Goal: Task Accomplishment & Management: Manage account settings

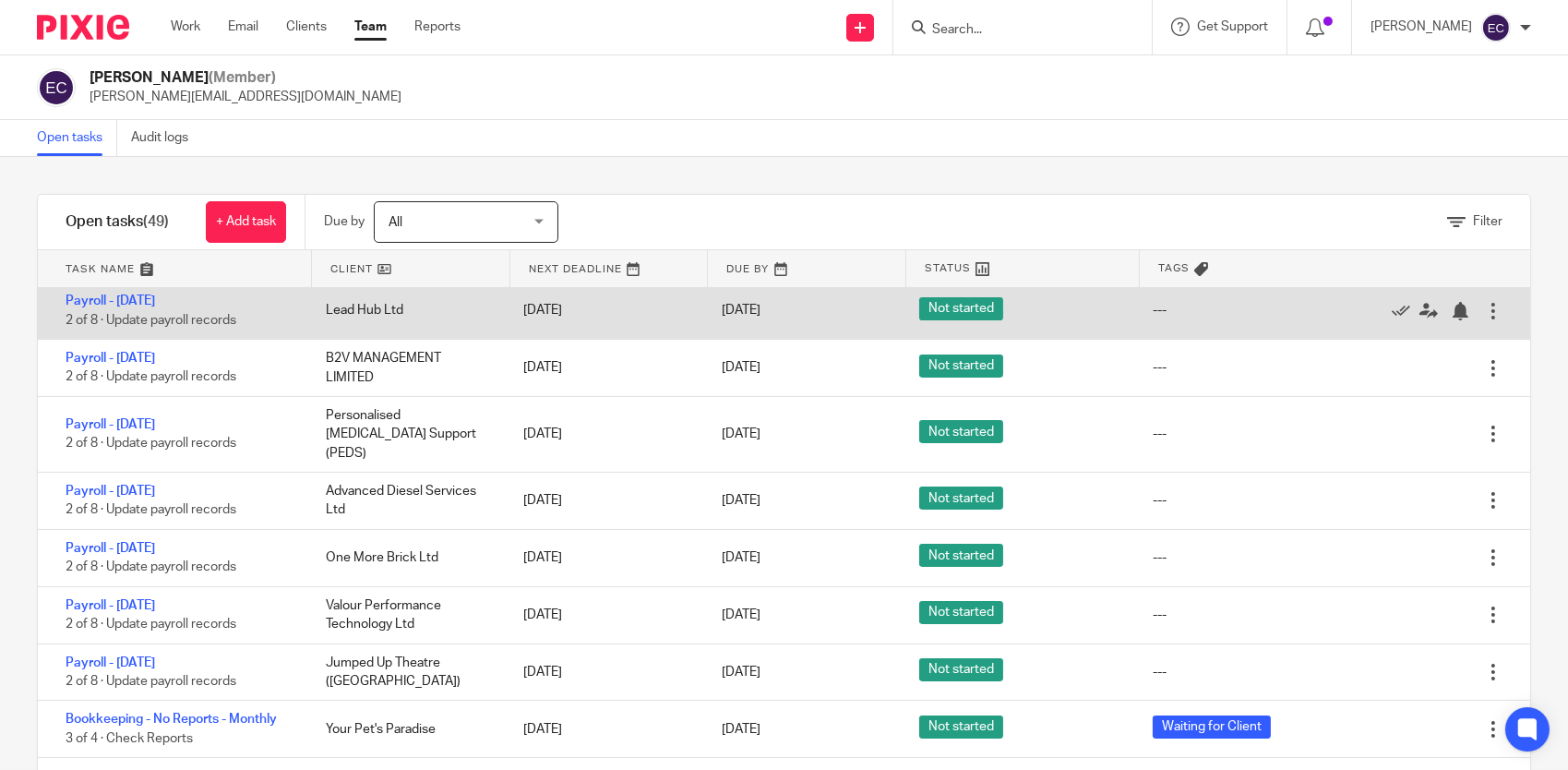
scroll to position [832, 0]
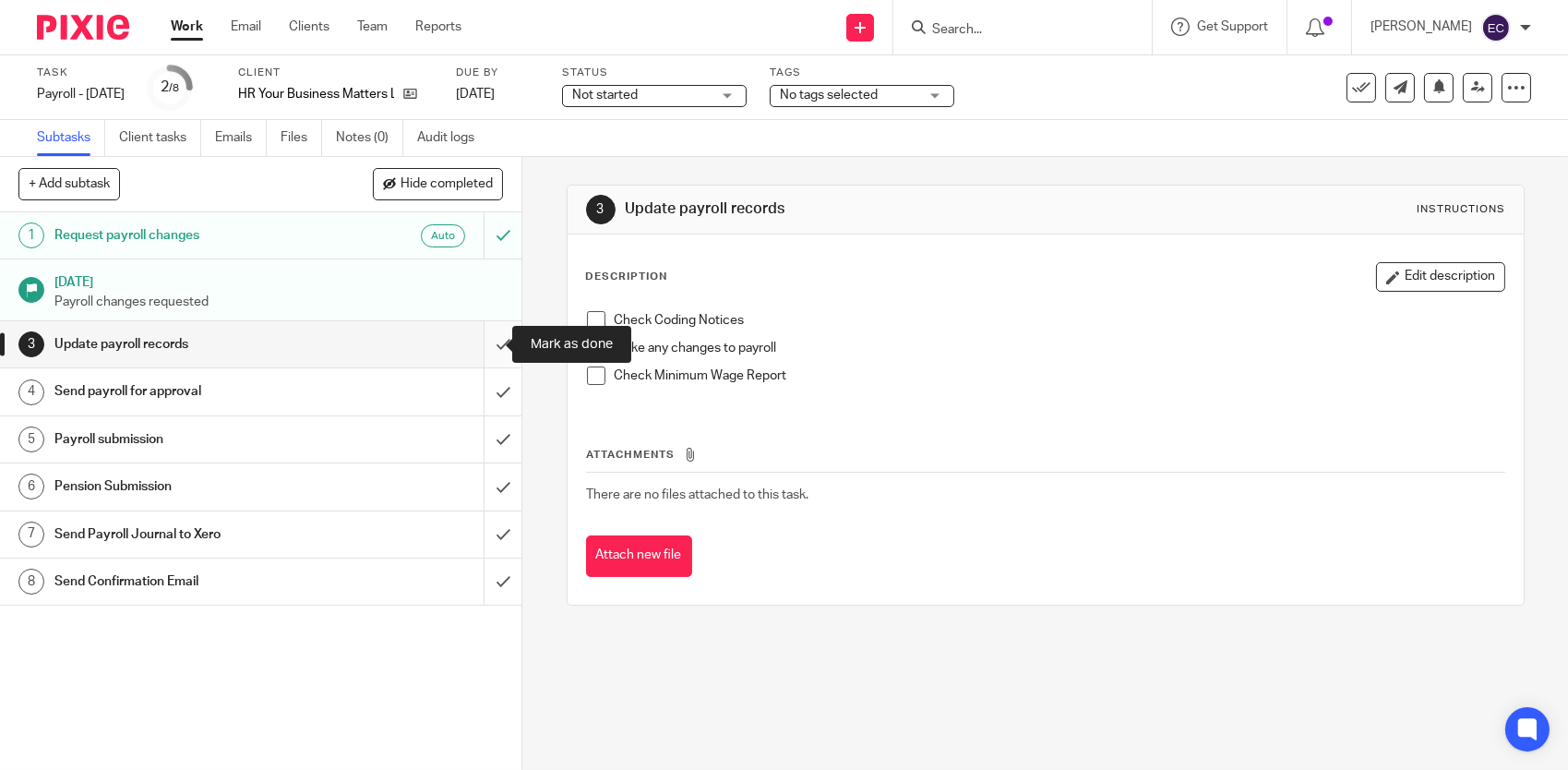
click at [488, 351] on input "submit" at bounding box center [261, 344] width 521 height 46
click at [487, 341] on input "submit" at bounding box center [261, 344] width 521 height 46
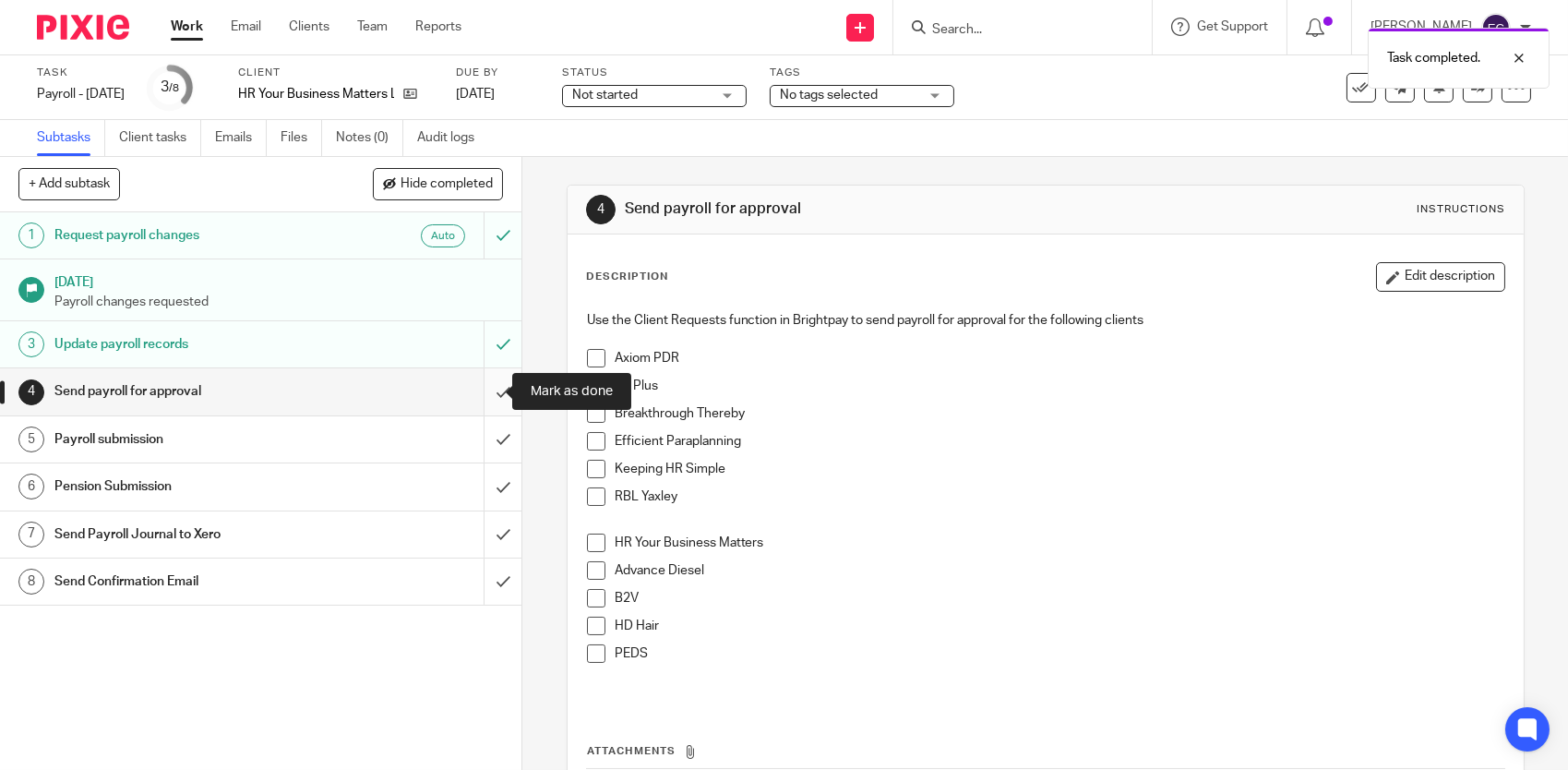
click at [479, 394] on input "submit" at bounding box center [261, 391] width 521 height 46
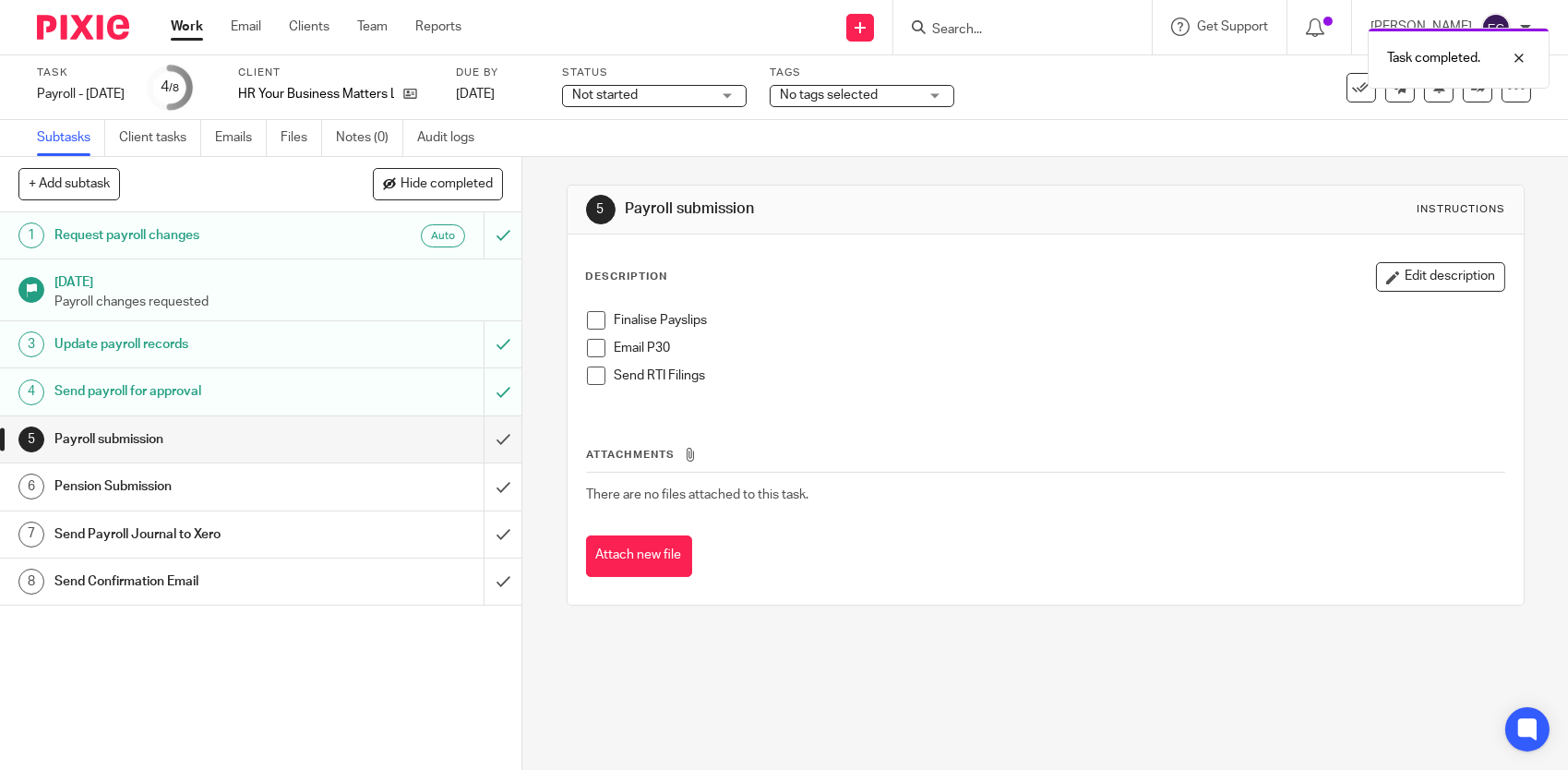
click at [918, 102] on span "No tags selected" at bounding box center [849, 95] width 138 height 19
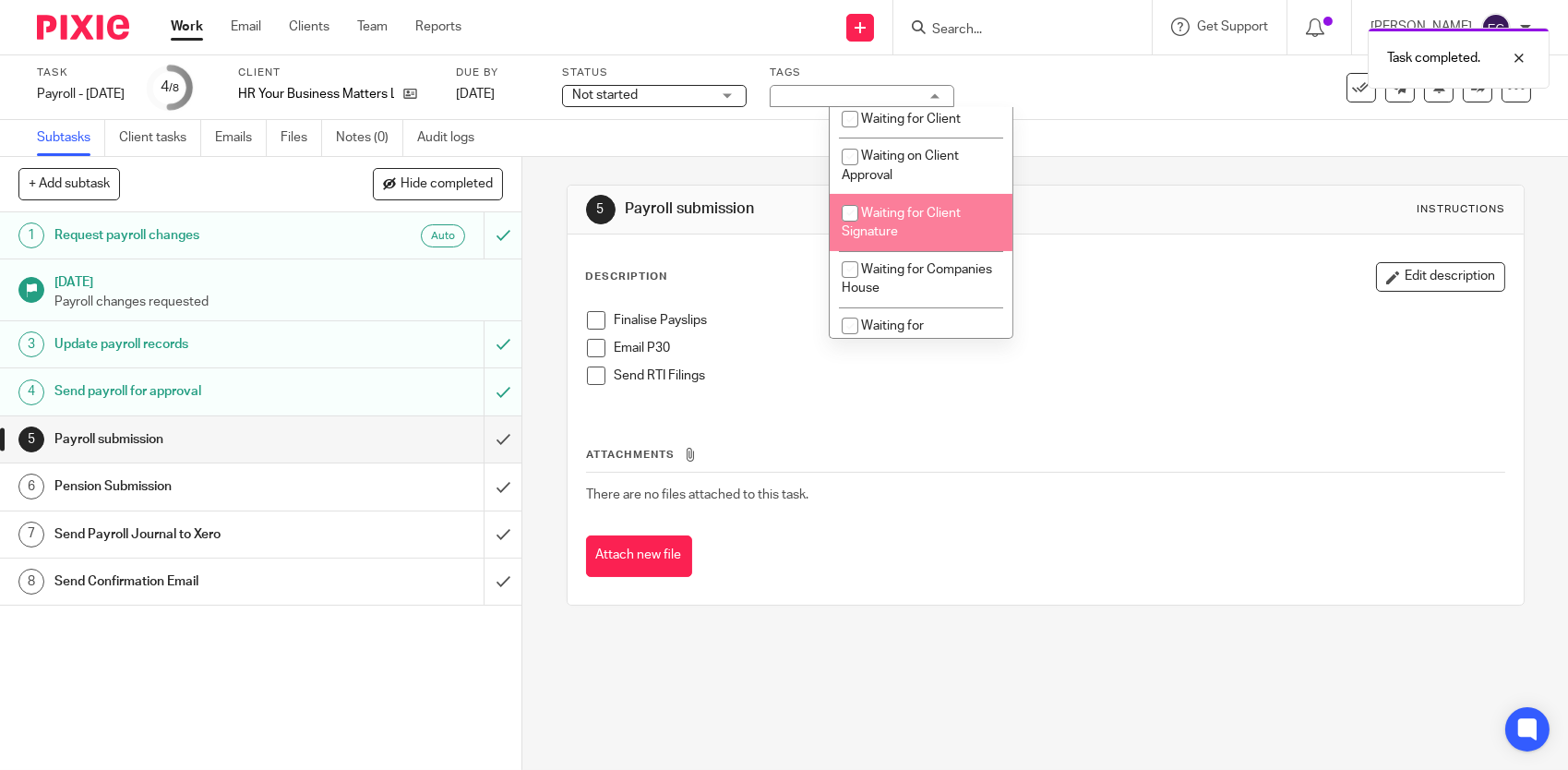
scroll to position [646, 0]
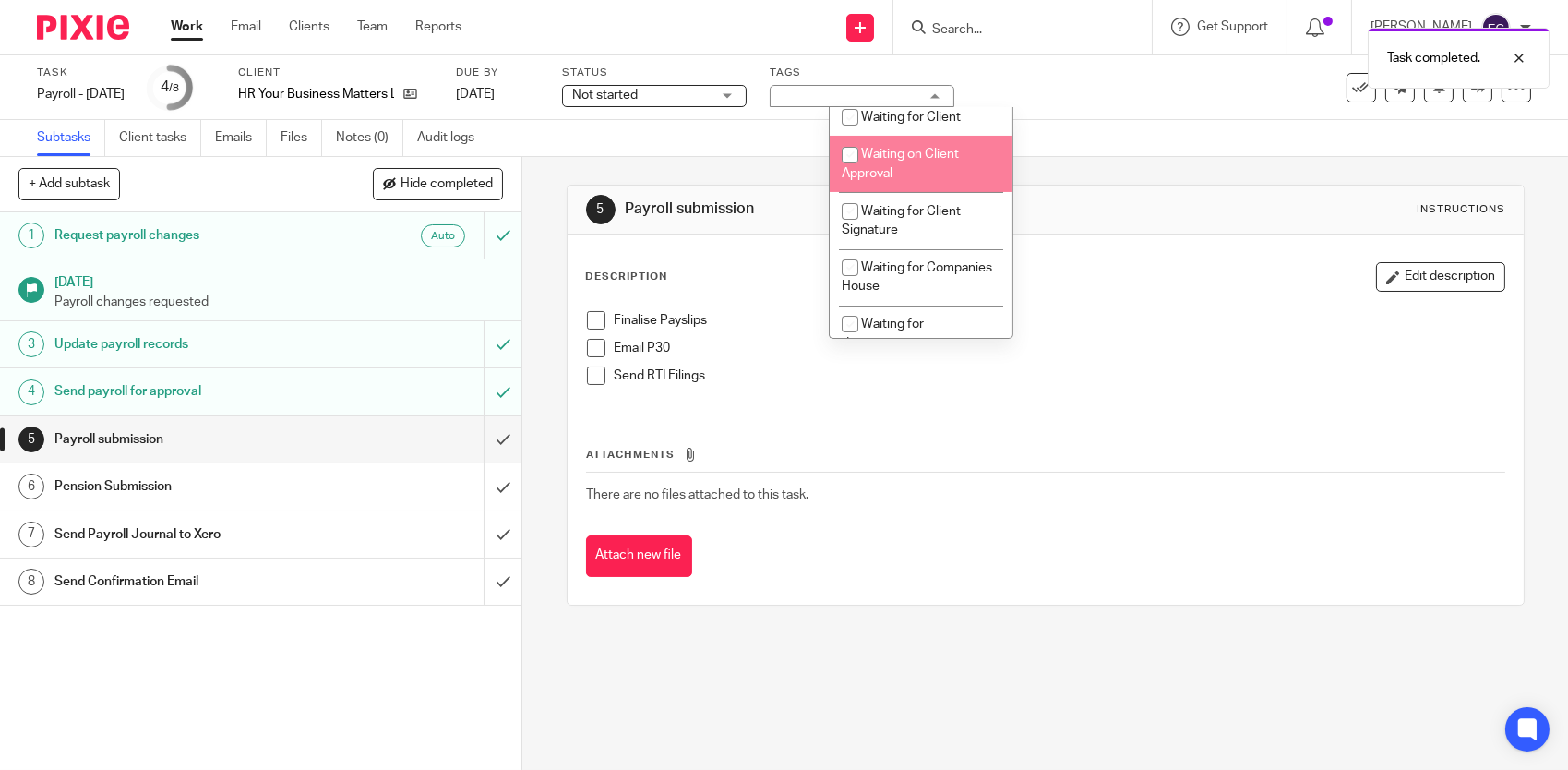
click at [948, 168] on li "Waiting on Client Approval" at bounding box center [921, 163] width 183 height 57
checkbox input "true"
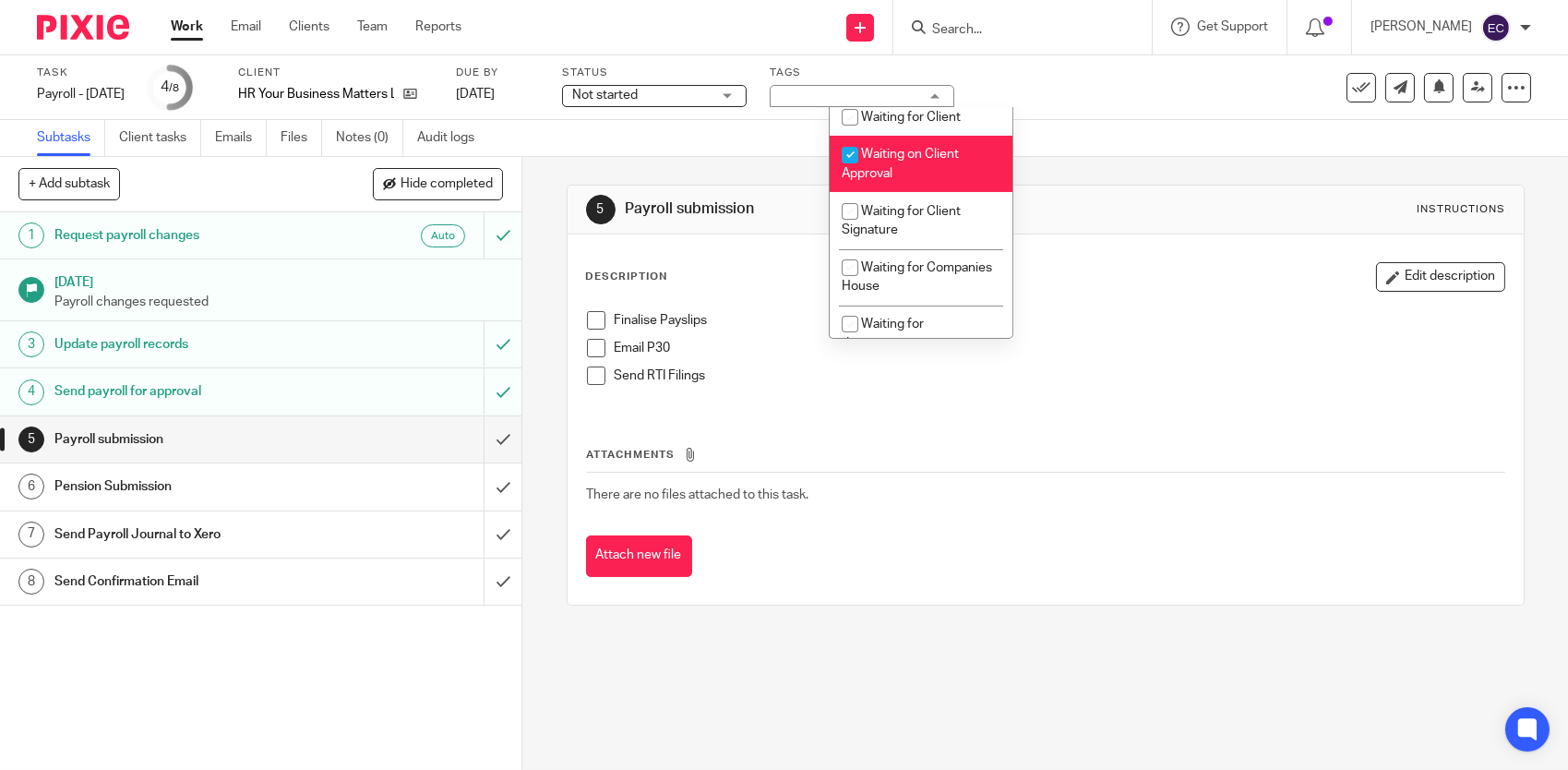
click at [1232, 322] on p "Finalise Payslips" at bounding box center [1059, 320] width 890 height 18
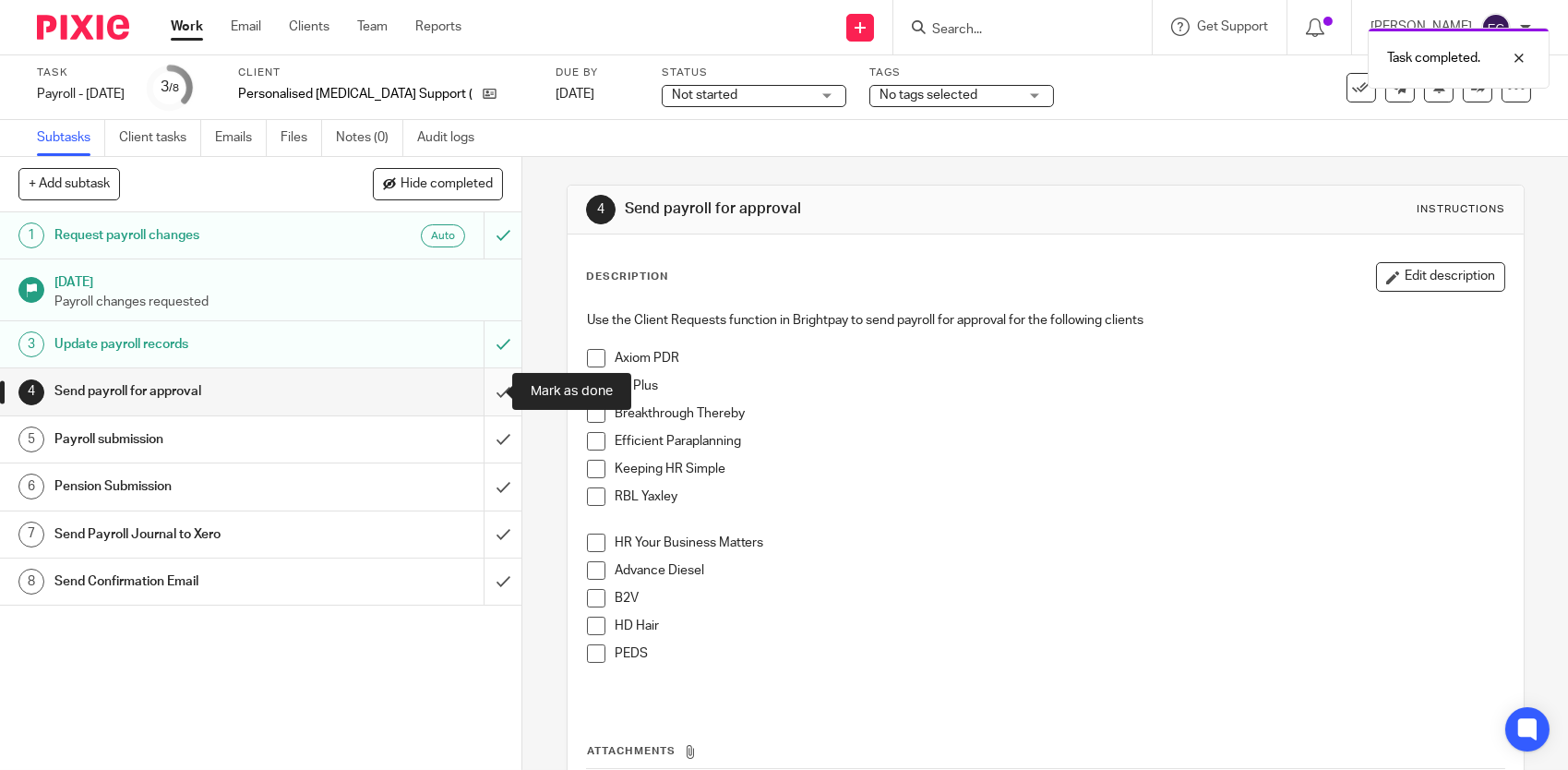
click at [483, 395] on input "submit" at bounding box center [261, 391] width 521 height 46
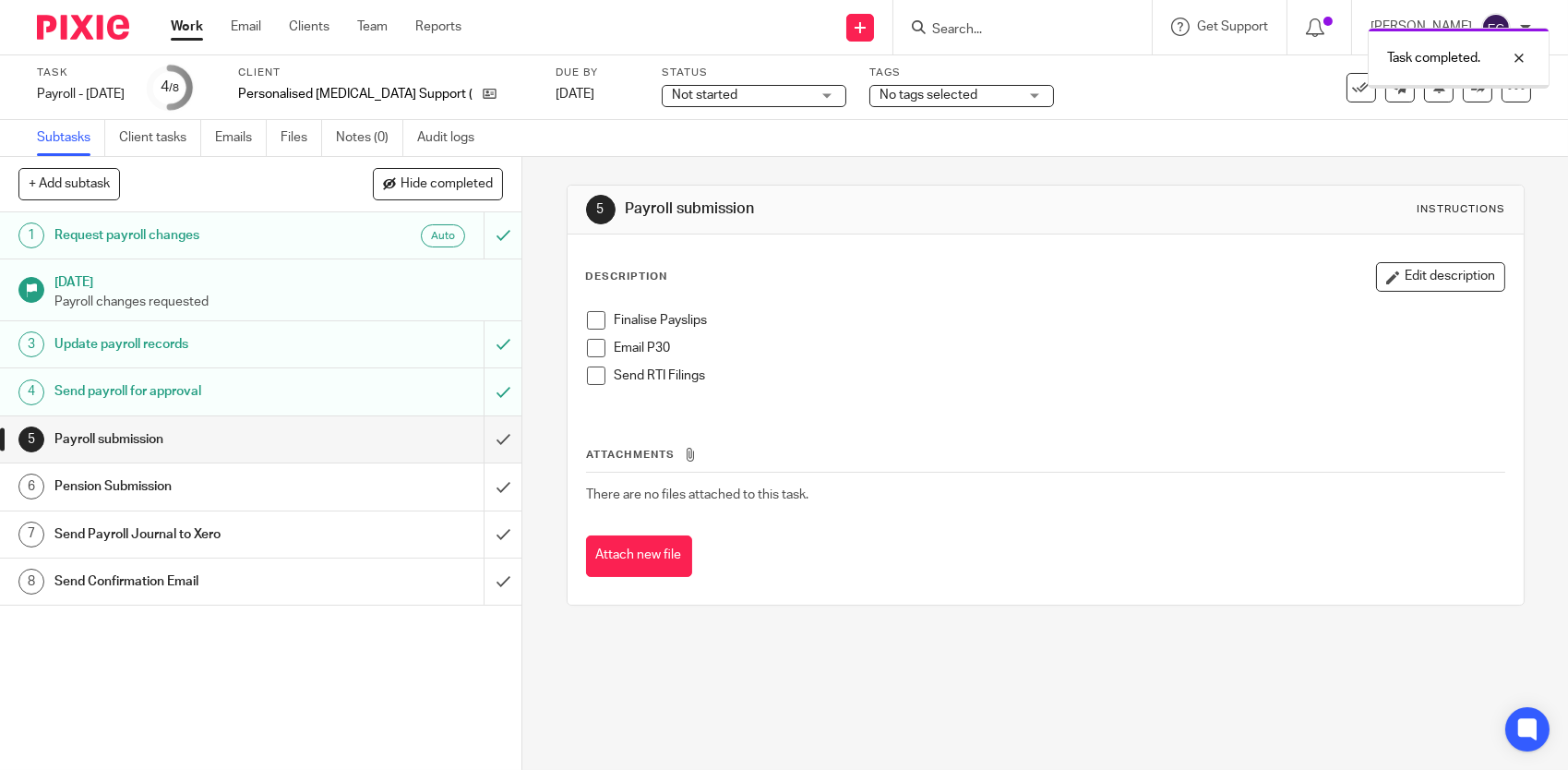
click at [1054, 93] on div "No tags selected" at bounding box center [961, 95] width 185 height 22
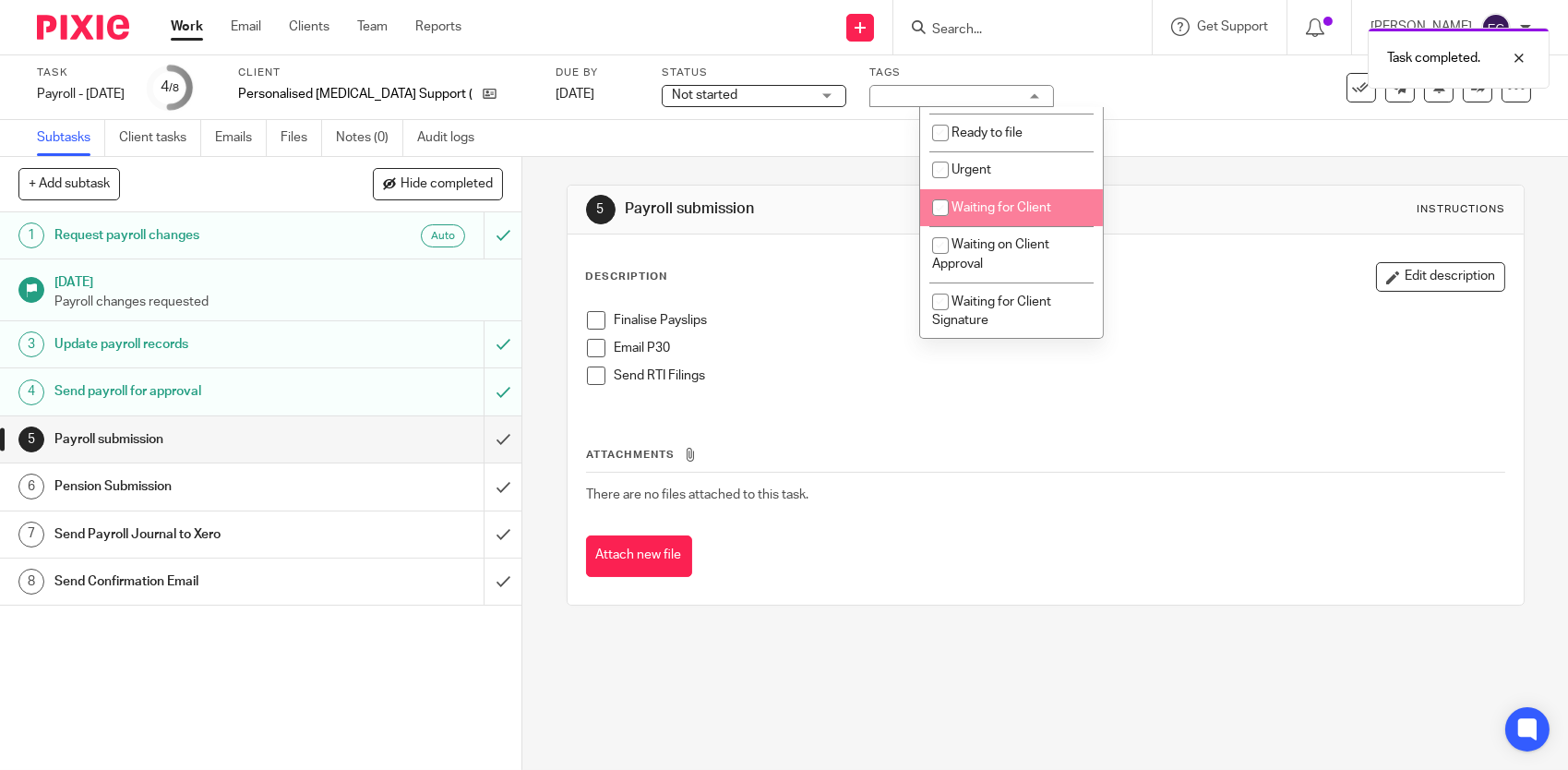
scroll to position [554, 0]
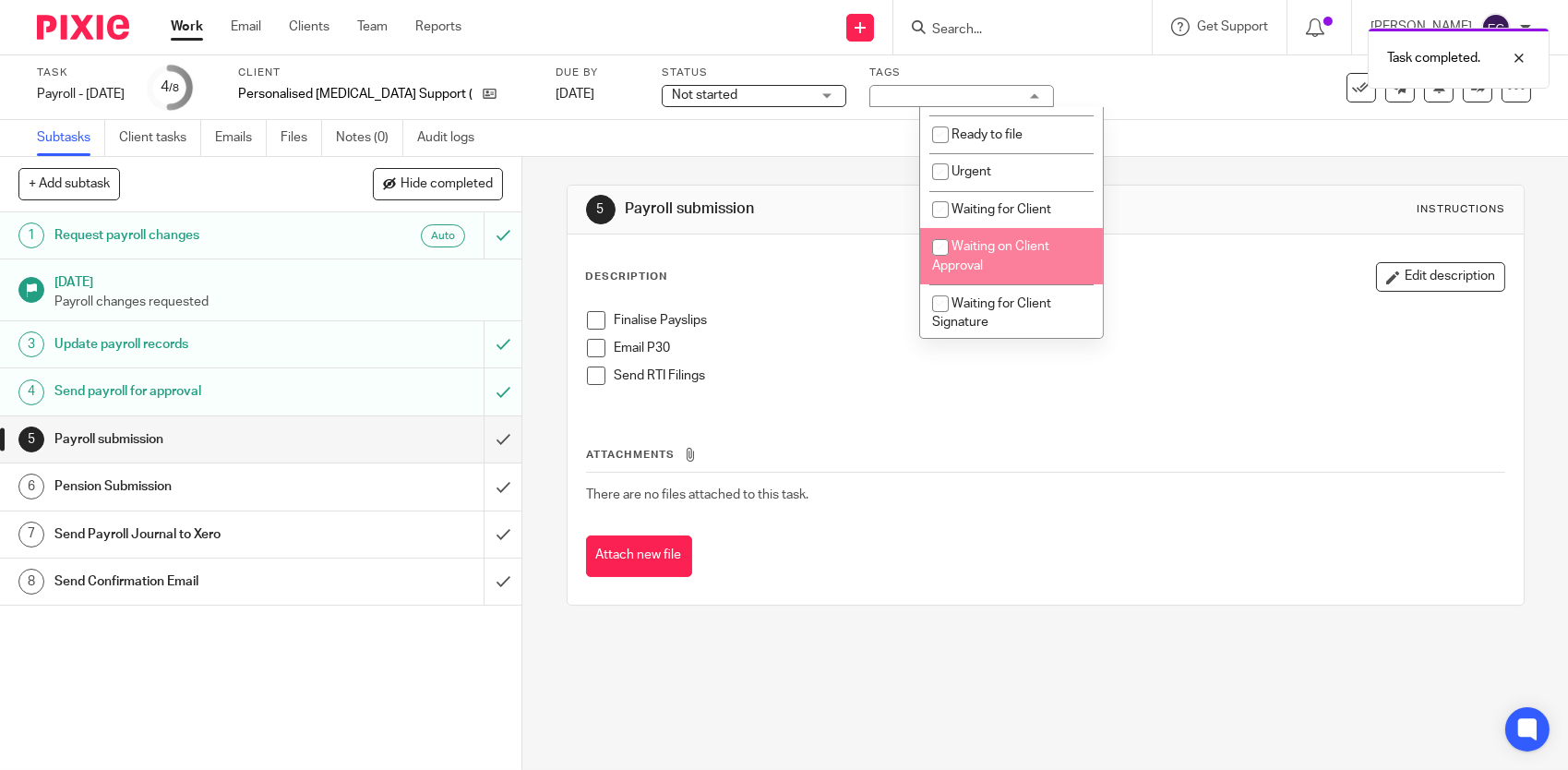
click at [1047, 246] on span "Waiting on Client Approval" at bounding box center [991, 257] width 117 height 33
checkbox input "true"
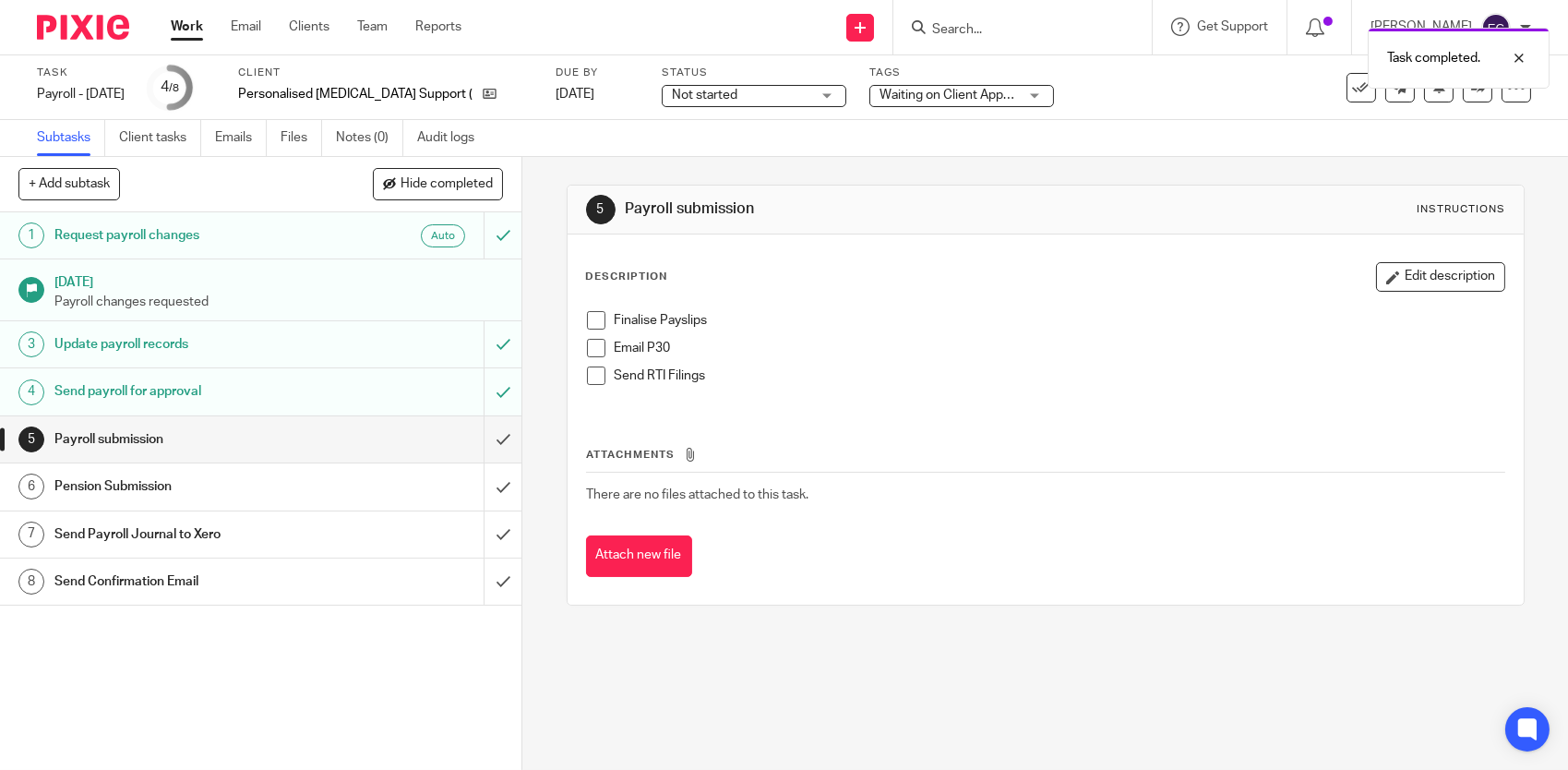
click at [1233, 456] on th "Attachments" at bounding box center [1046, 460] width 919 height 27
click at [379, 28] on link "Team" at bounding box center [373, 26] width 31 height 18
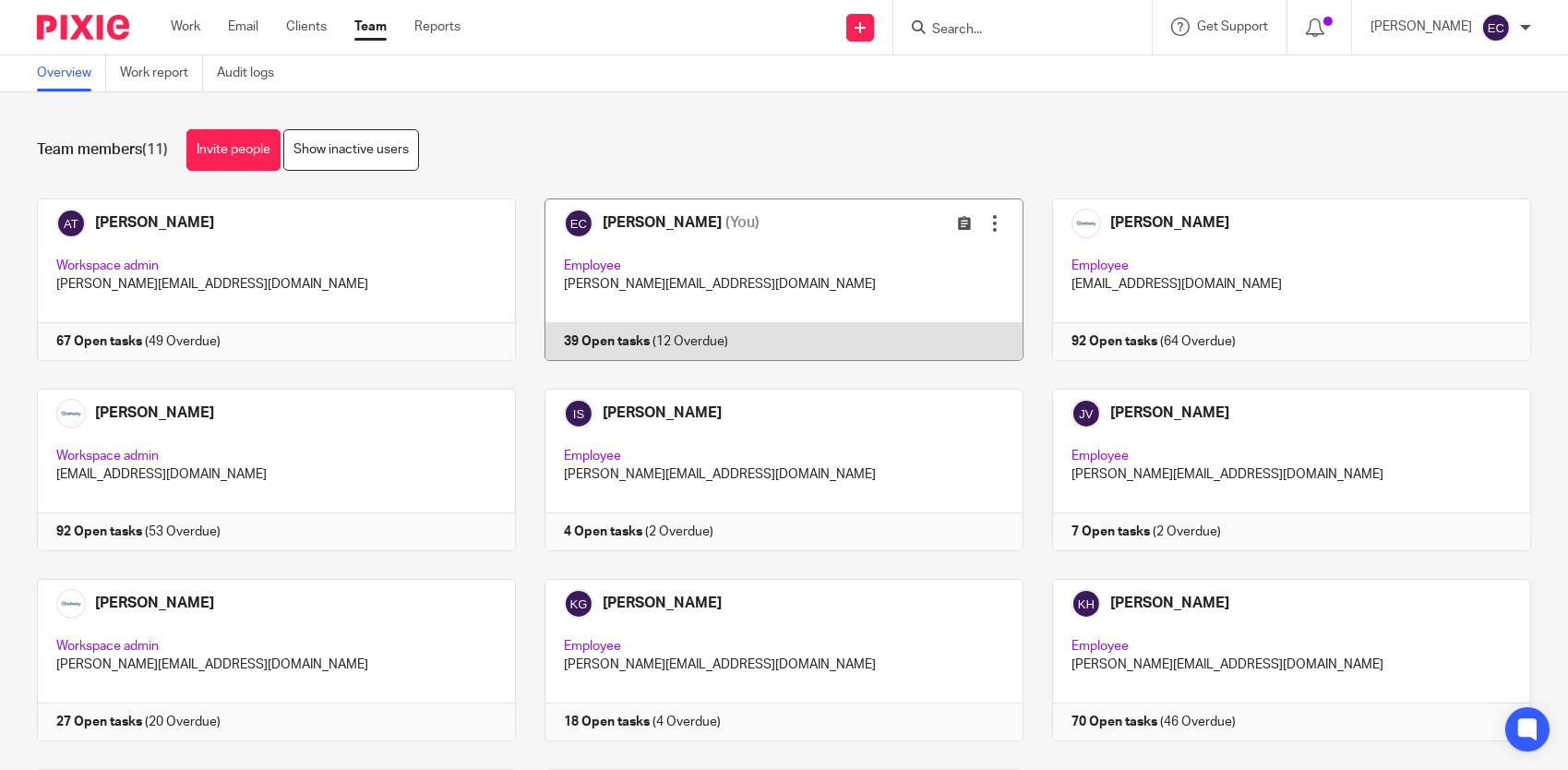
click at [686, 234] on link at bounding box center [770, 279] width 508 height 162
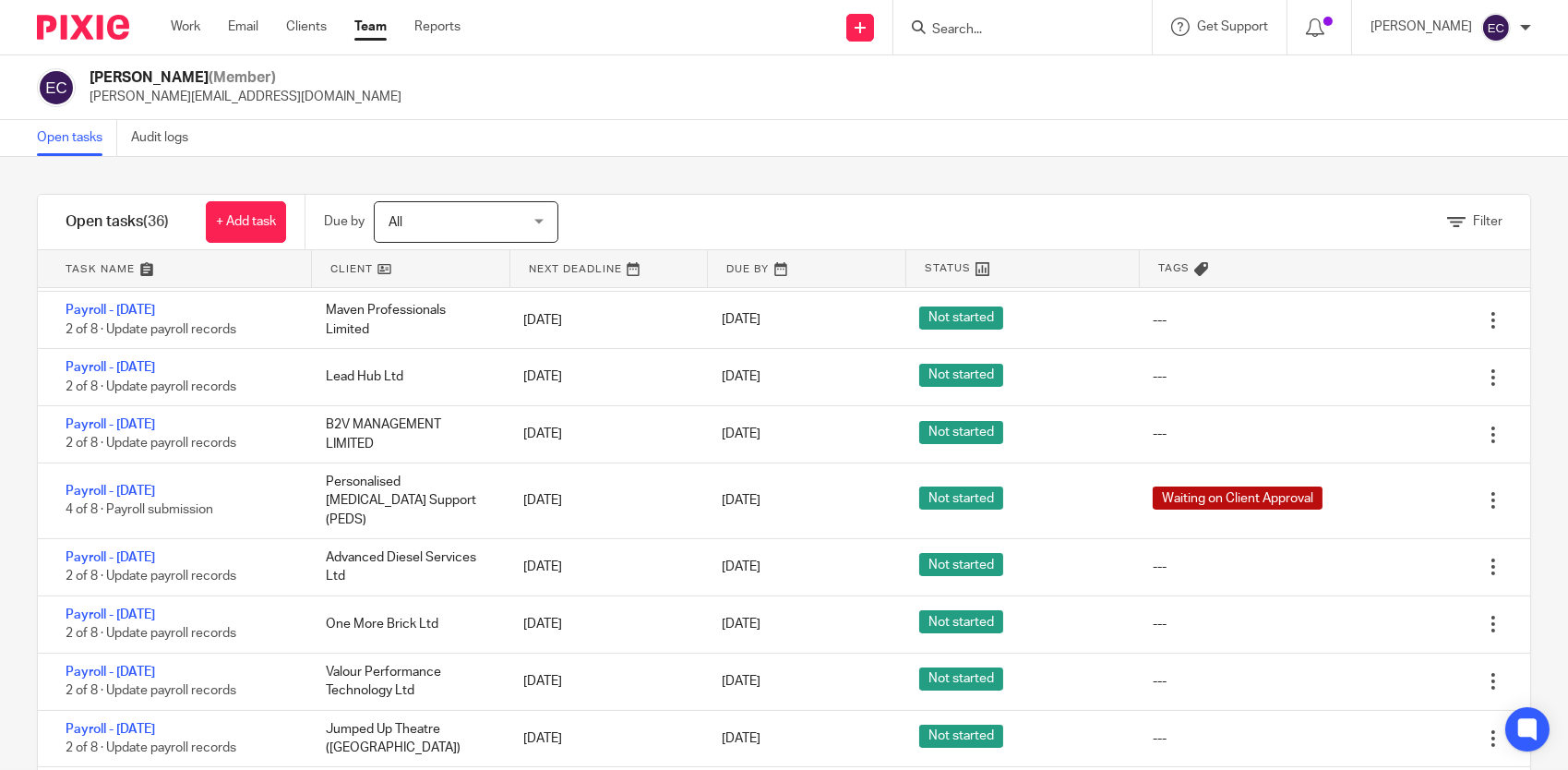
scroll to position [831, 0]
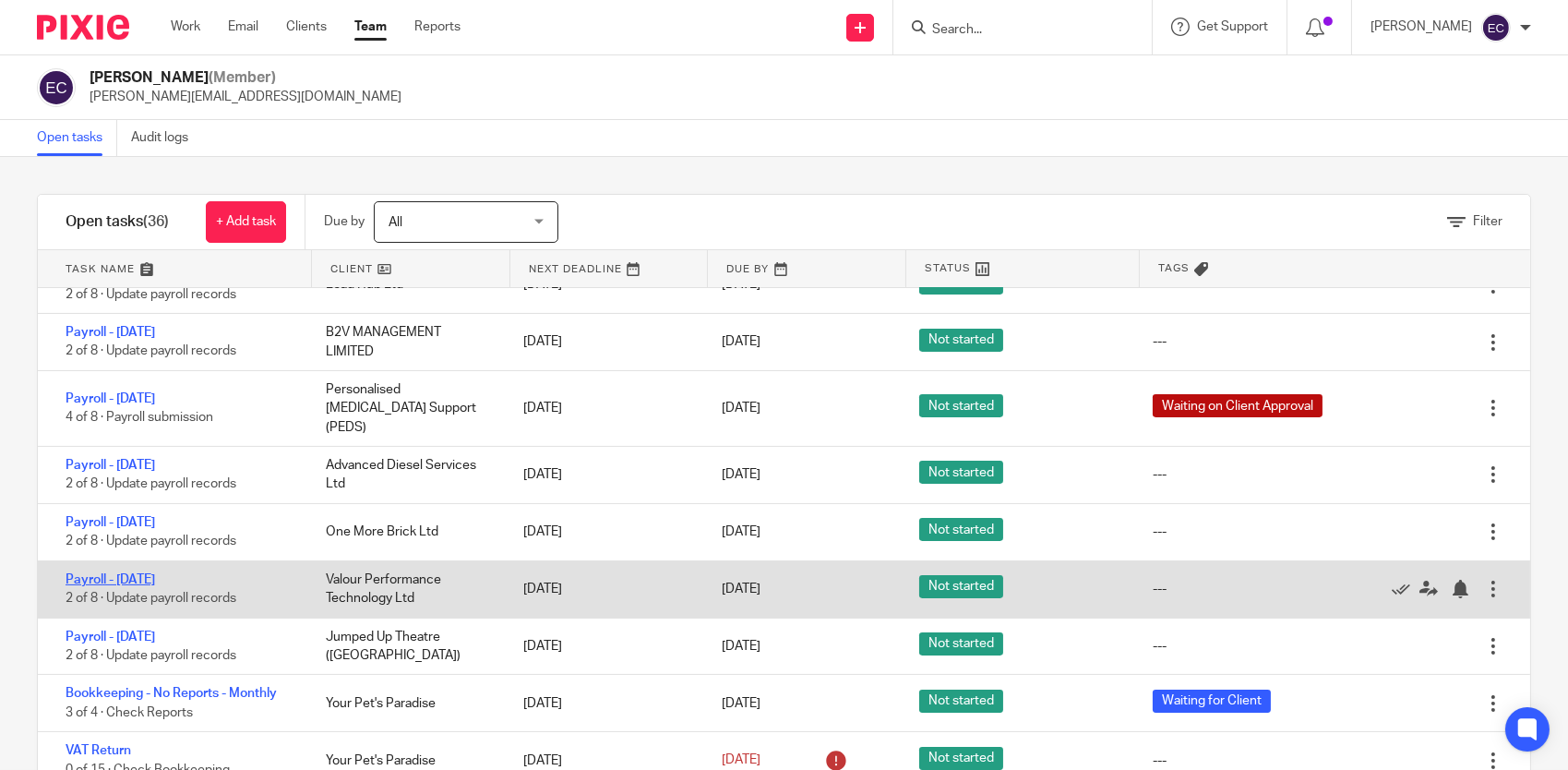
click at [155, 573] on link "Payroll - September 2025" at bounding box center [110, 579] width 89 height 12
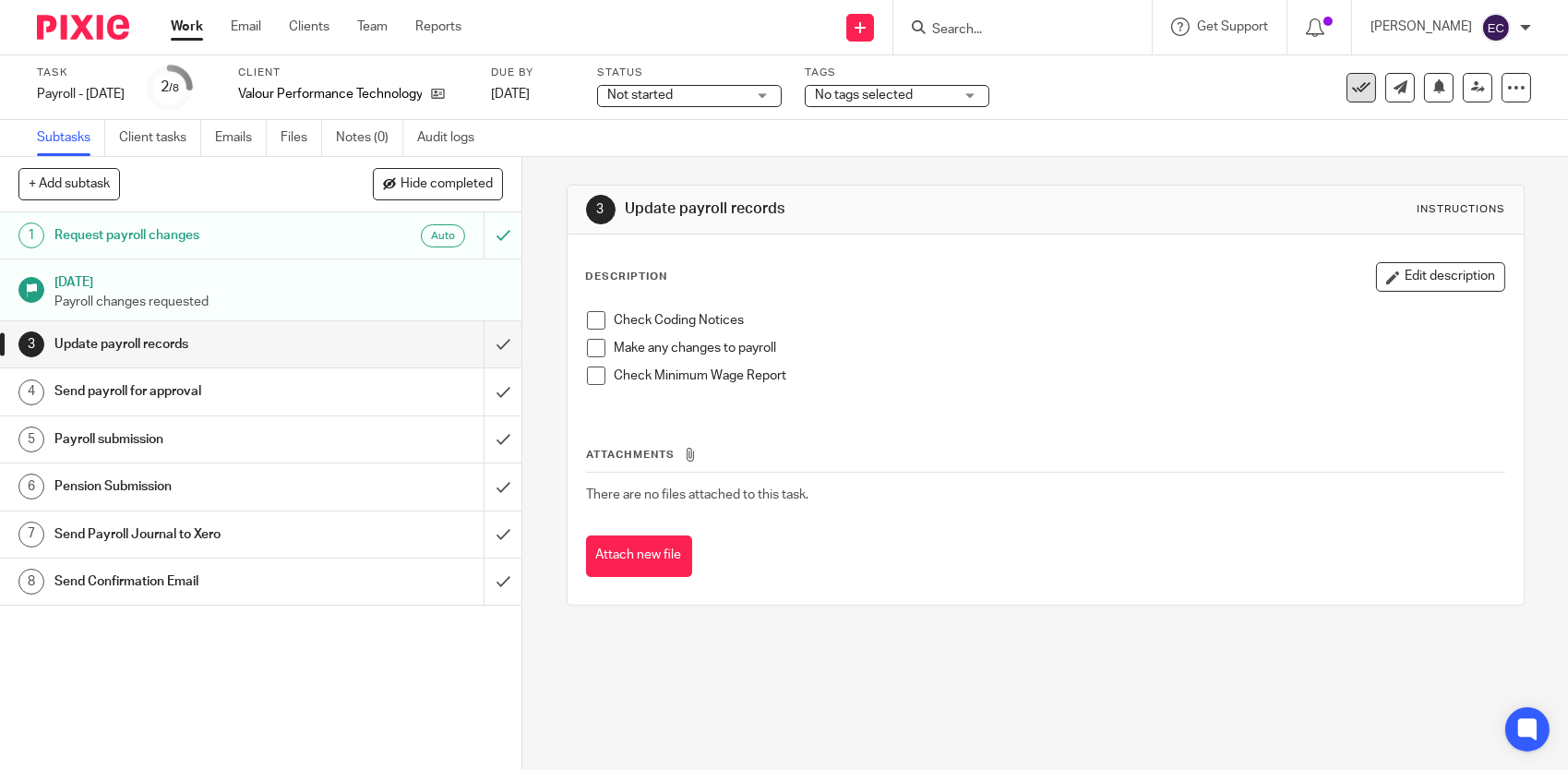
click at [1353, 82] on icon at bounding box center [1361, 87] width 18 height 18
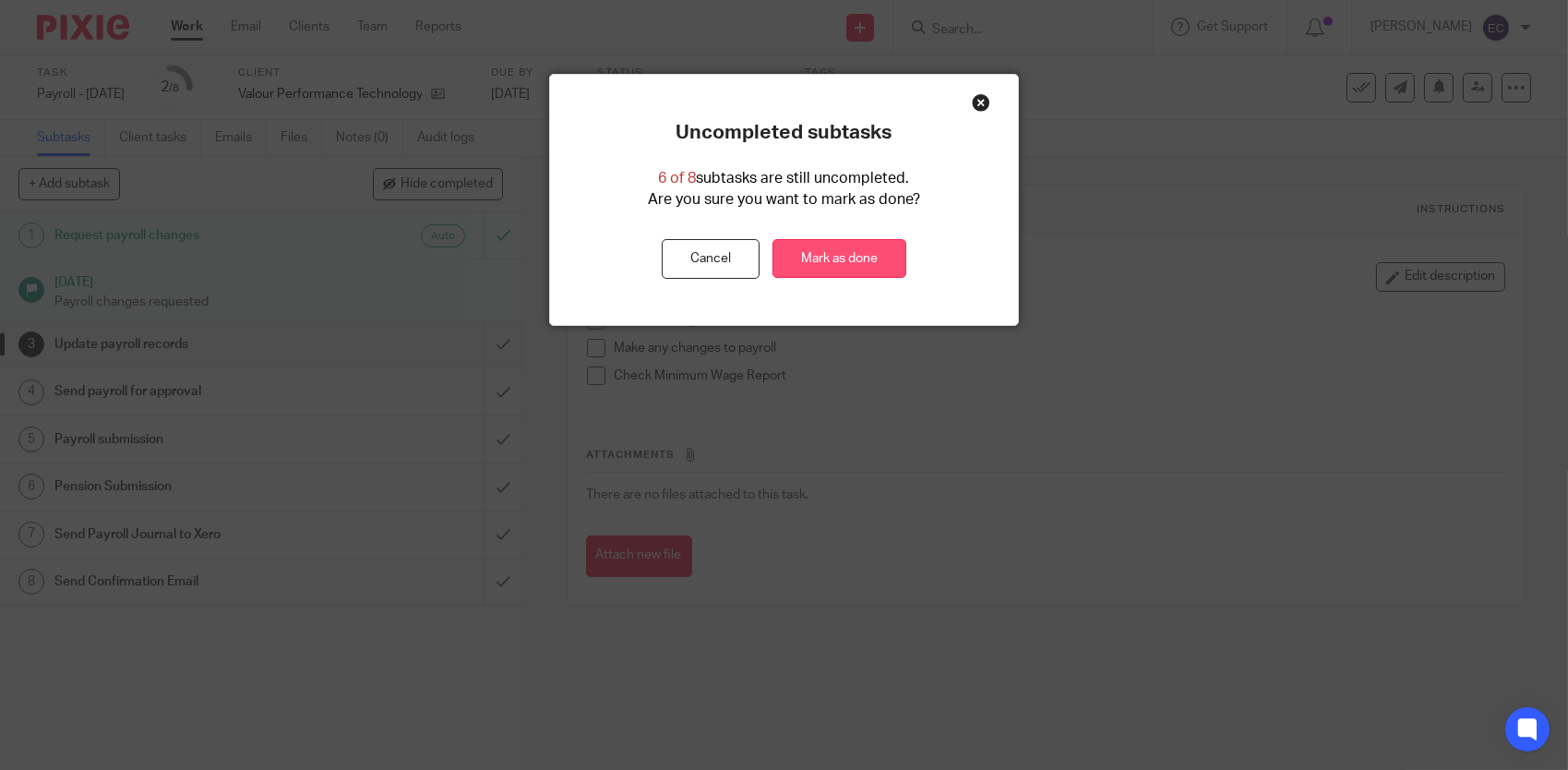
click at [874, 261] on link "Mark as done" at bounding box center [839, 259] width 134 height 39
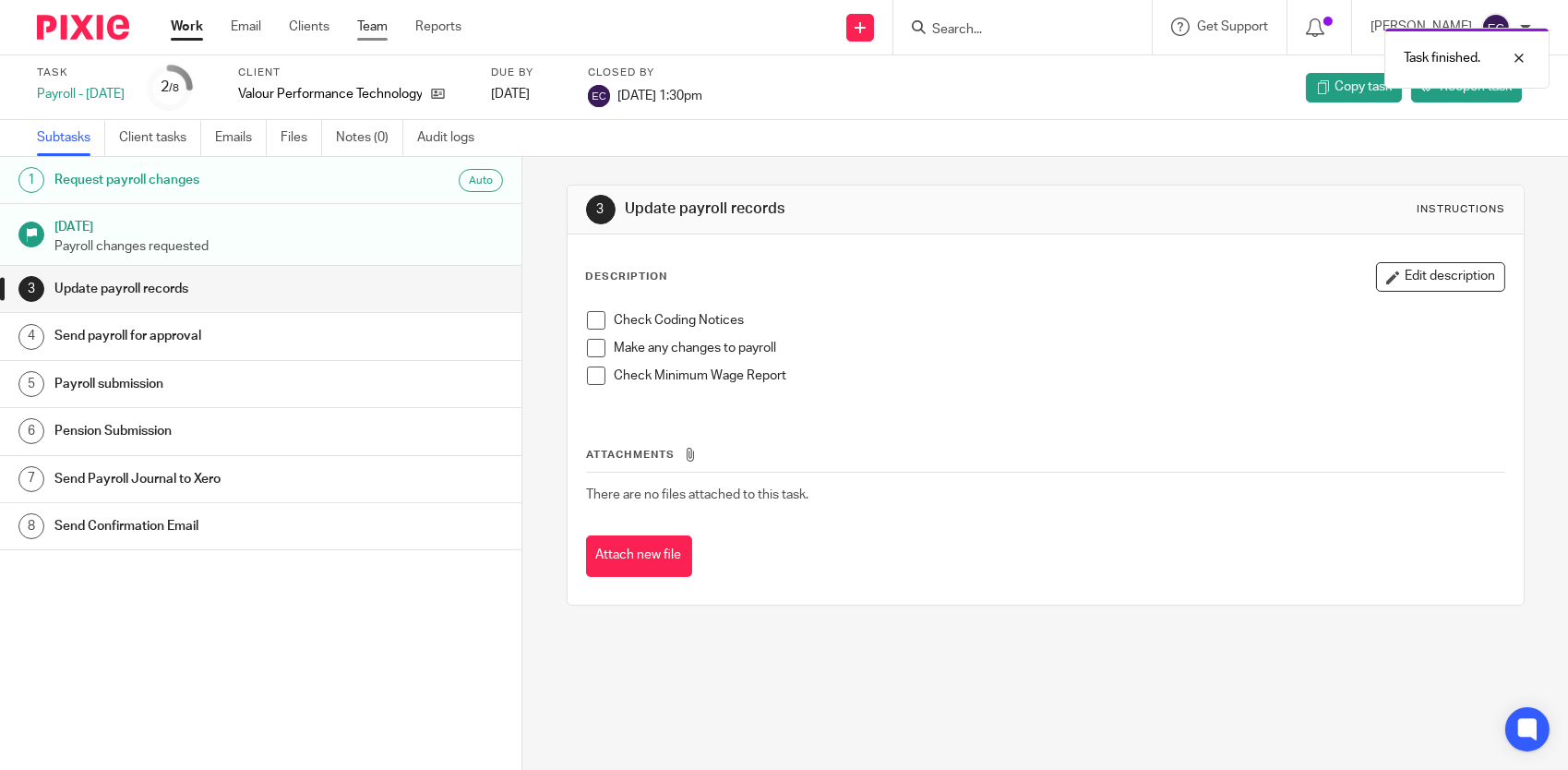
click at [378, 26] on link "Team" at bounding box center [373, 26] width 31 height 18
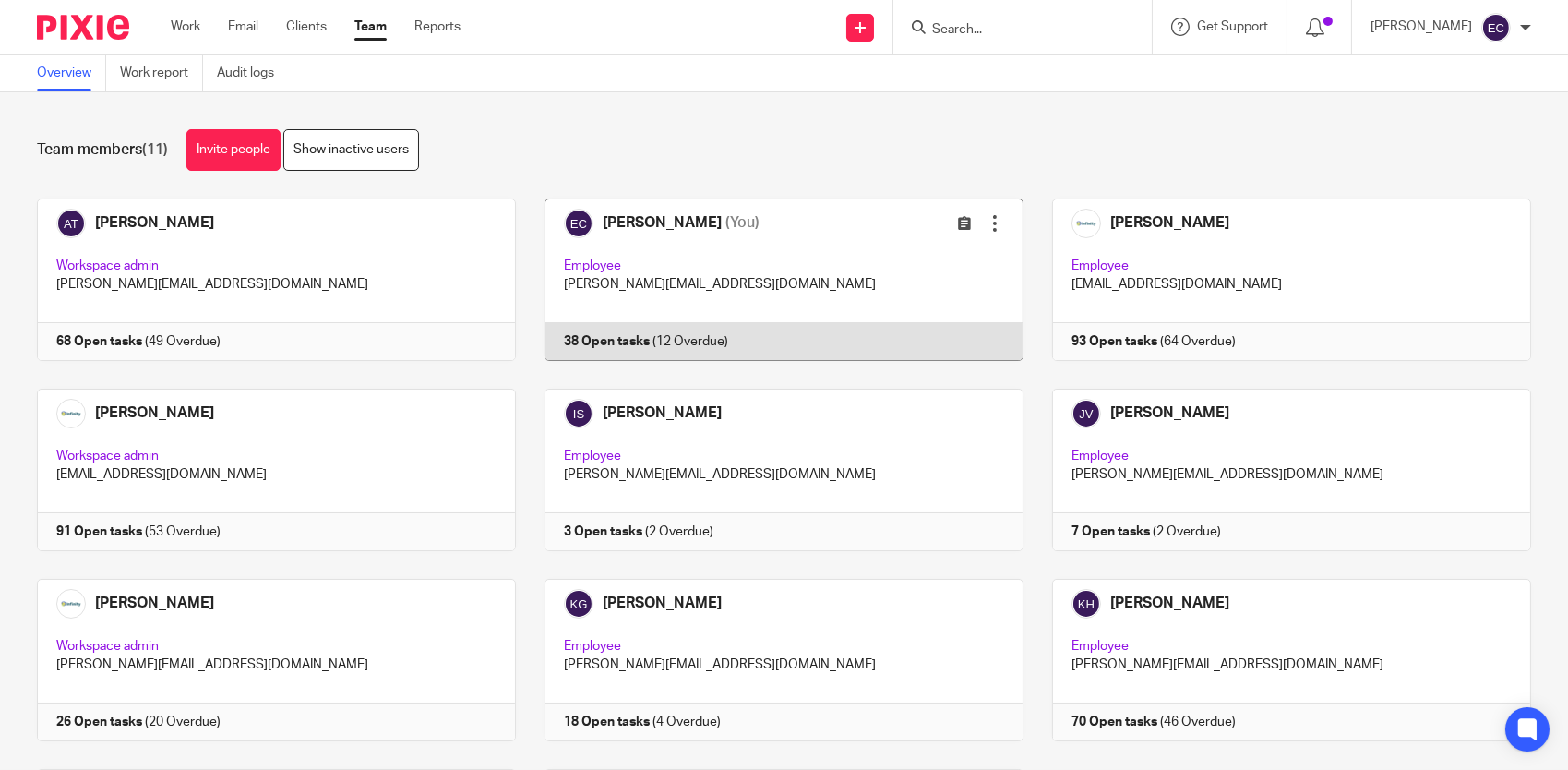
click at [820, 278] on link at bounding box center [770, 279] width 508 height 162
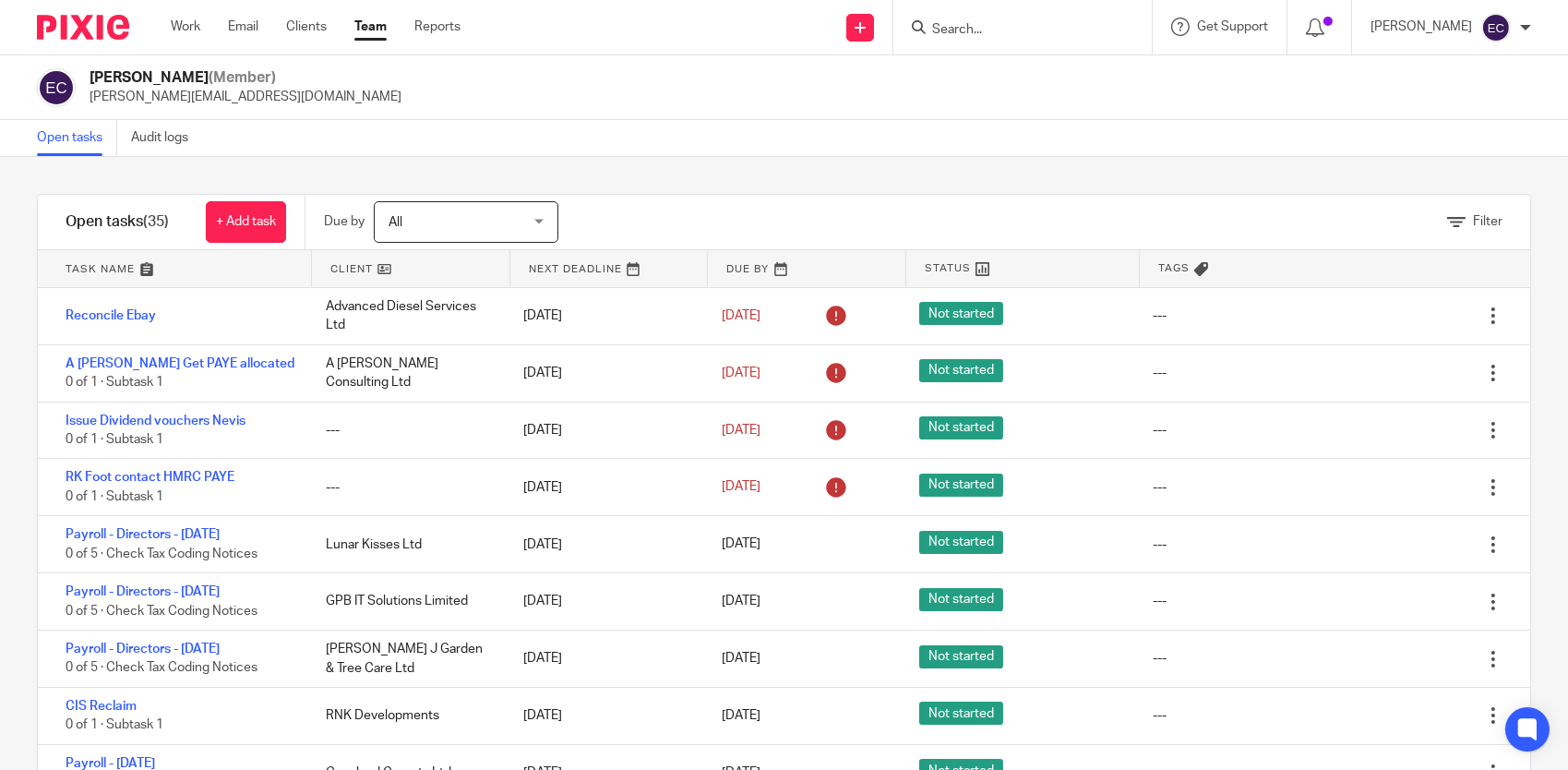
click at [381, 24] on link "Team" at bounding box center [371, 26] width 33 height 18
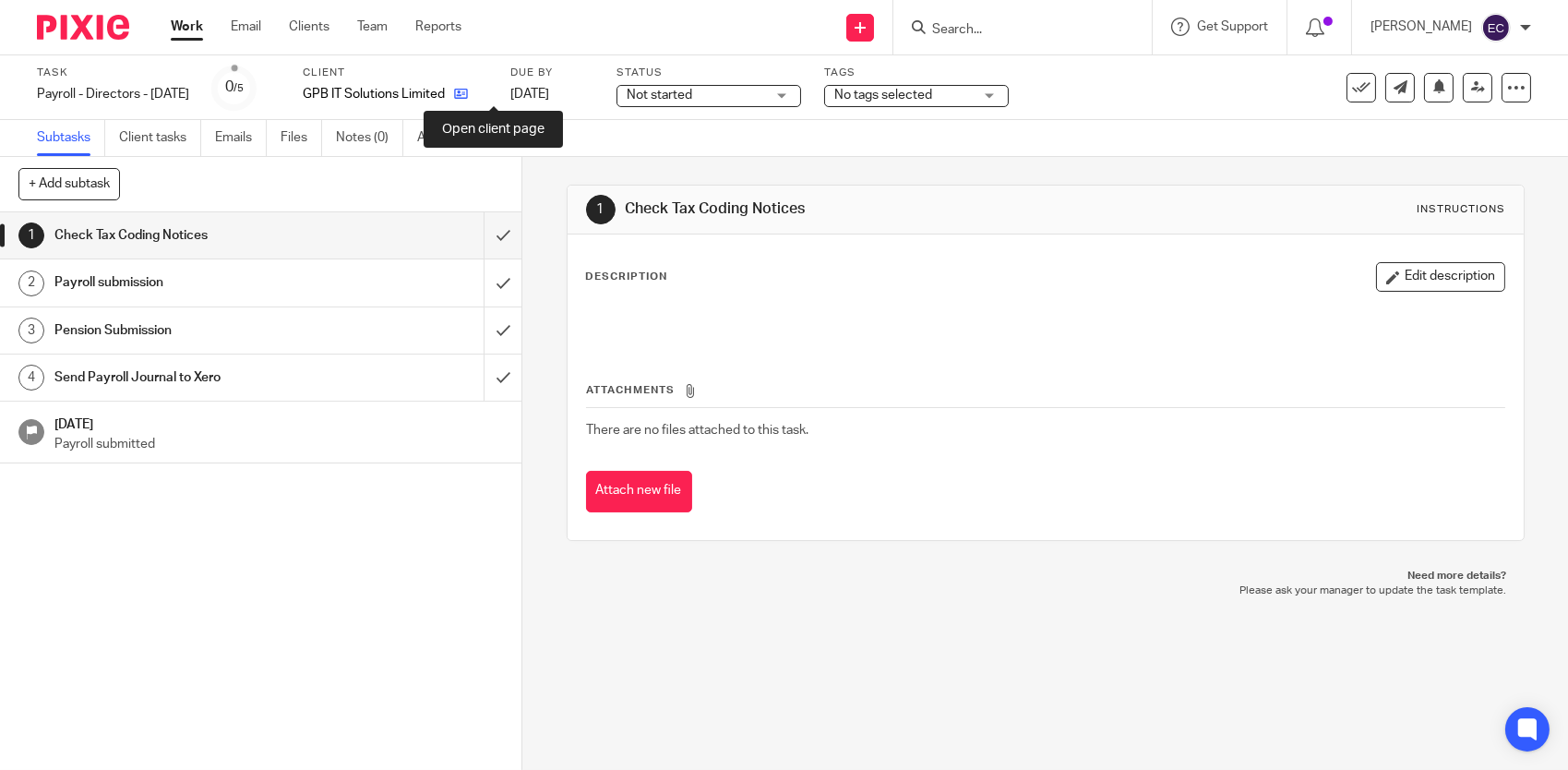
click at [468, 92] on icon at bounding box center [460, 93] width 13 height 13
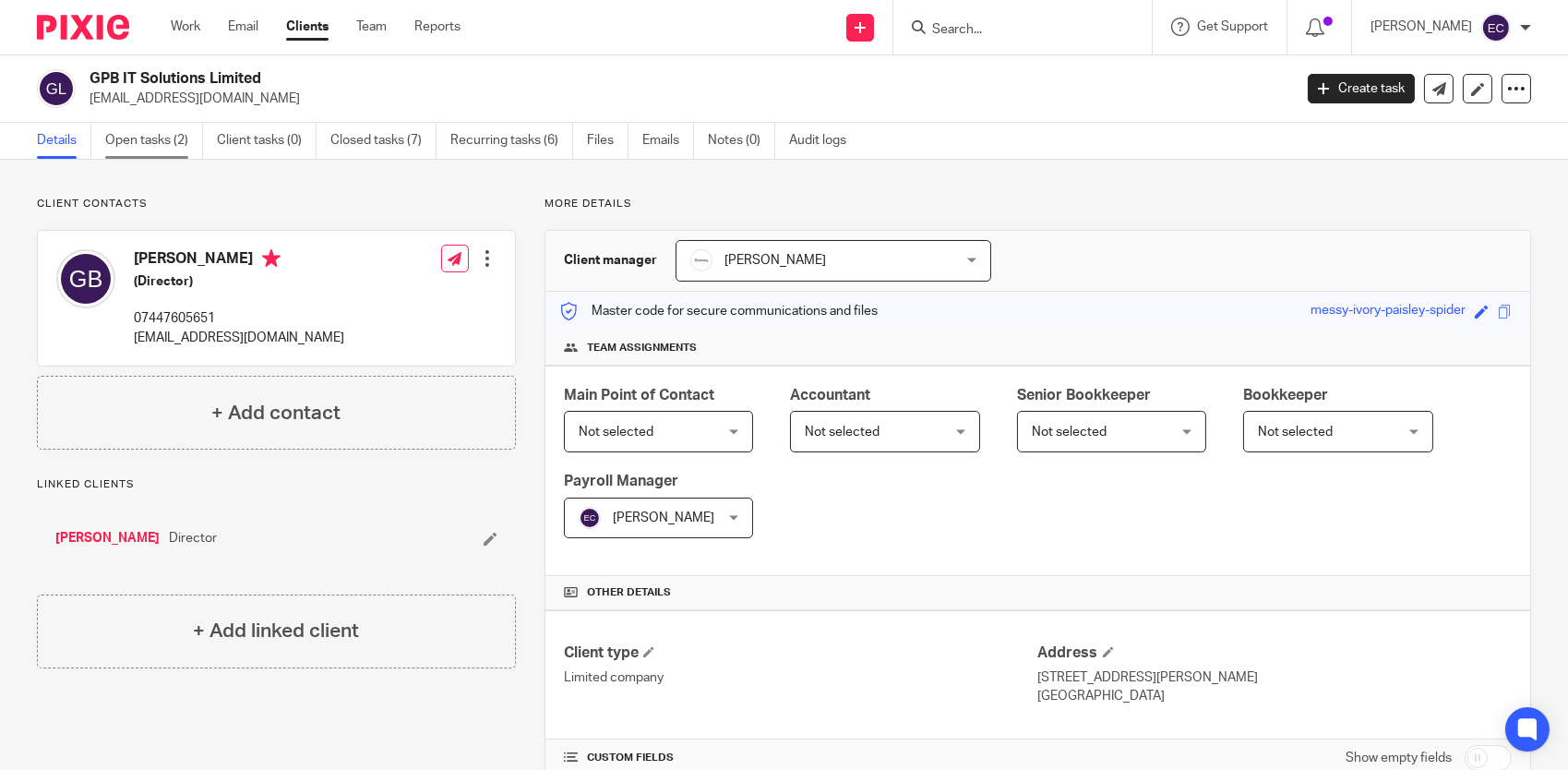
click at [164, 142] on link "Open tasks (2)" at bounding box center [154, 140] width 98 height 36
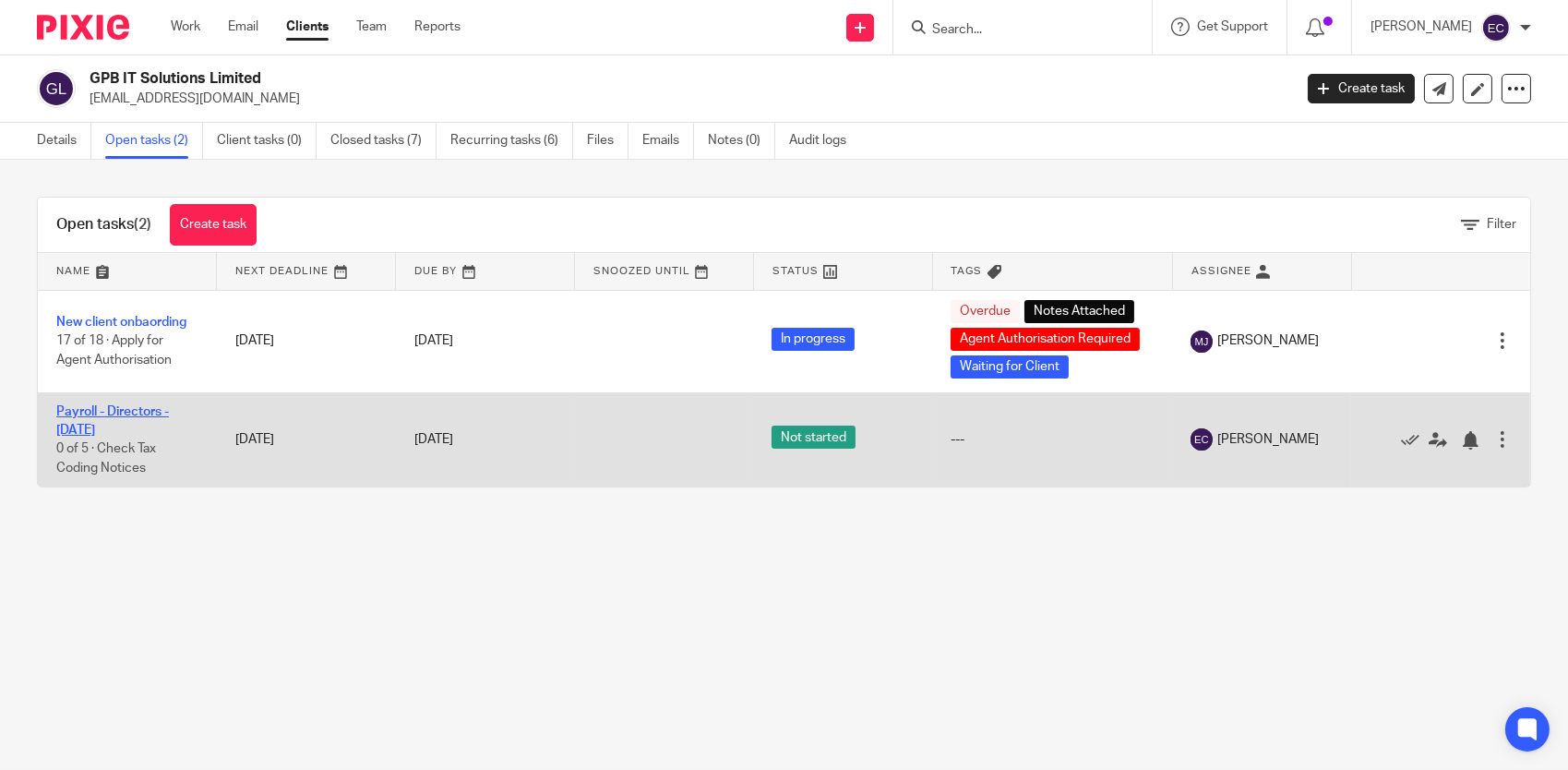
click at [131, 414] on link "Payroll - Directors - [DATE]" at bounding box center [112, 420] width 112 height 32
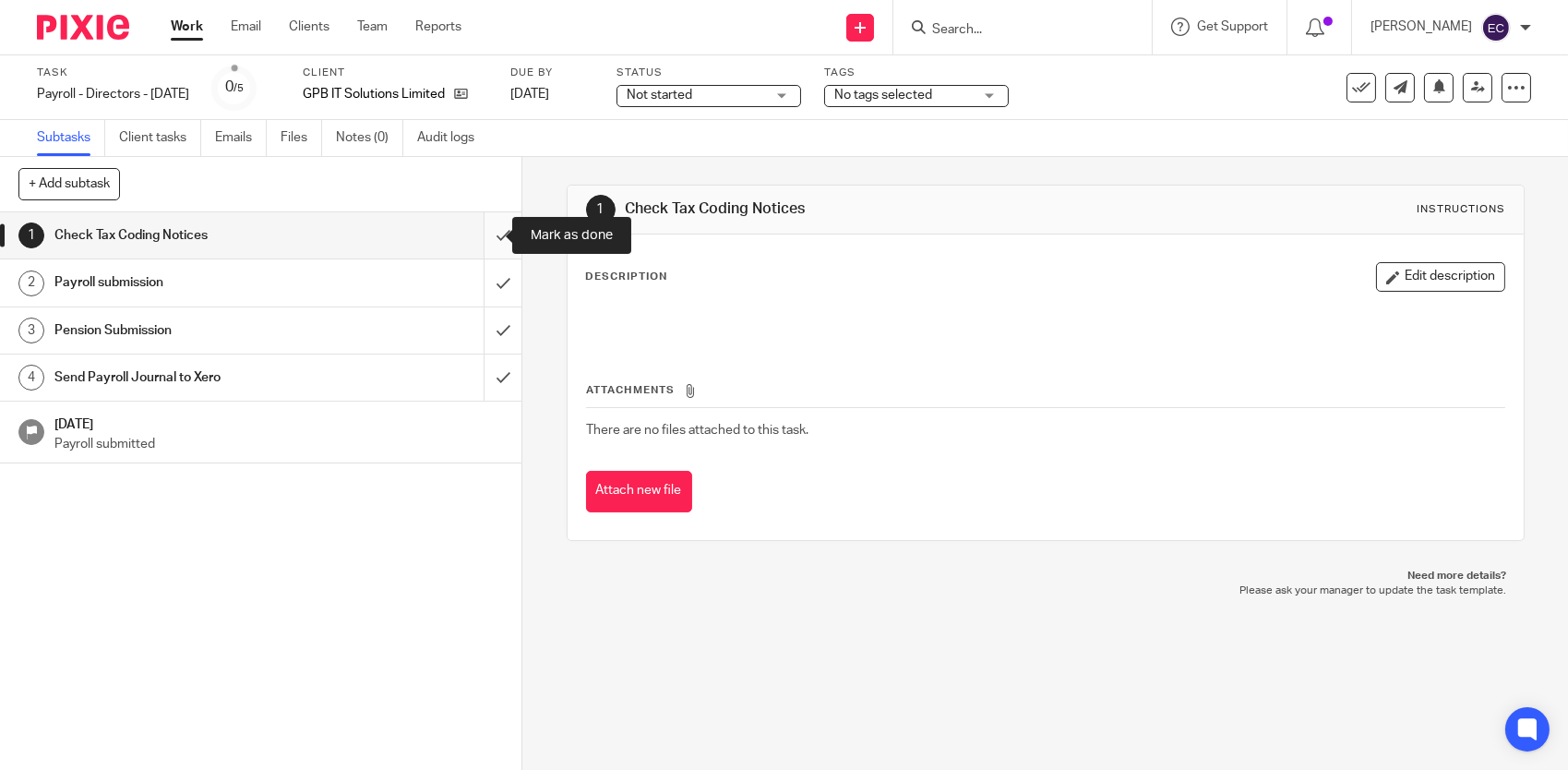
click at [489, 231] on input "submit" at bounding box center [261, 236] width 521 height 46
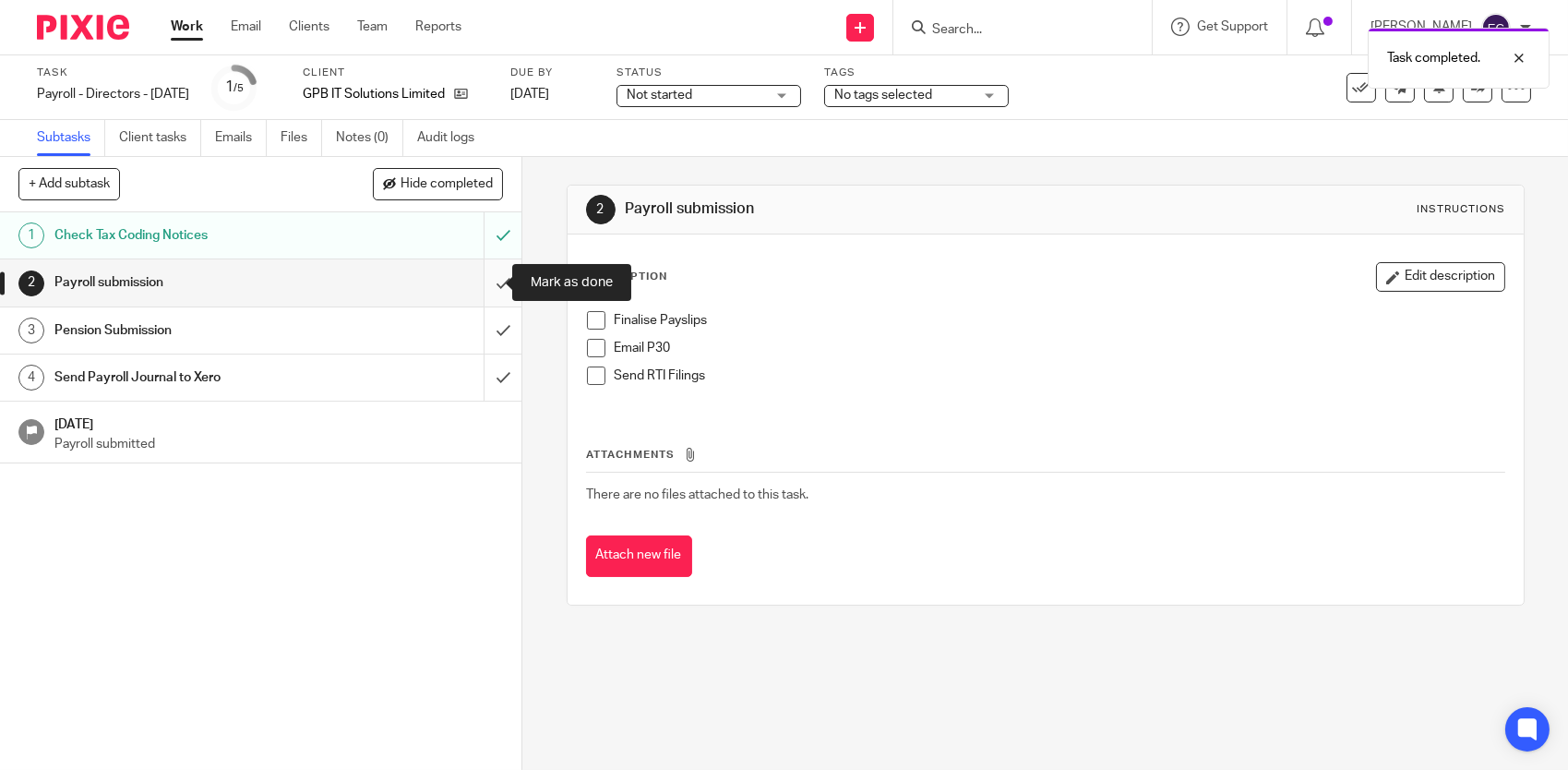
click at [483, 282] on input "submit" at bounding box center [261, 283] width 521 height 46
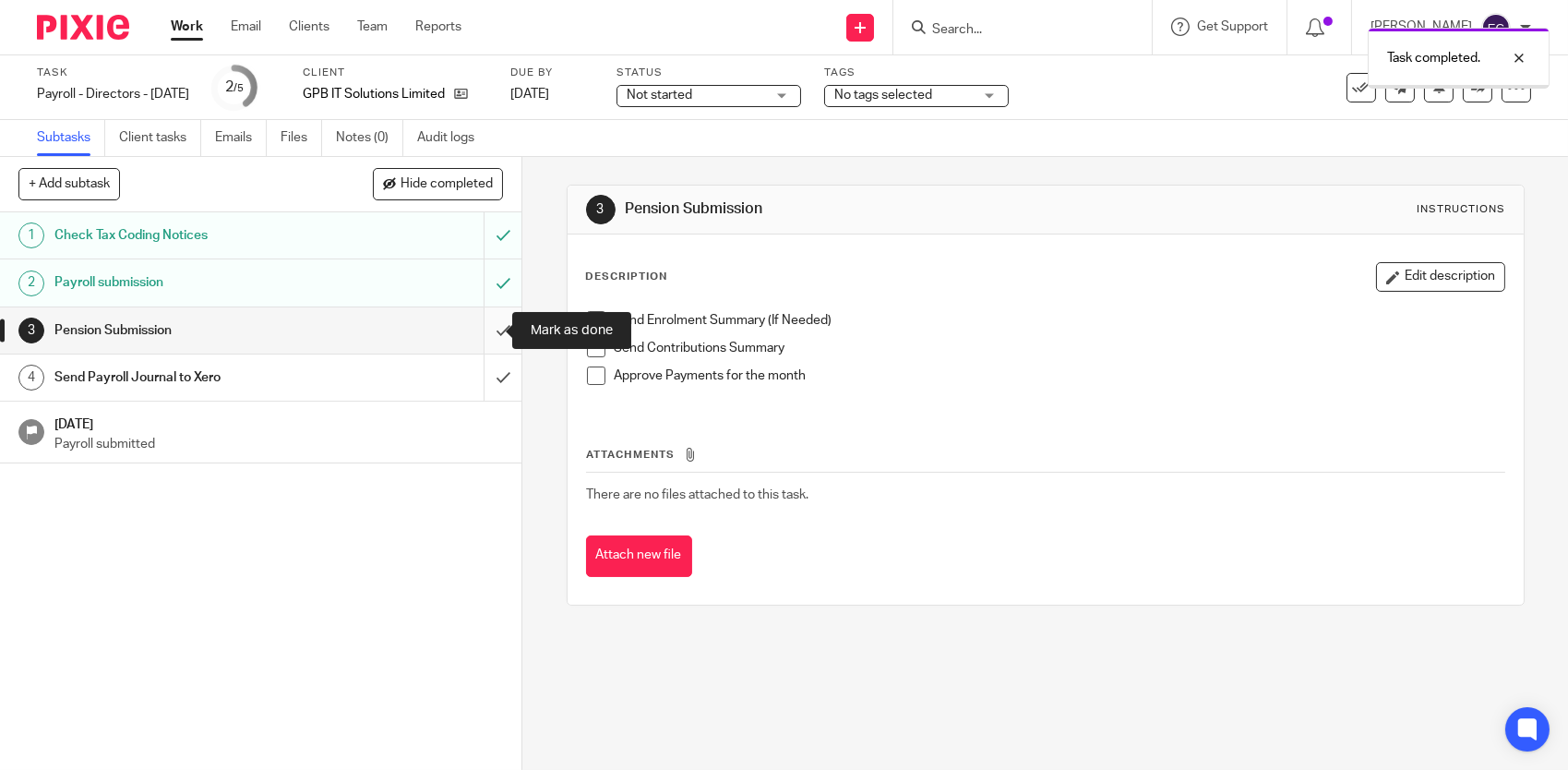
click at [477, 334] on input "submit" at bounding box center [261, 331] width 521 height 46
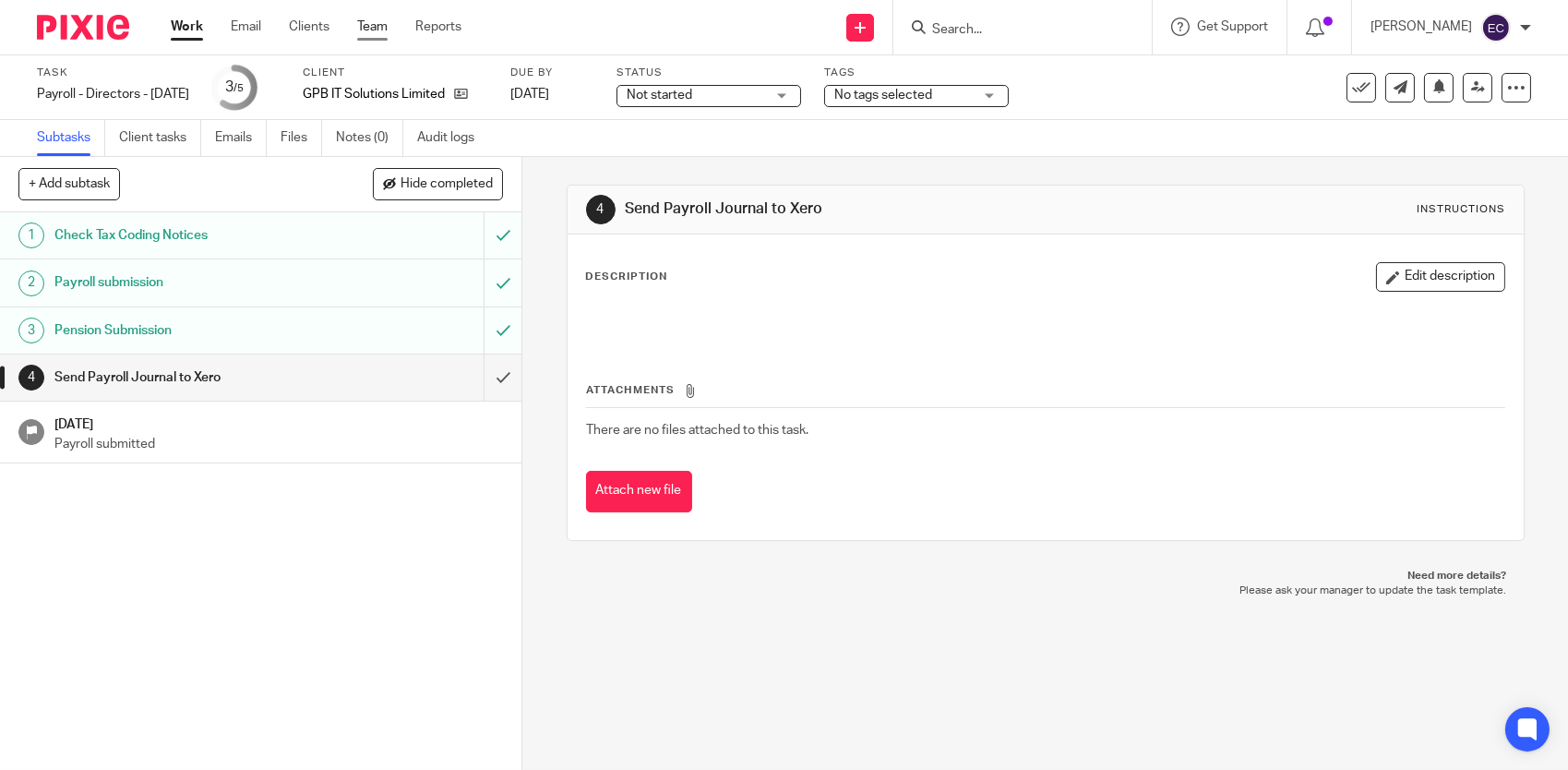
click at [366, 19] on link "Team" at bounding box center [373, 26] width 31 height 18
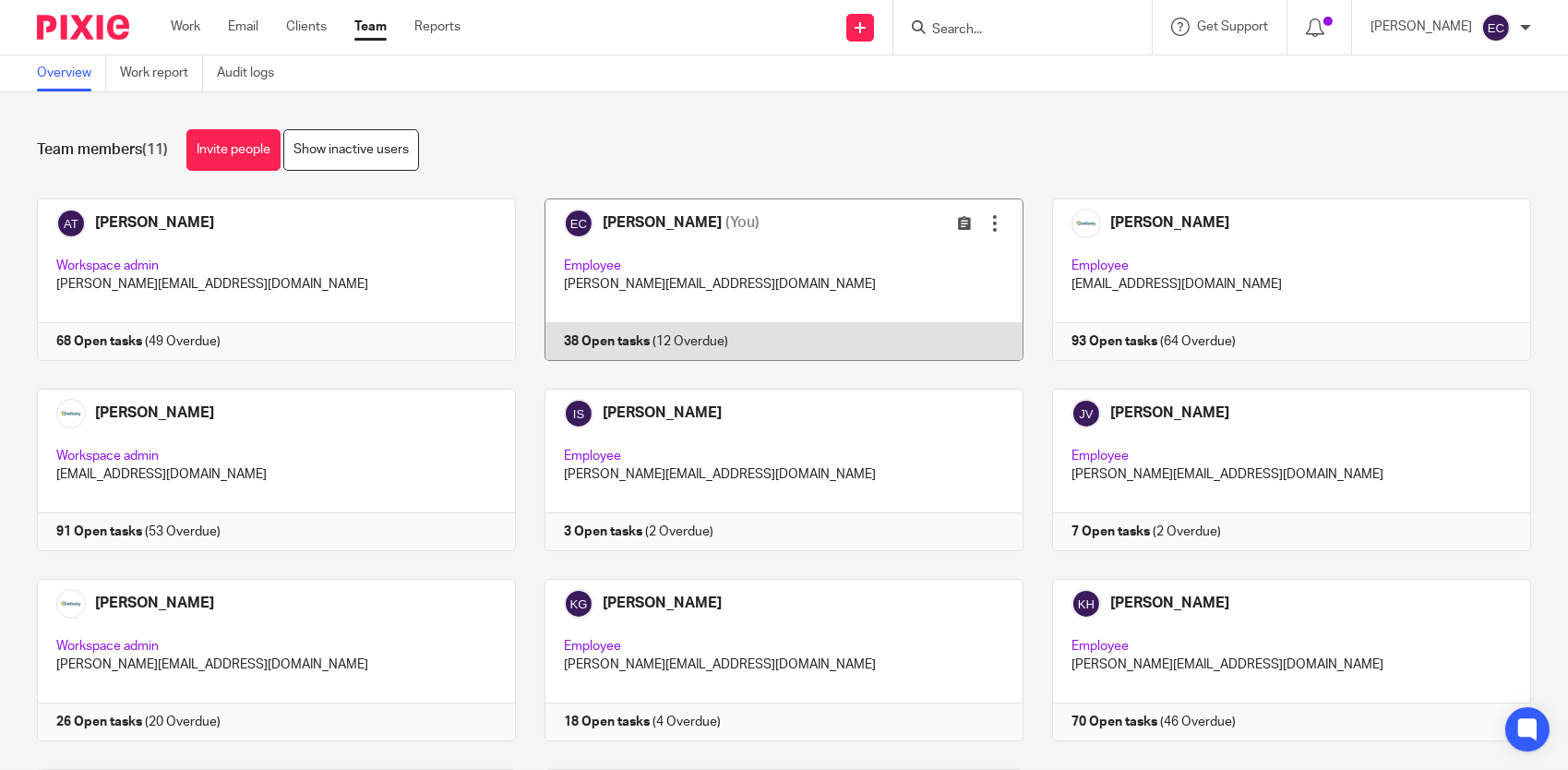
click at [576, 244] on link at bounding box center [770, 279] width 508 height 162
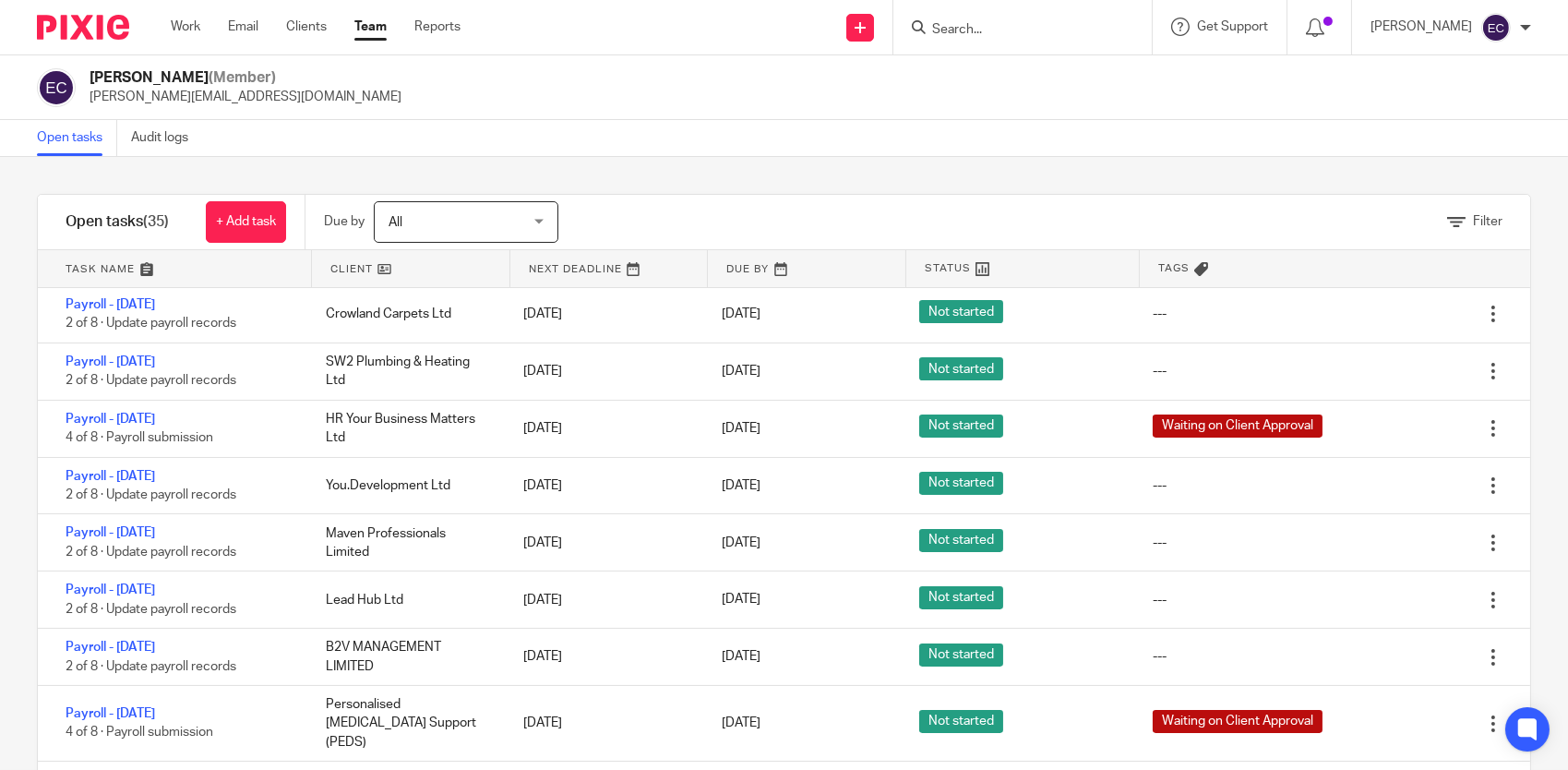
scroll to position [461, 0]
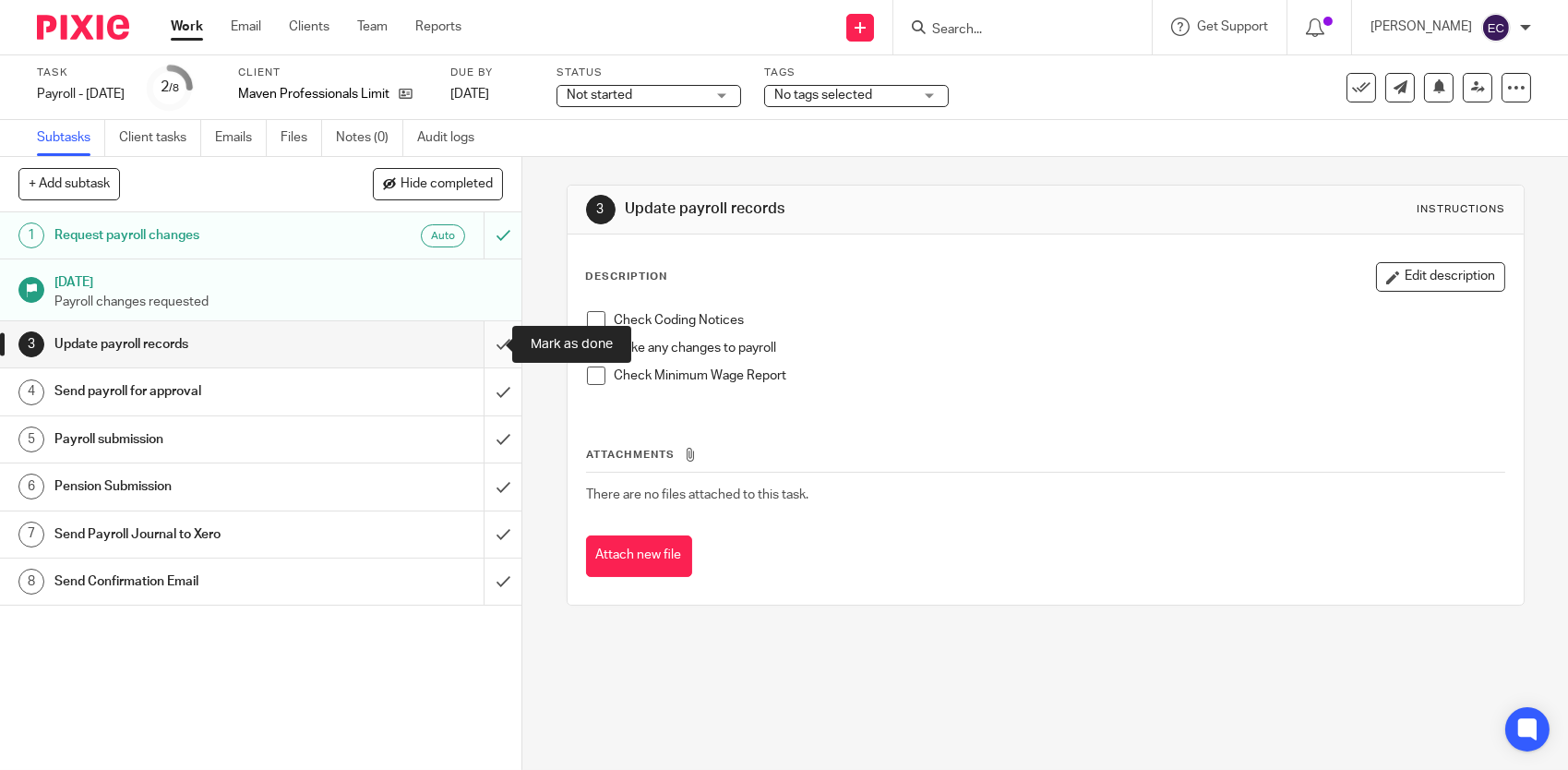
click at [477, 335] on input "submit" at bounding box center [261, 344] width 521 height 46
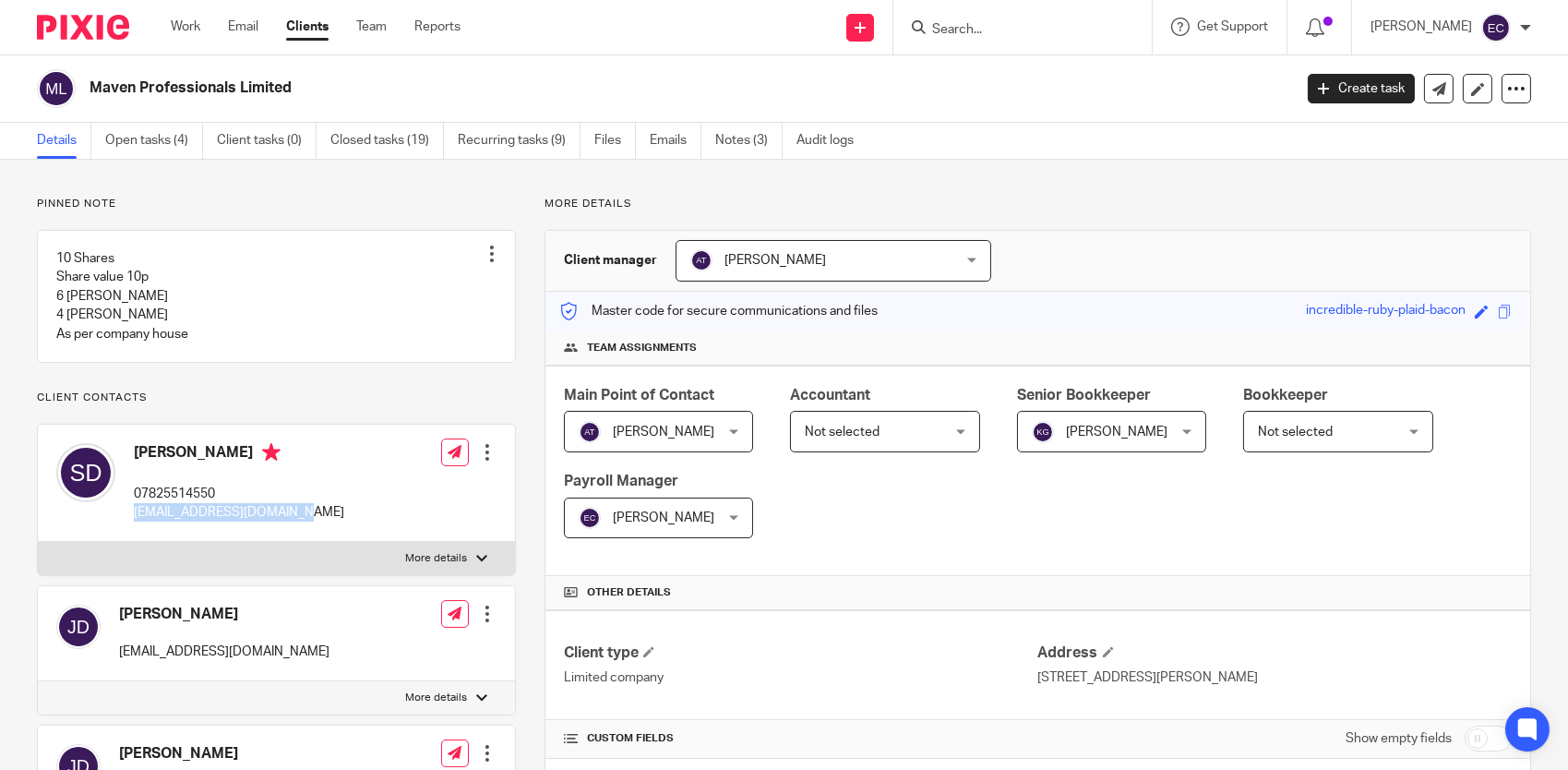
drag, startPoint x: 274, startPoint y: 537, endPoint x: 128, endPoint y: 537, distance: 146.0
click at [128, 537] on div "Sam Davison 07825514550 sdavison.maven@gmail.com Edit contact Create client fro…" at bounding box center [276, 484] width 477 height 117
drag, startPoint x: 128, startPoint y: 537, endPoint x: 141, endPoint y: 524, distance: 18.4
copy p "sdavison.maven@gmail.com"
click at [379, 34] on link "Team" at bounding box center [372, 26] width 31 height 18
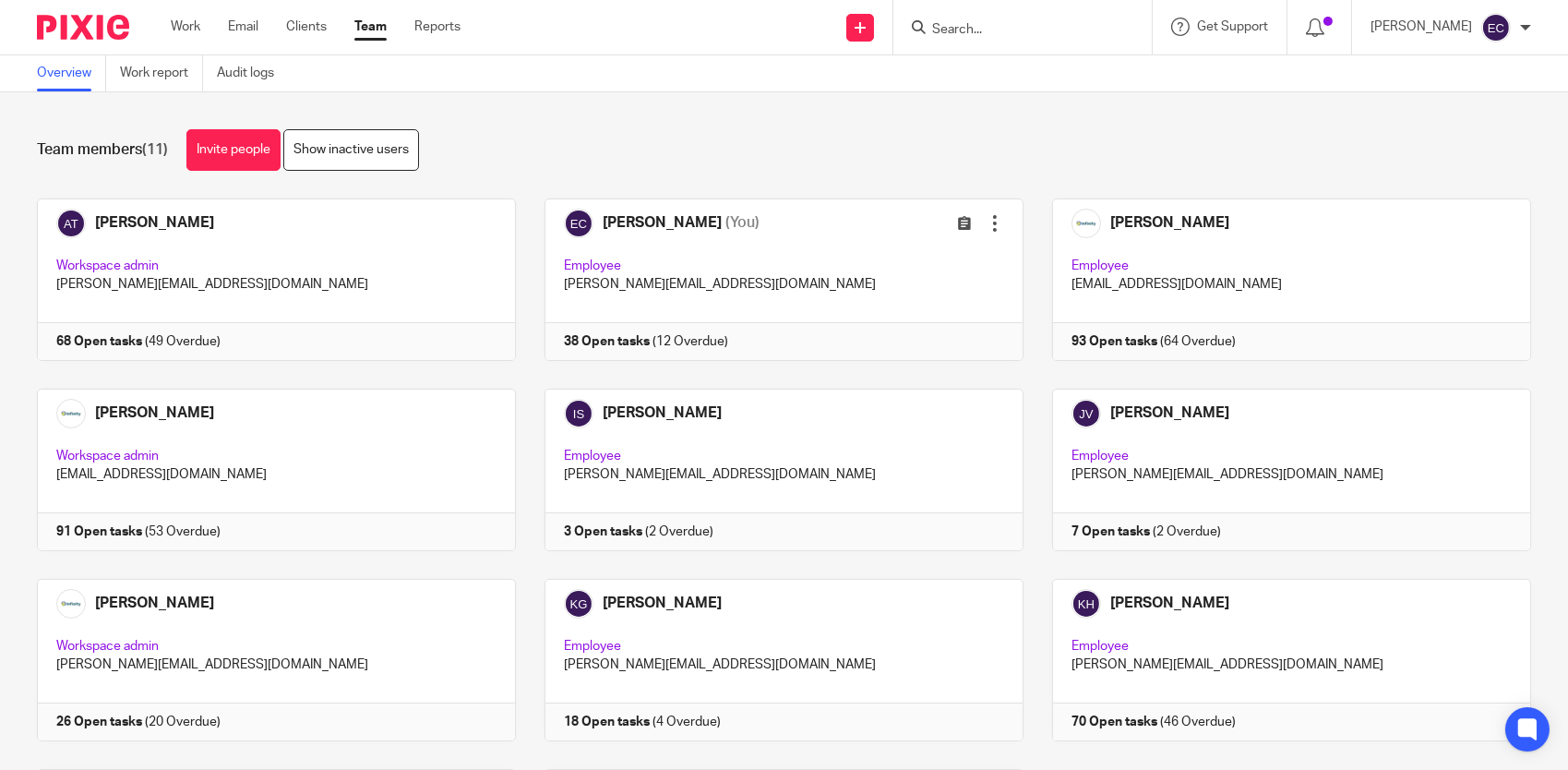
click at [378, 30] on link "Team" at bounding box center [371, 26] width 33 height 18
click at [710, 255] on link at bounding box center [770, 279] width 508 height 162
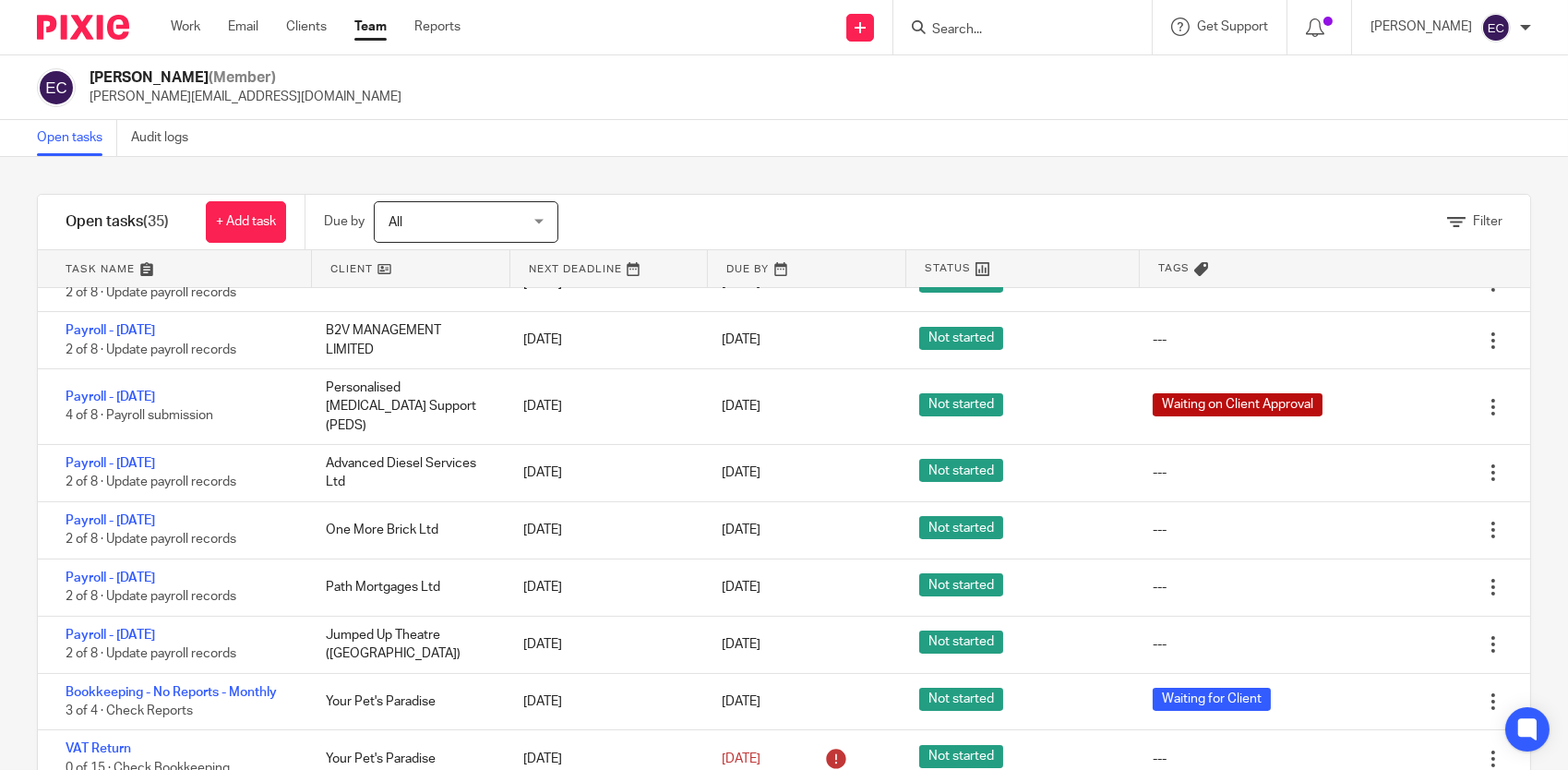
scroll to position [831, 0]
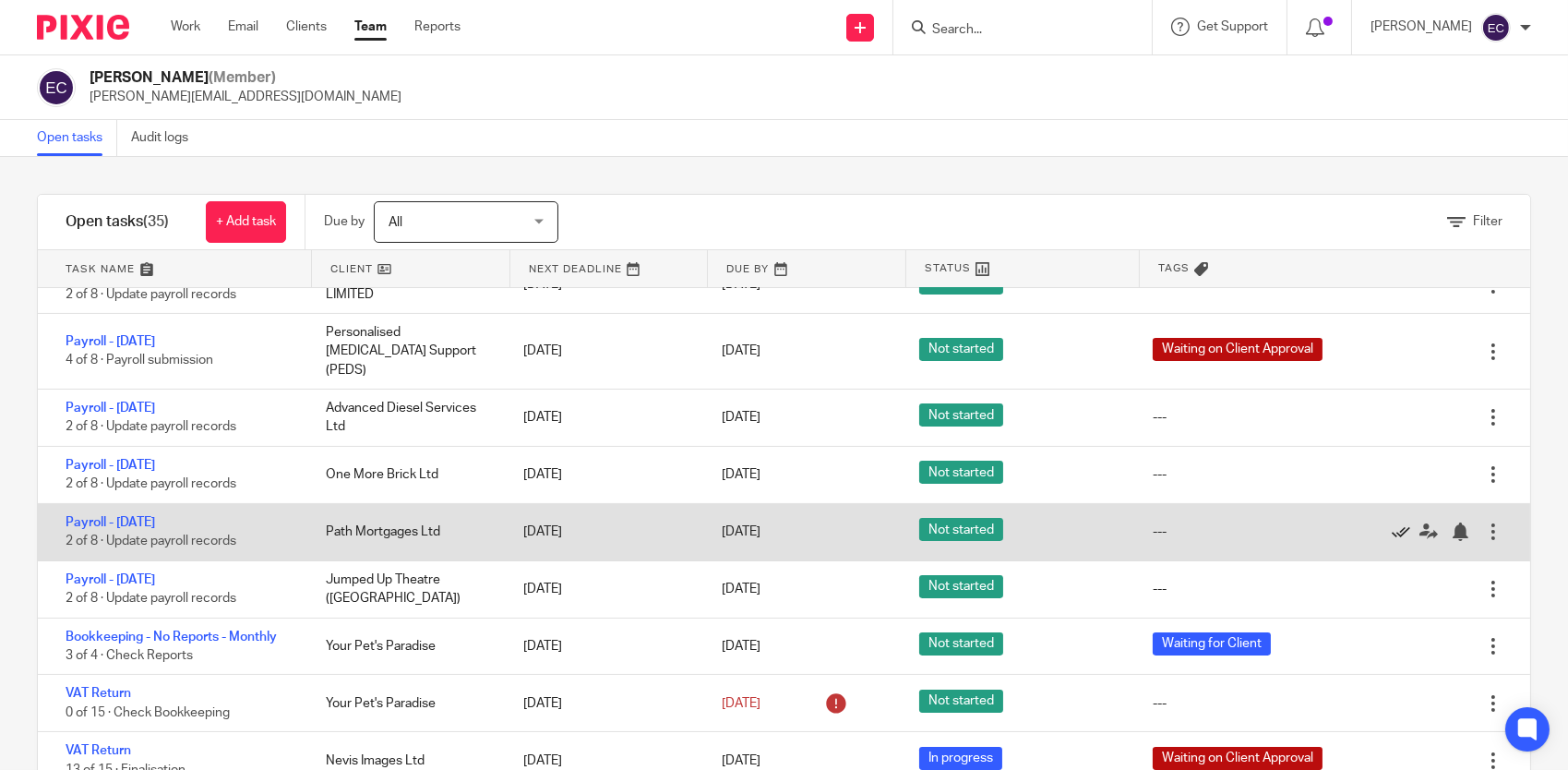
click at [1392, 522] on icon at bounding box center [1401, 531] width 18 height 18
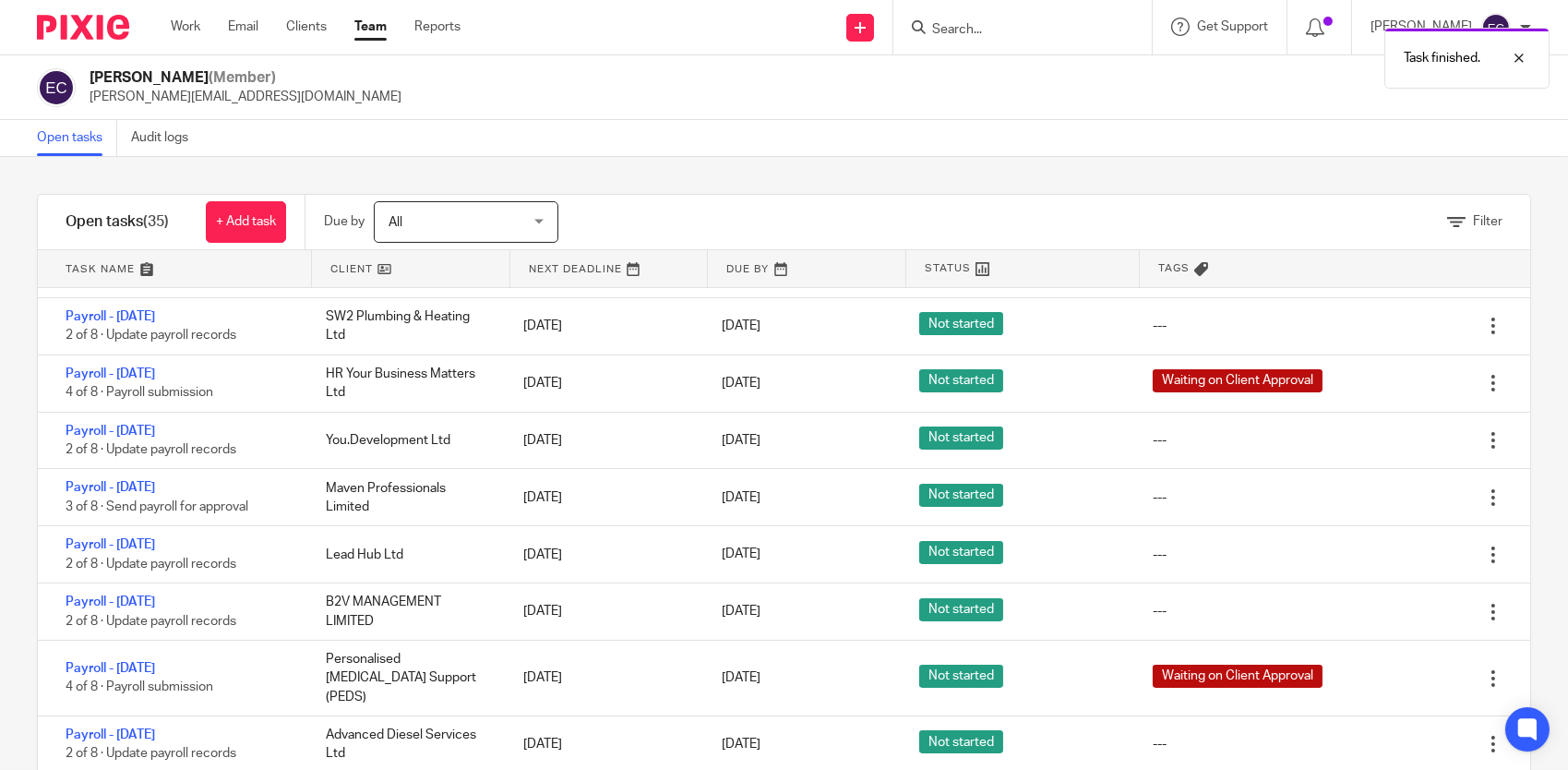
scroll to position [461, 0]
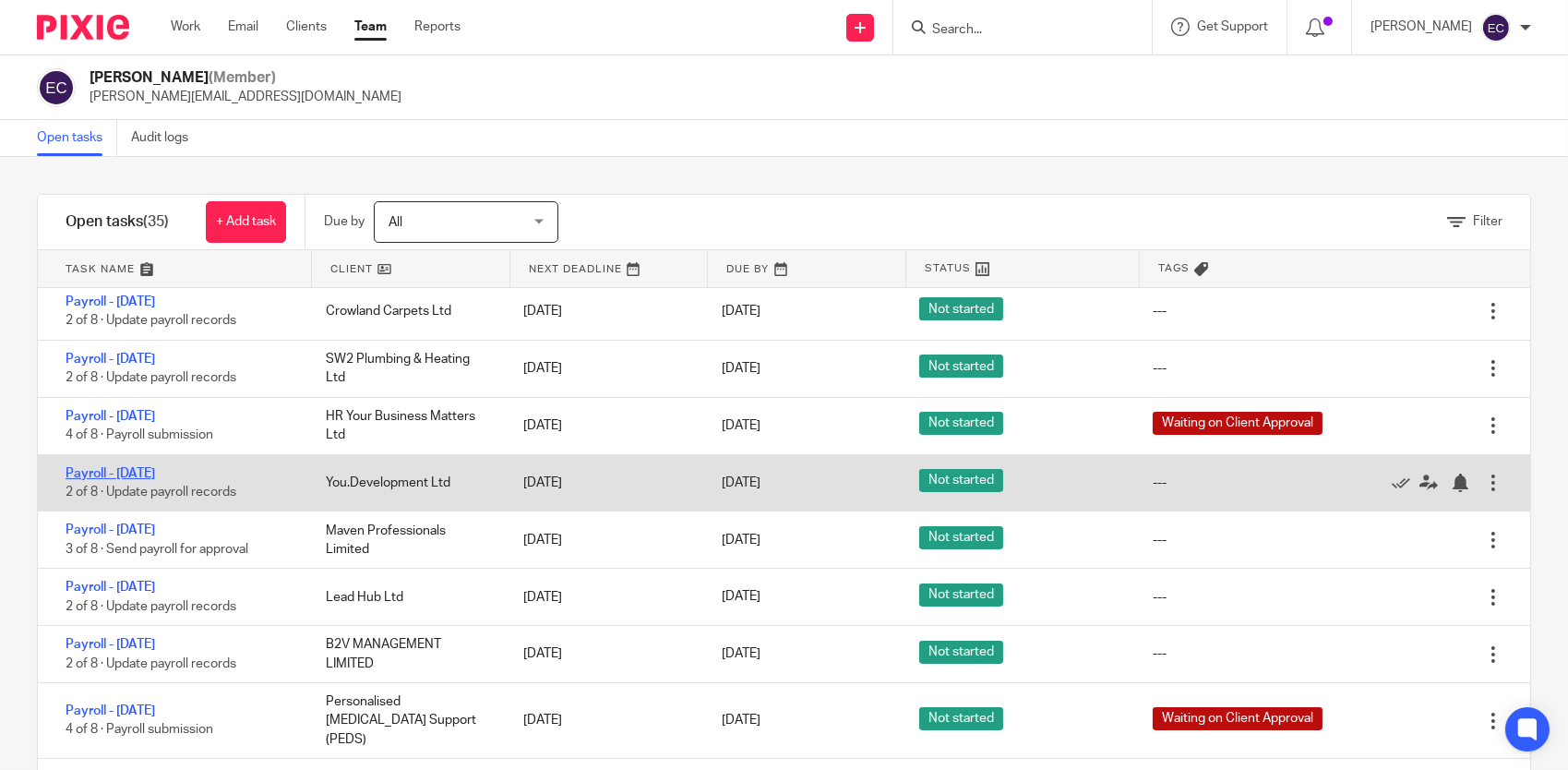
click at [155, 470] on link "Payroll - September 2025" at bounding box center [110, 473] width 89 height 12
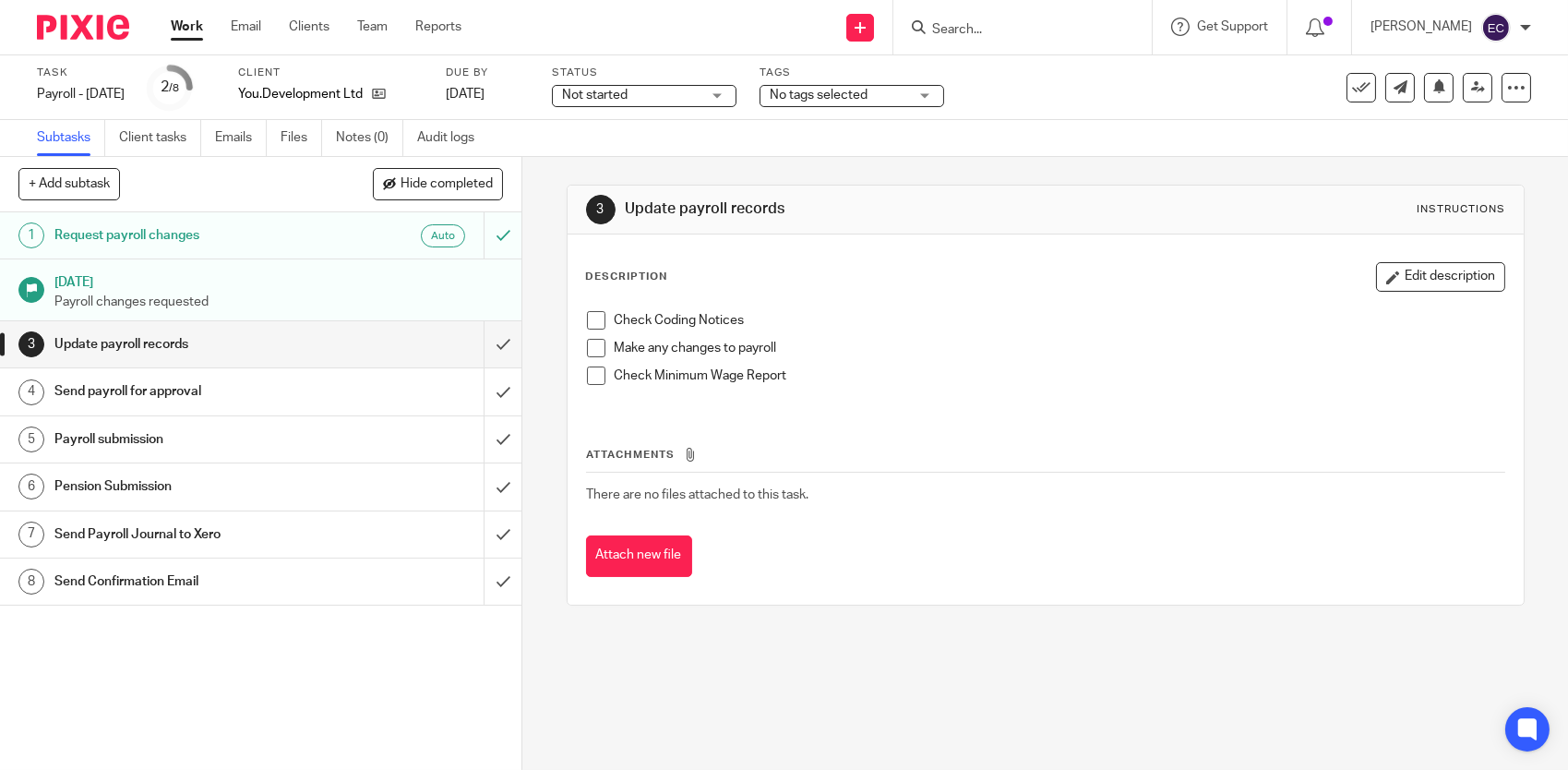
click at [1015, 31] on input "Search" at bounding box center [1013, 30] width 166 height 16
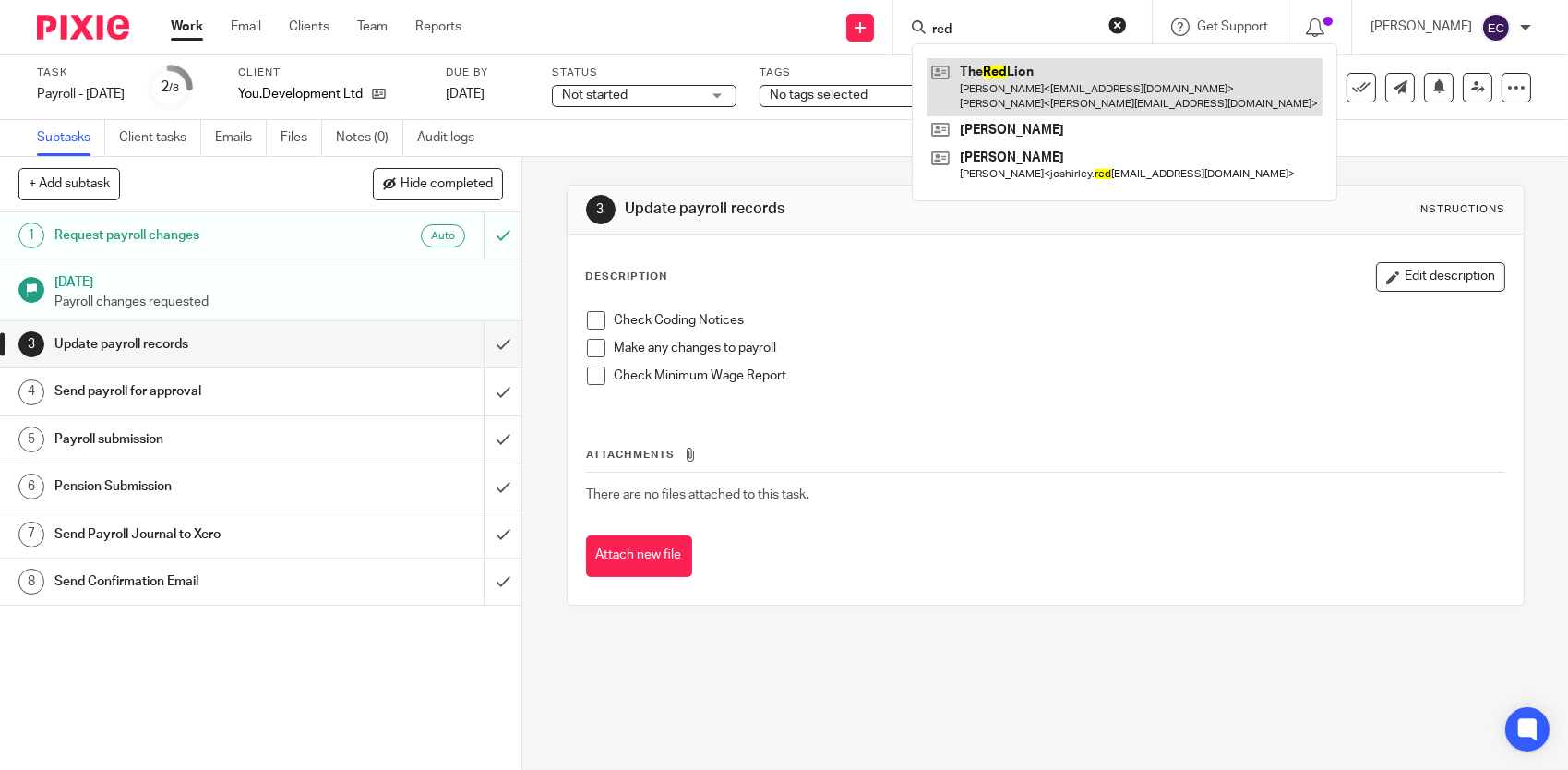
type input "red"
click at [1010, 90] on link at bounding box center [1125, 87] width 396 height 58
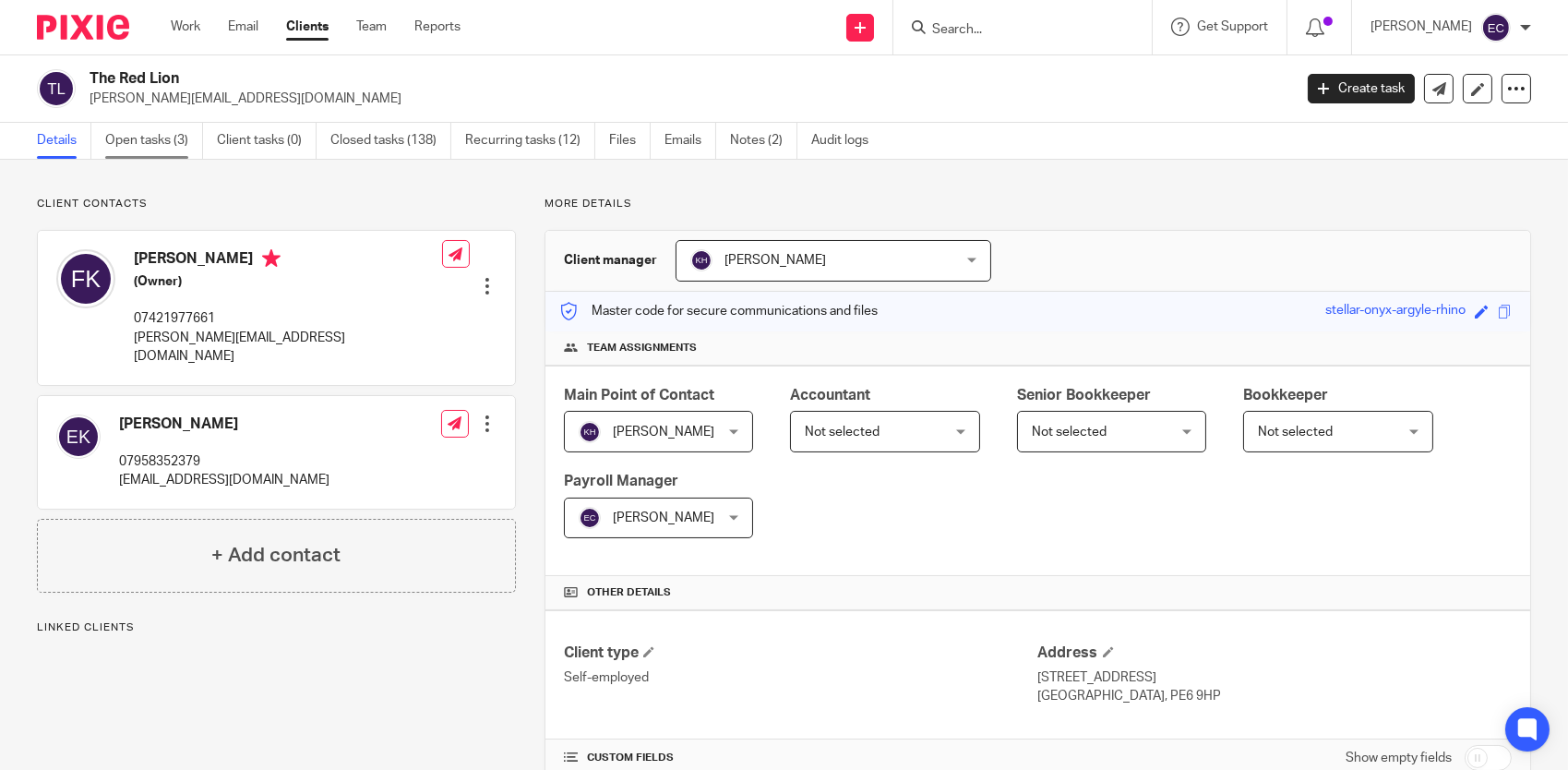
click at [165, 146] on link "Open tasks (3)" at bounding box center [154, 140] width 98 height 36
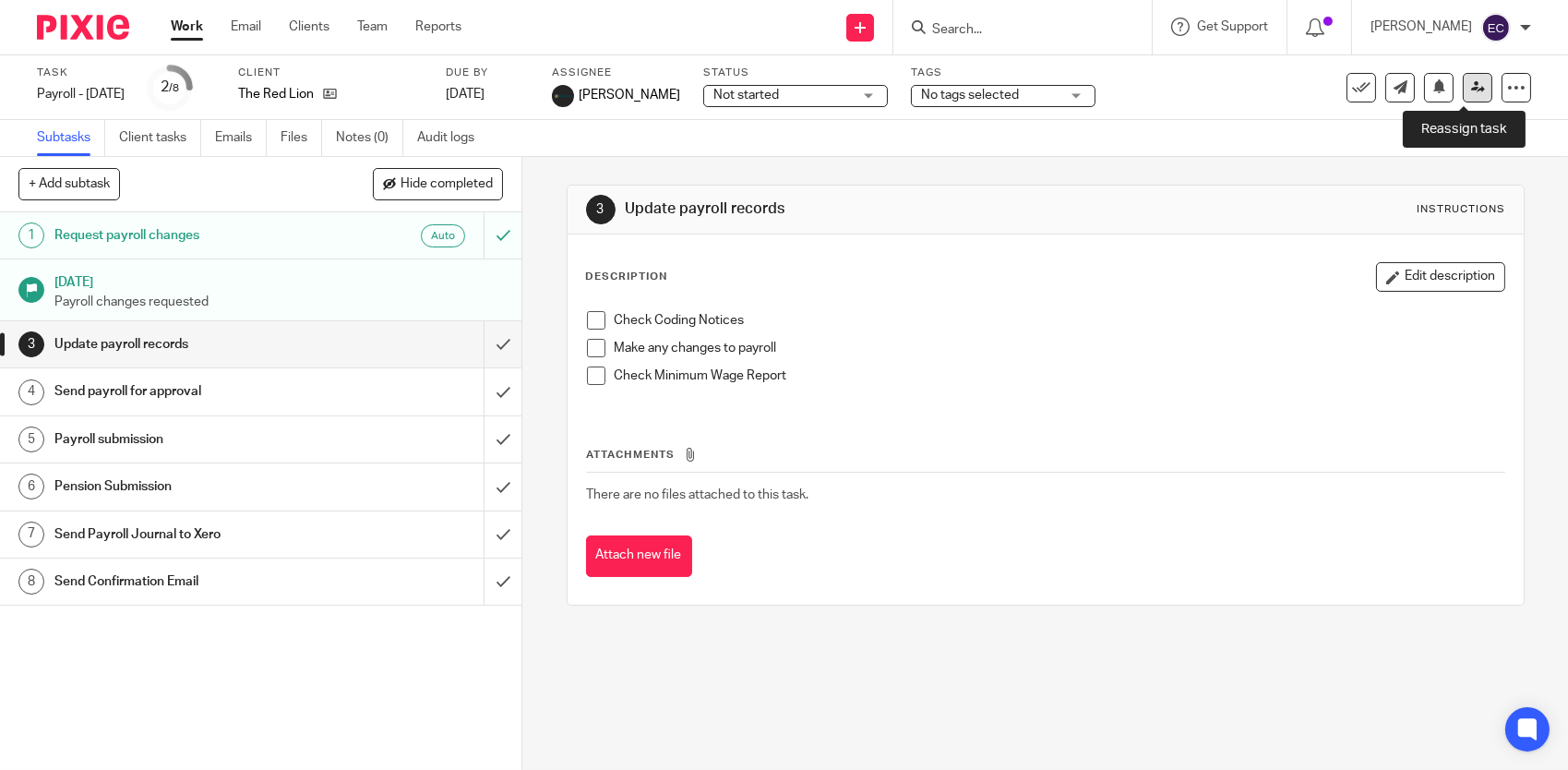
click at [1471, 92] on icon at bounding box center [1478, 87] width 13 height 13
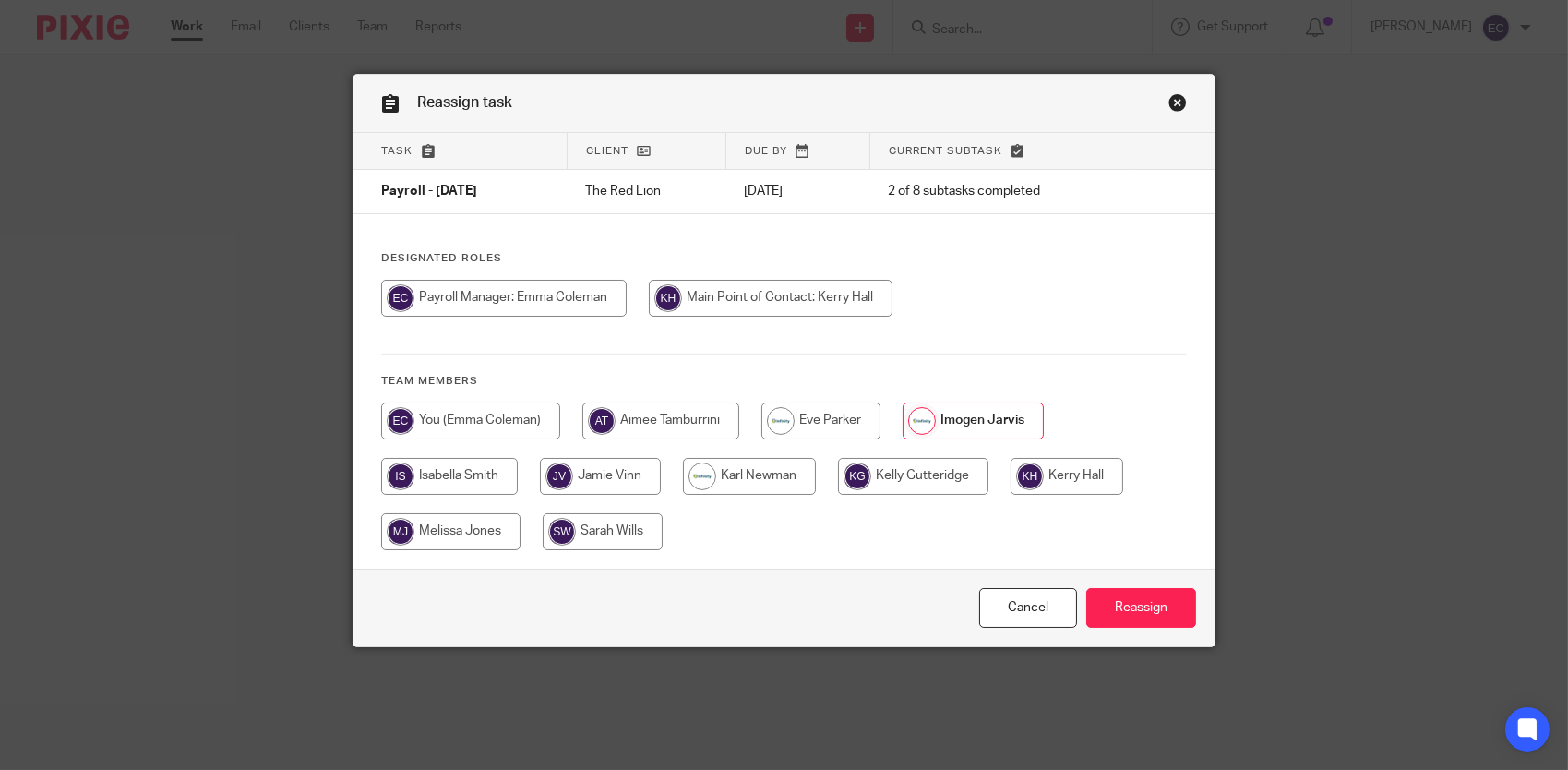
click at [524, 407] on input "radio" at bounding box center [471, 421] width 179 height 37
radio input "true"
click at [1133, 609] on input "Reassign" at bounding box center [1141, 608] width 110 height 39
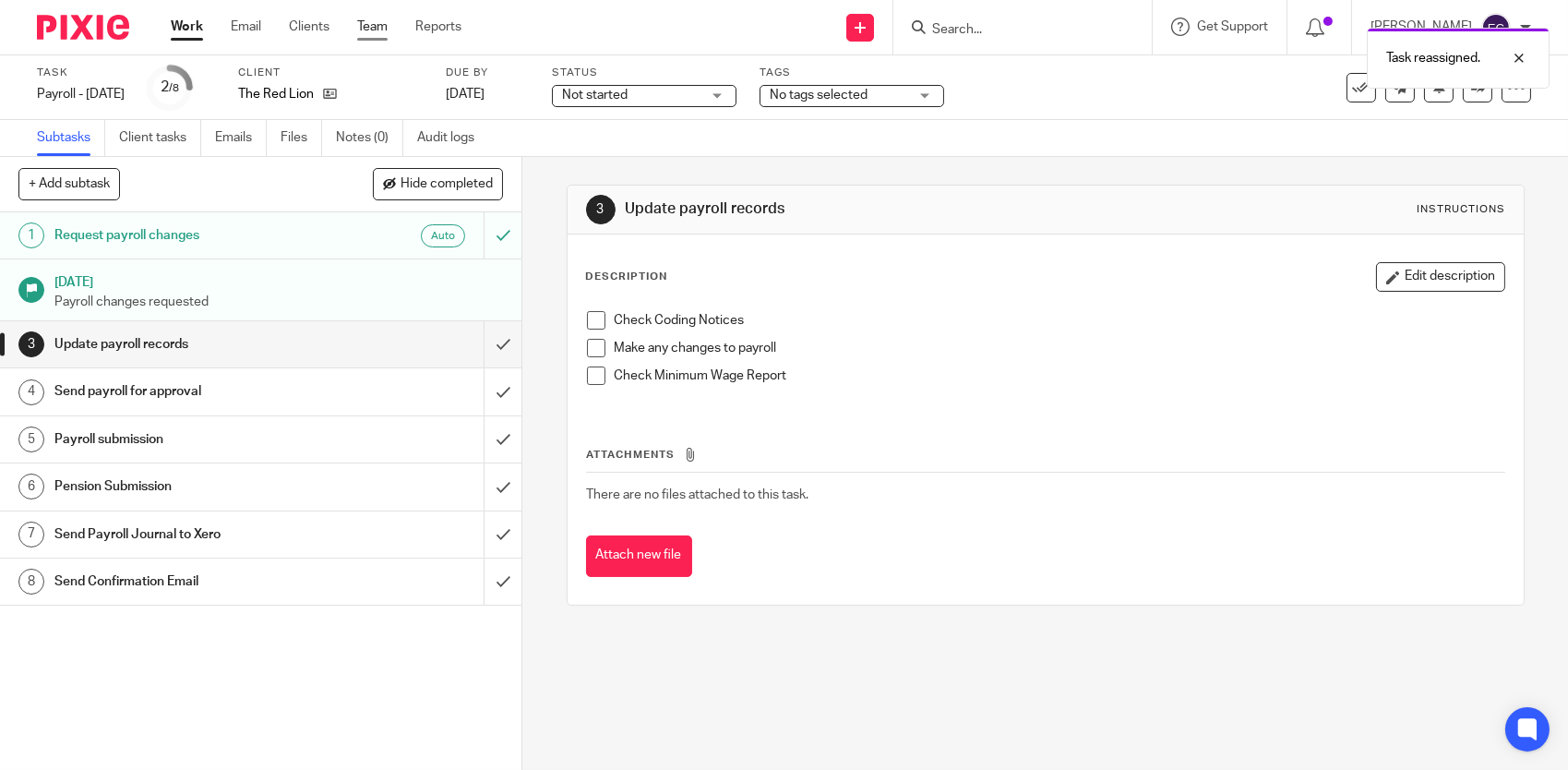
click at [375, 31] on link "Team" at bounding box center [373, 26] width 31 height 18
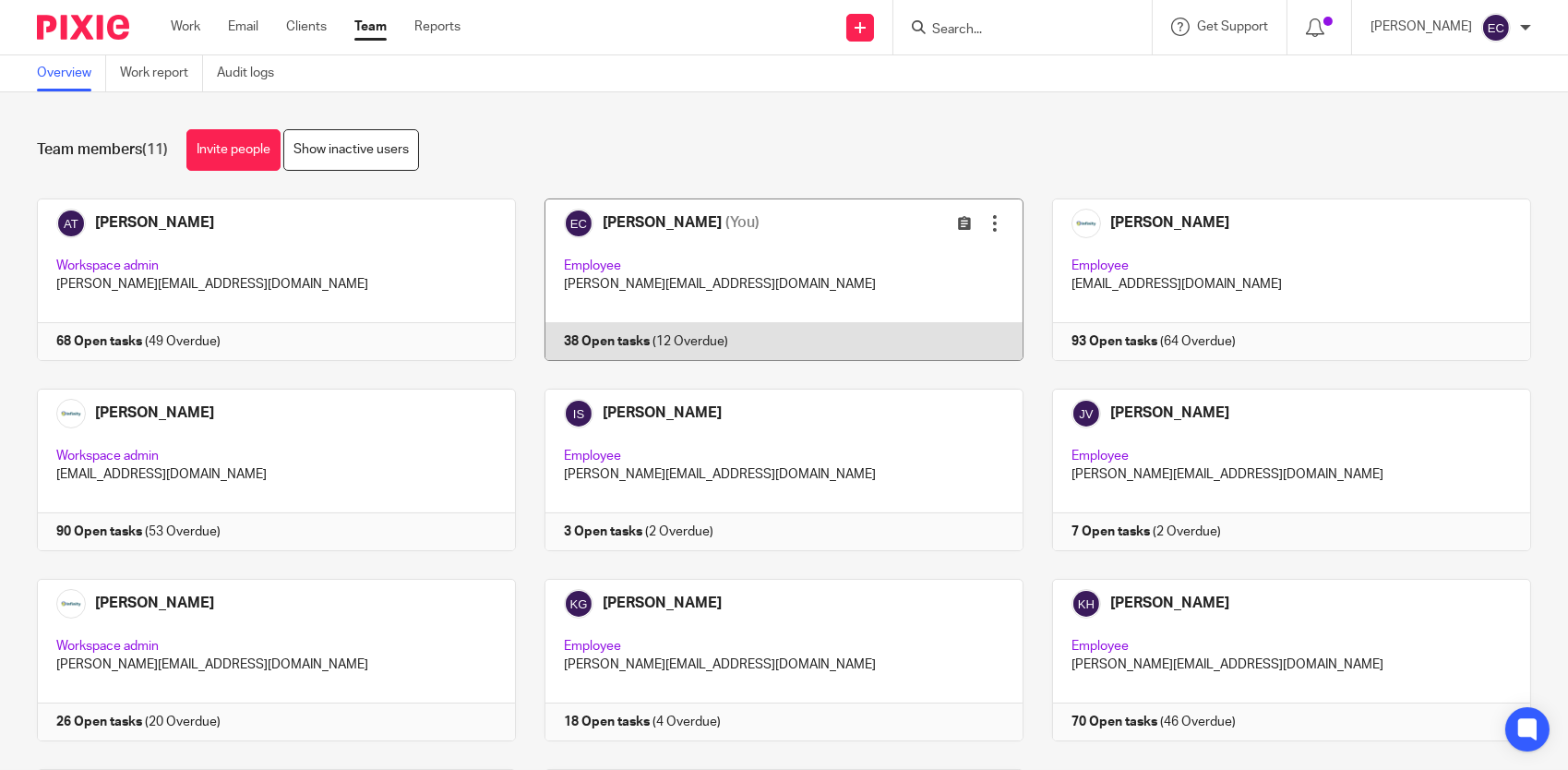
click at [790, 258] on link at bounding box center [770, 279] width 508 height 162
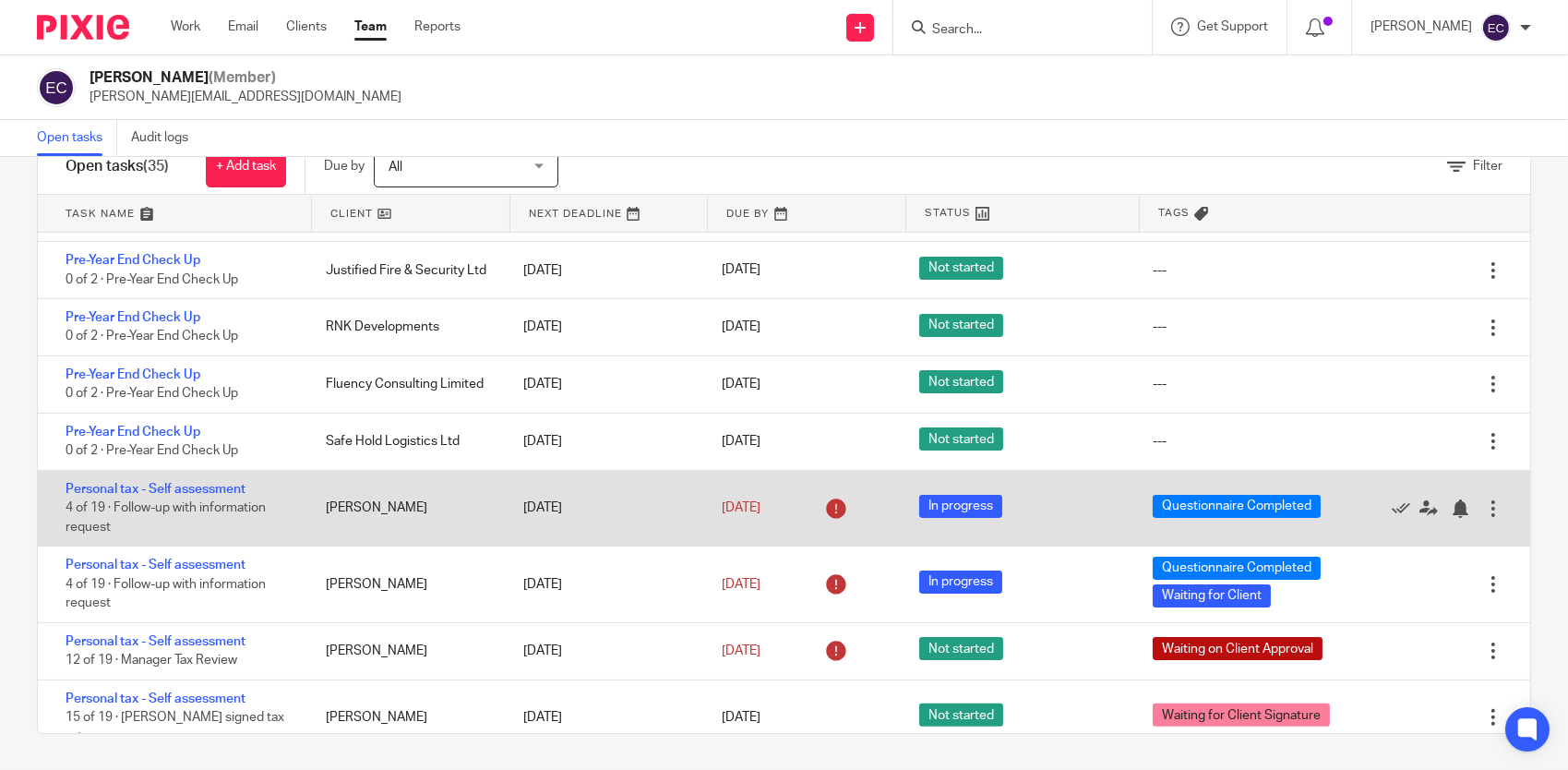
scroll to position [1230, 0]
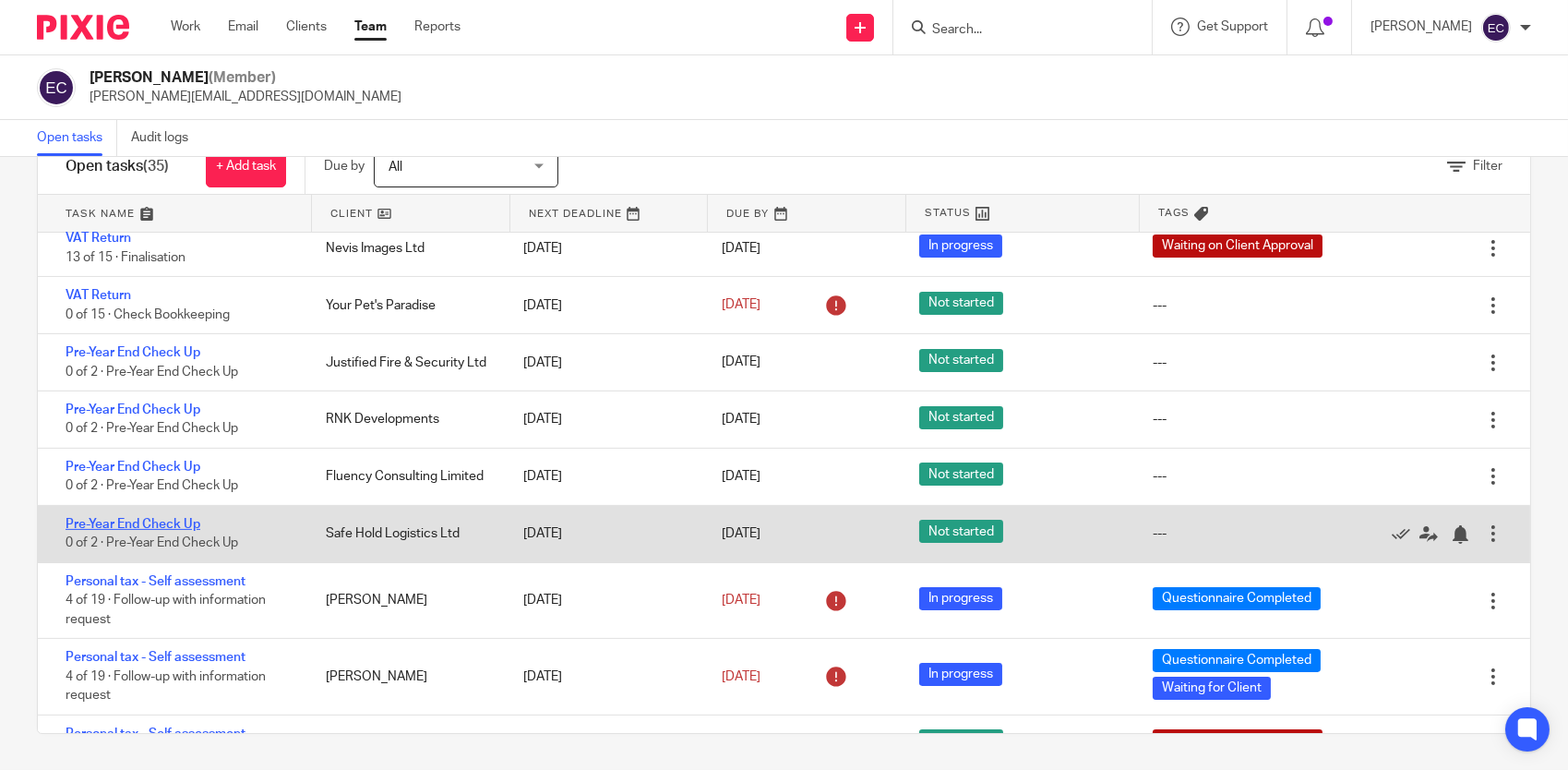
click at [170, 518] on link "Pre-Year End Check Up" at bounding box center [133, 524] width 135 height 12
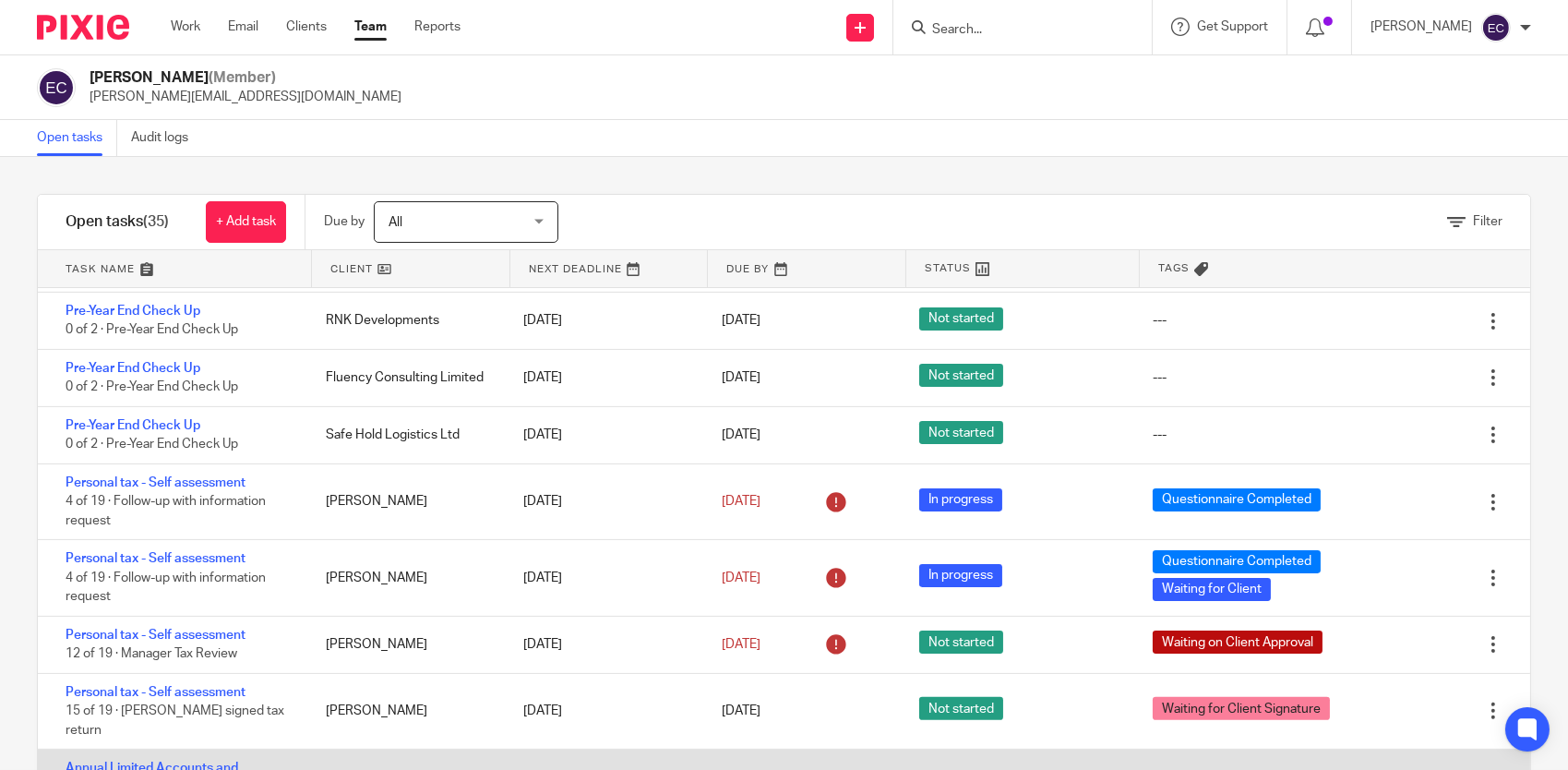
scroll to position [1292, 0]
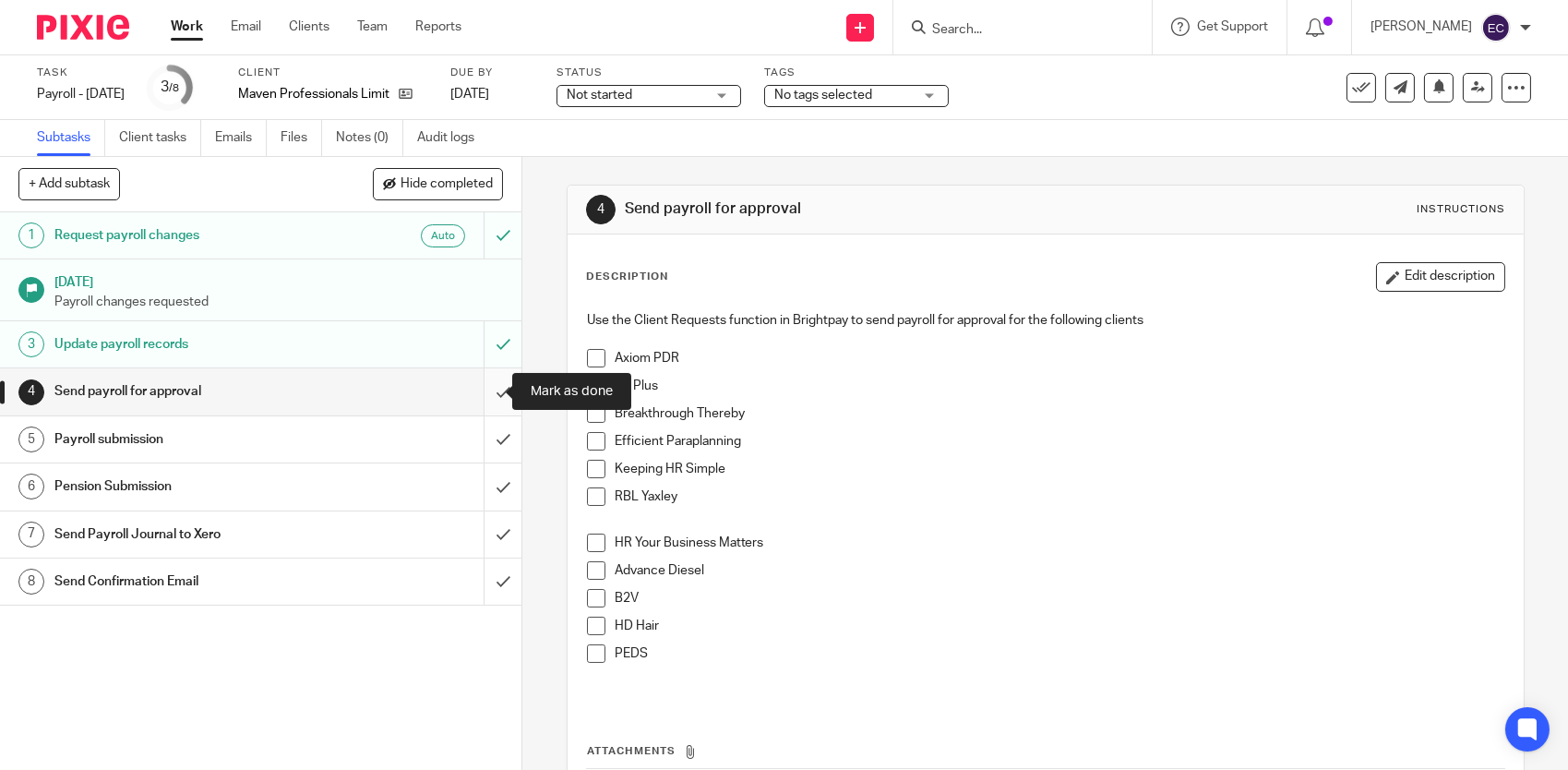
click at [493, 394] on input "submit" at bounding box center [261, 391] width 521 height 46
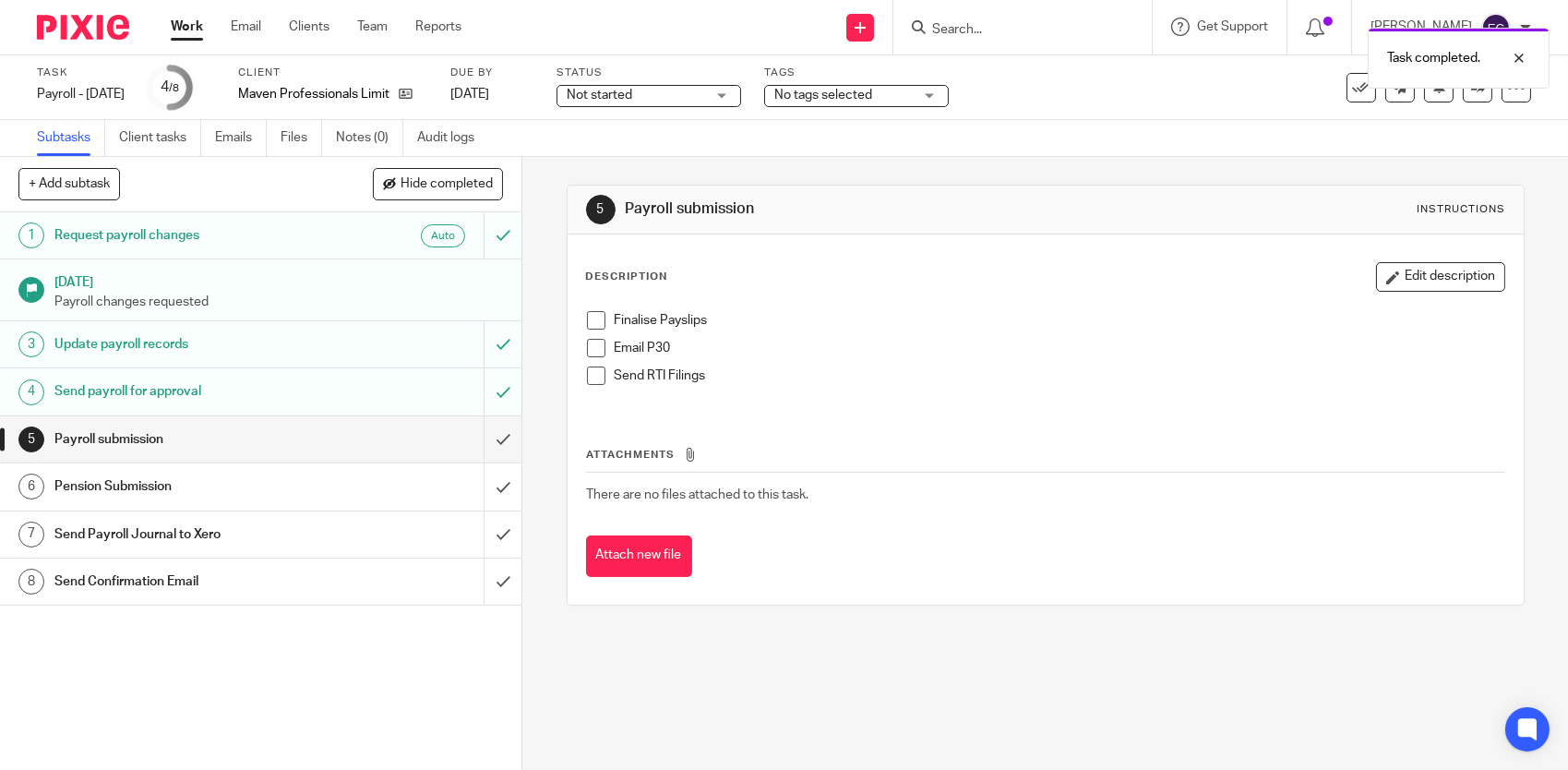
click at [913, 93] on span "No tags selected" at bounding box center [844, 95] width 138 height 19
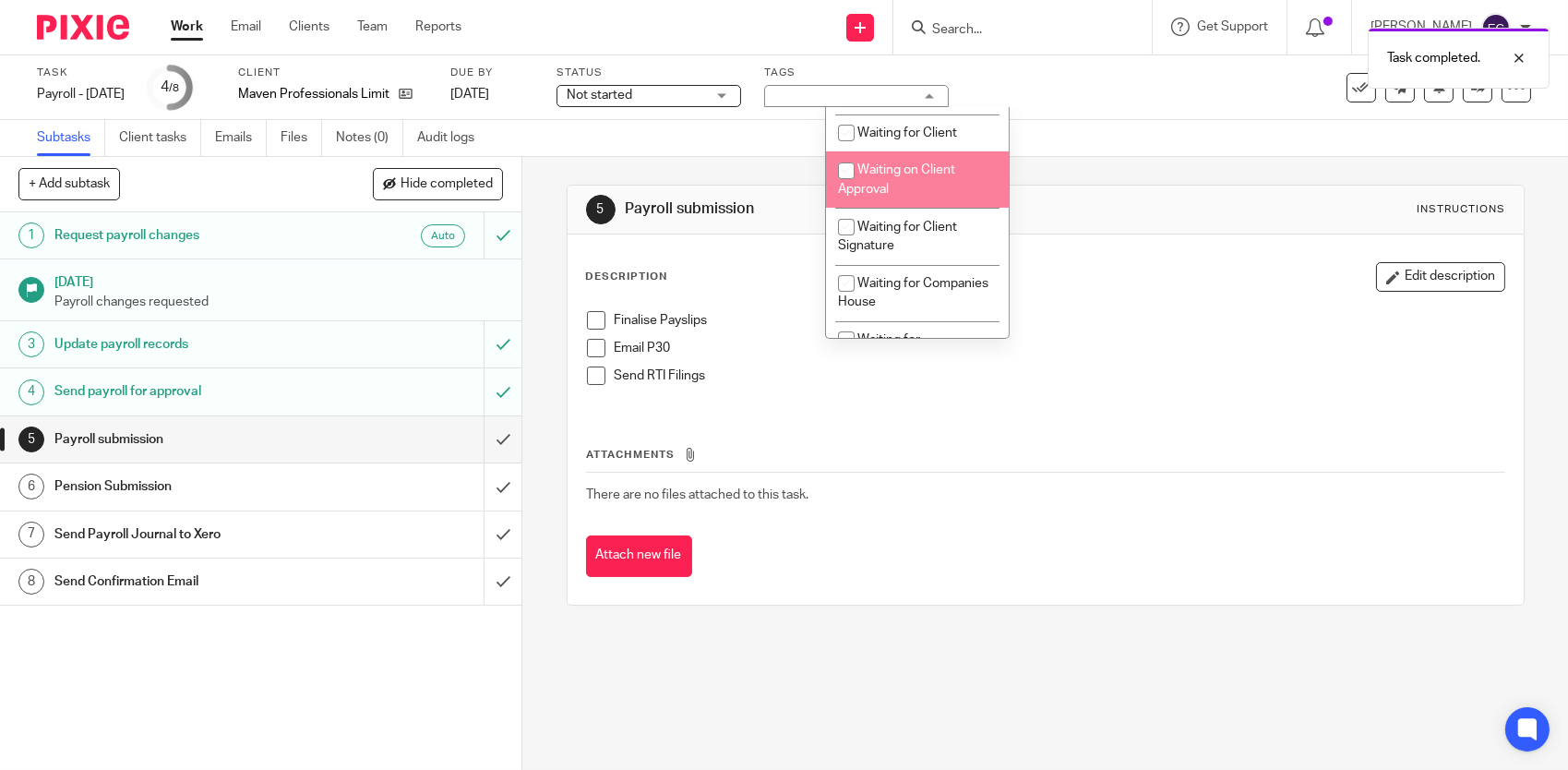
scroll to position [646, 0]
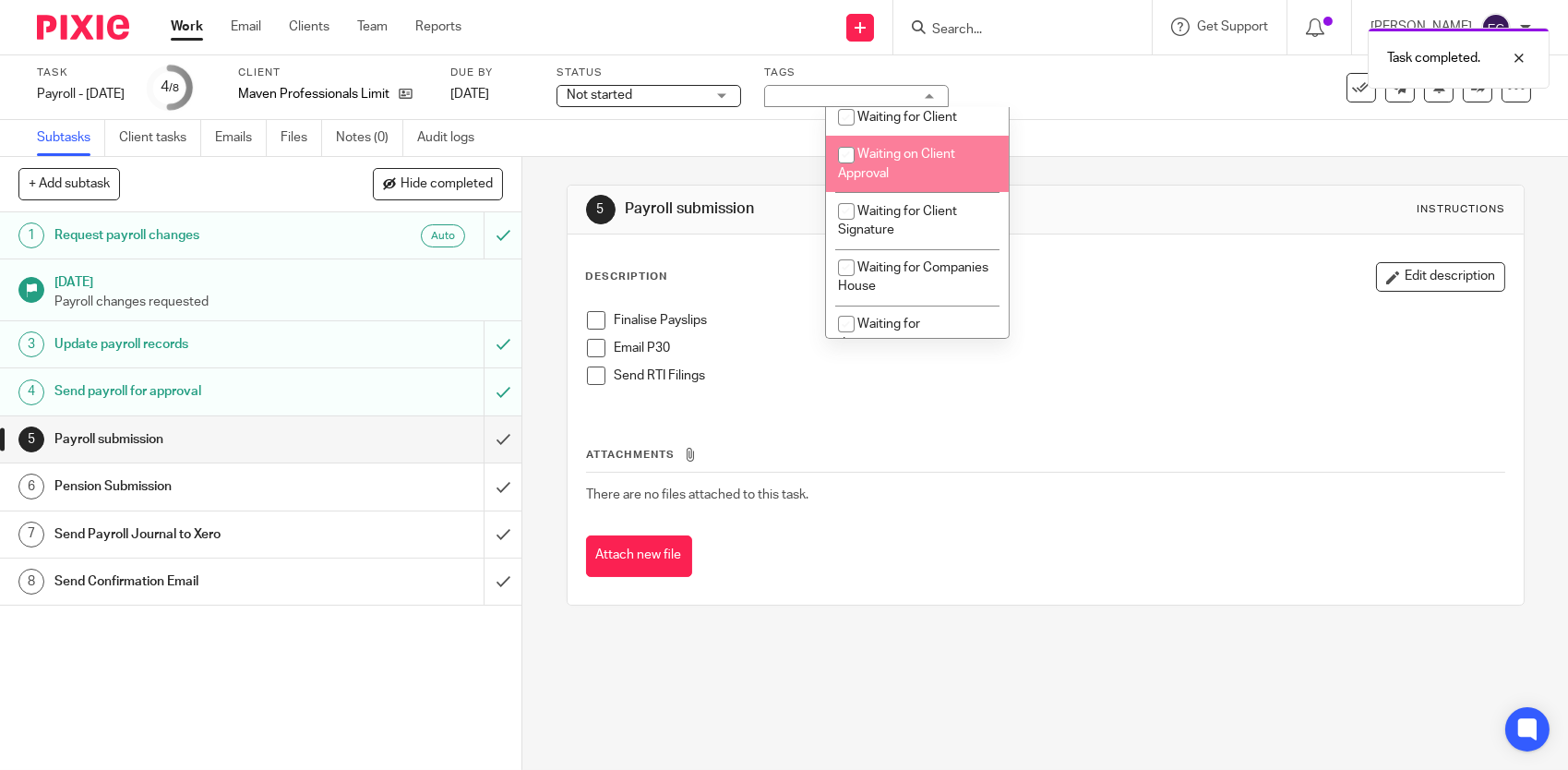
click at [968, 163] on li "Waiting on Client Approval" at bounding box center [917, 163] width 183 height 57
checkbox input "true"
click at [1211, 358] on div "Email P30" at bounding box center [1059, 352] width 890 height 28
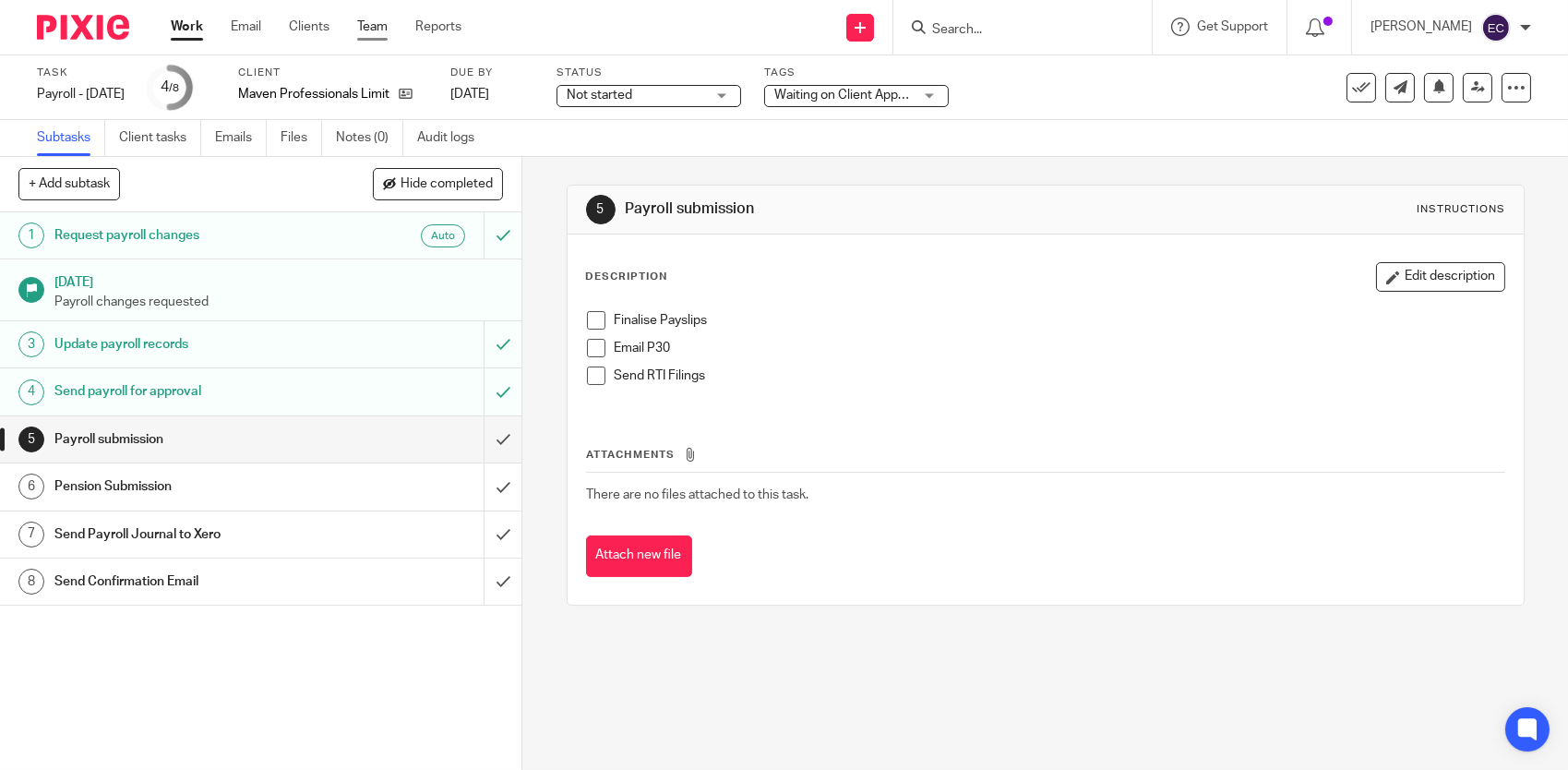
click at [380, 35] on link "Team" at bounding box center [373, 26] width 31 height 18
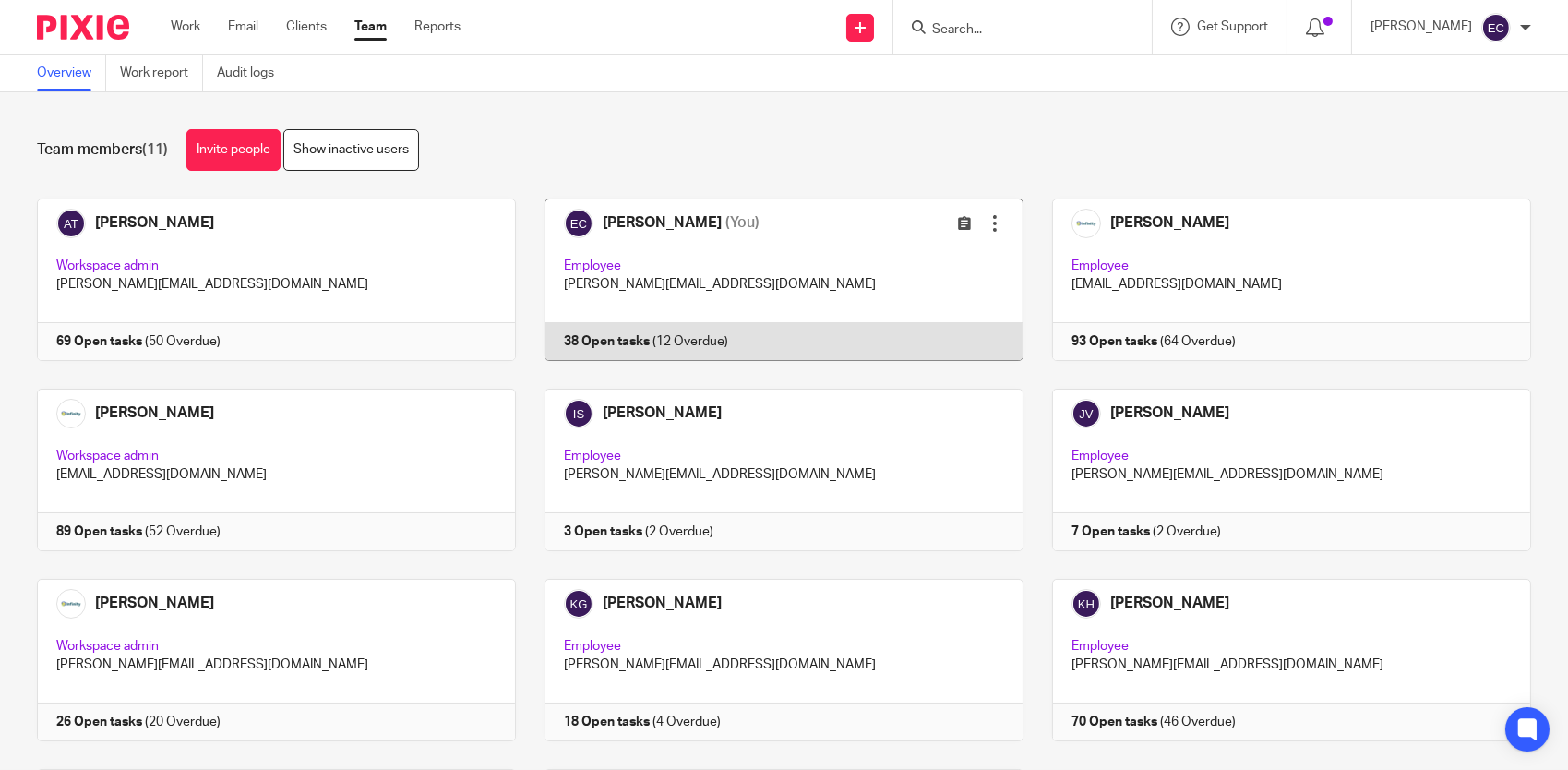
click at [650, 273] on link at bounding box center [770, 279] width 508 height 162
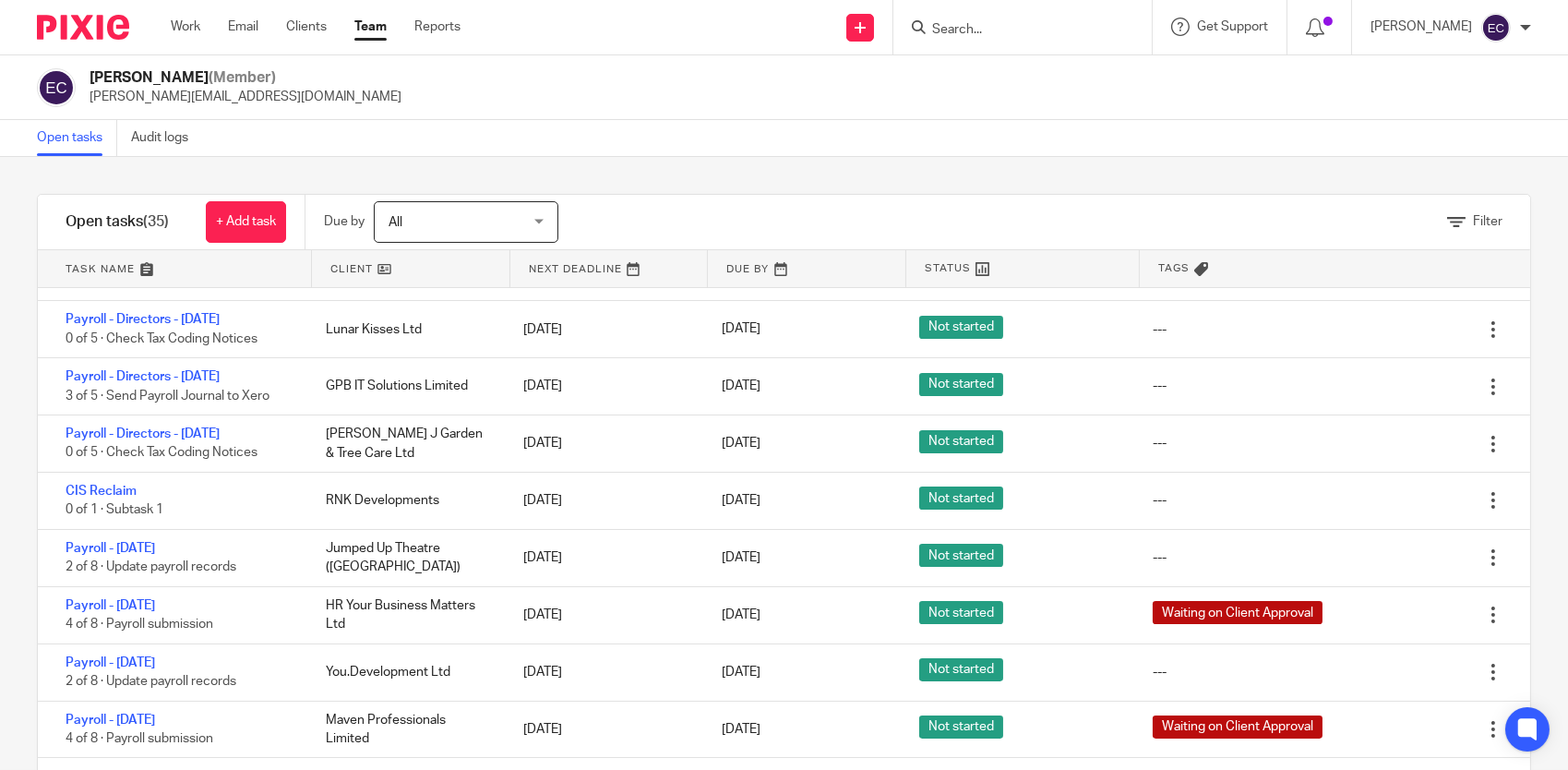
scroll to position [123, 0]
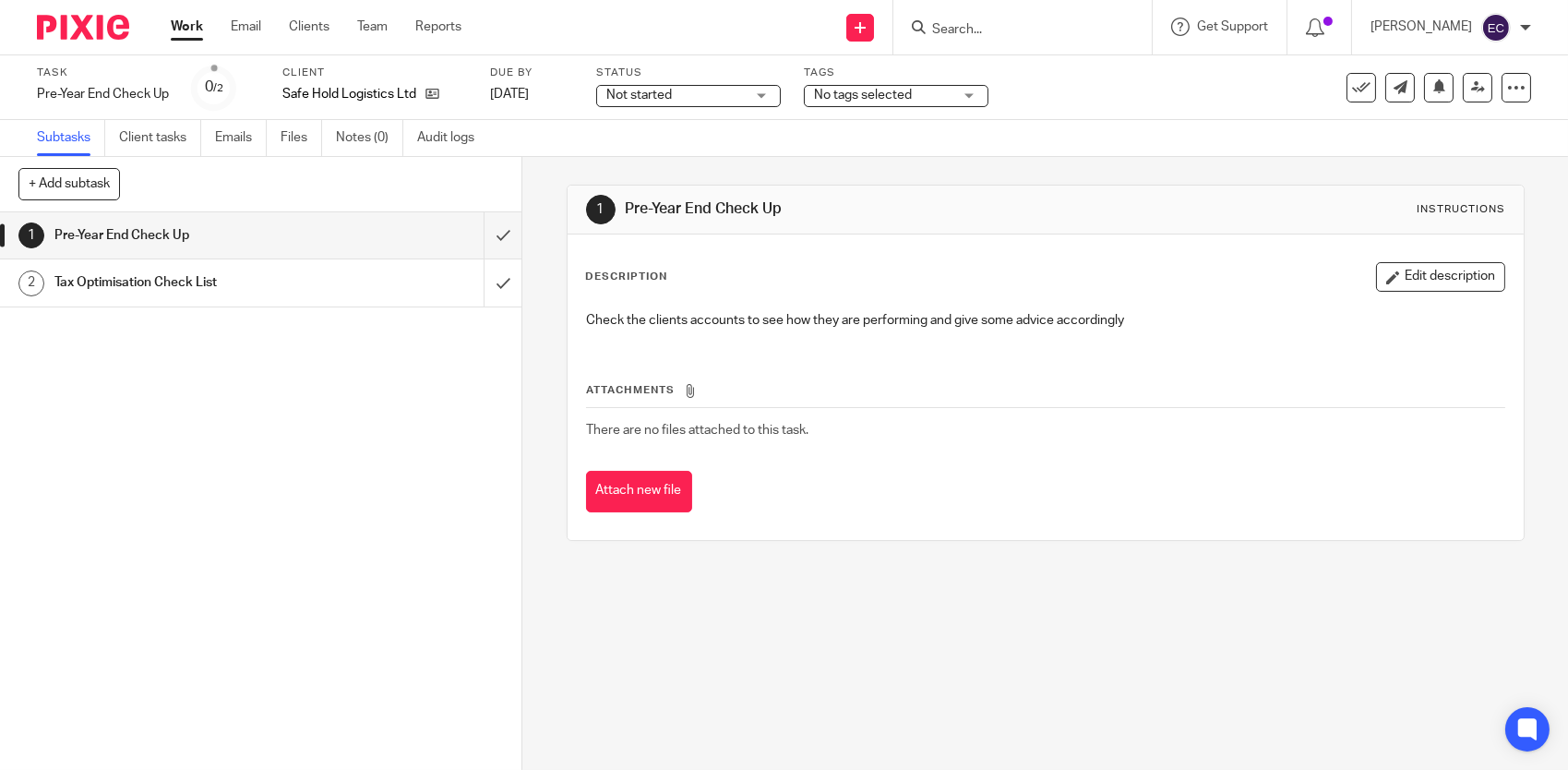
click at [186, 284] on h1 "Tax Optimisation Check List" at bounding box center [191, 282] width 274 height 28
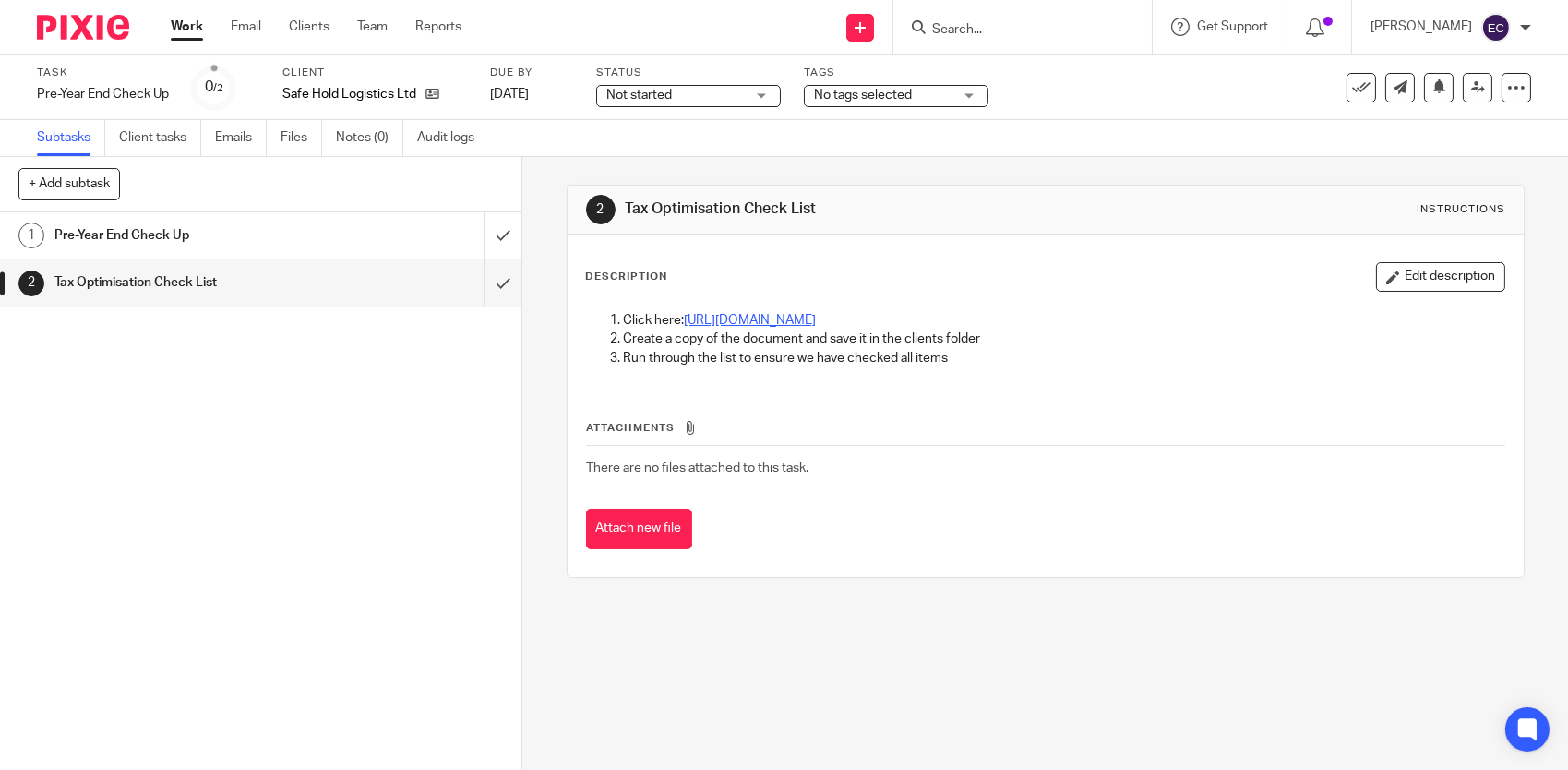
click at [817, 317] on link "[URL][DOMAIN_NAME]" at bounding box center [750, 319] width 132 height 12
click at [377, 28] on link "Team" at bounding box center [373, 26] width 31 height 18
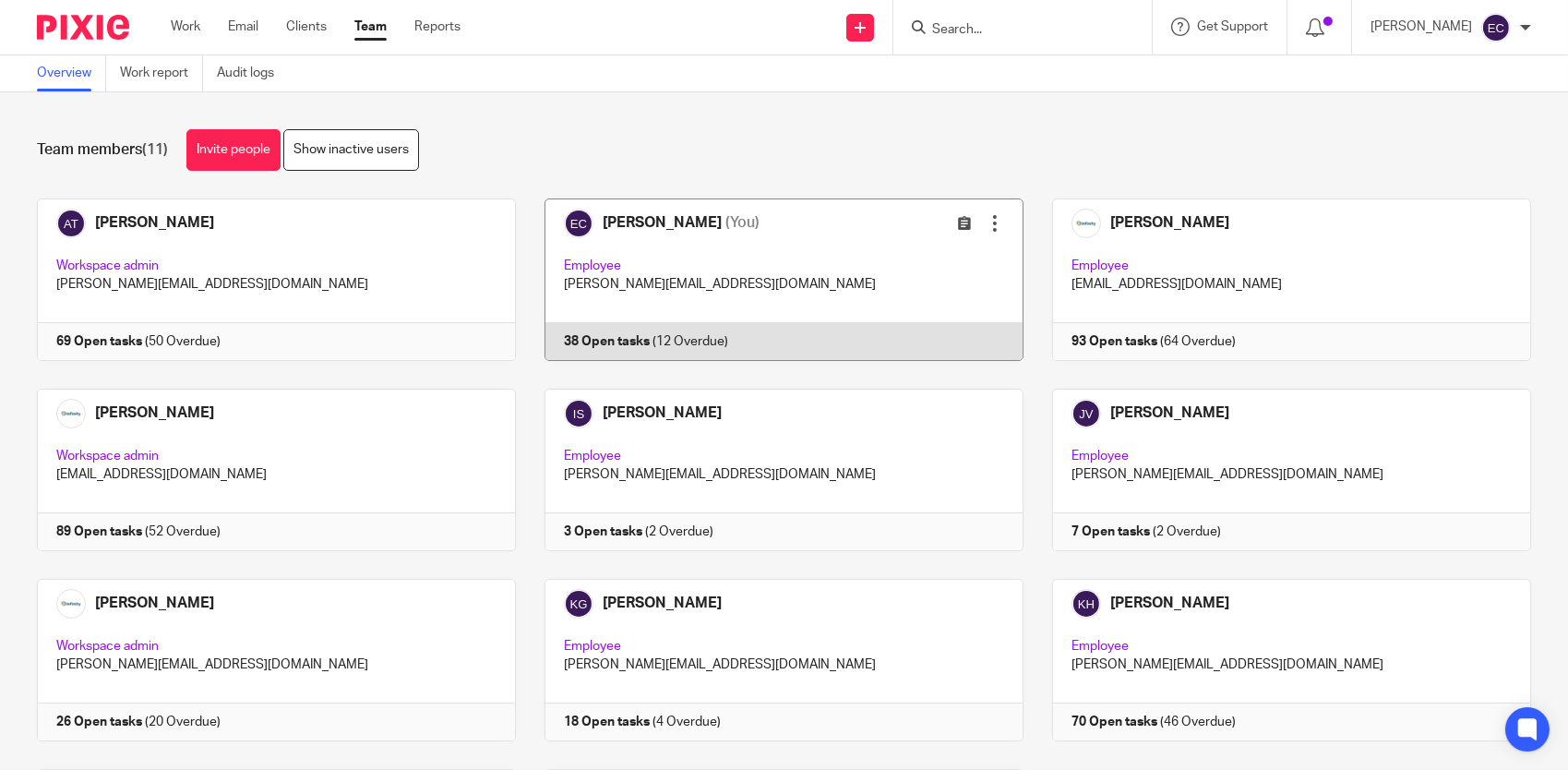
click at [676, 247] on link at bounding box center [770, 279] width 508 height 162
click at [672, 264] on link at bounding box center [770, 279] width 508 height 162
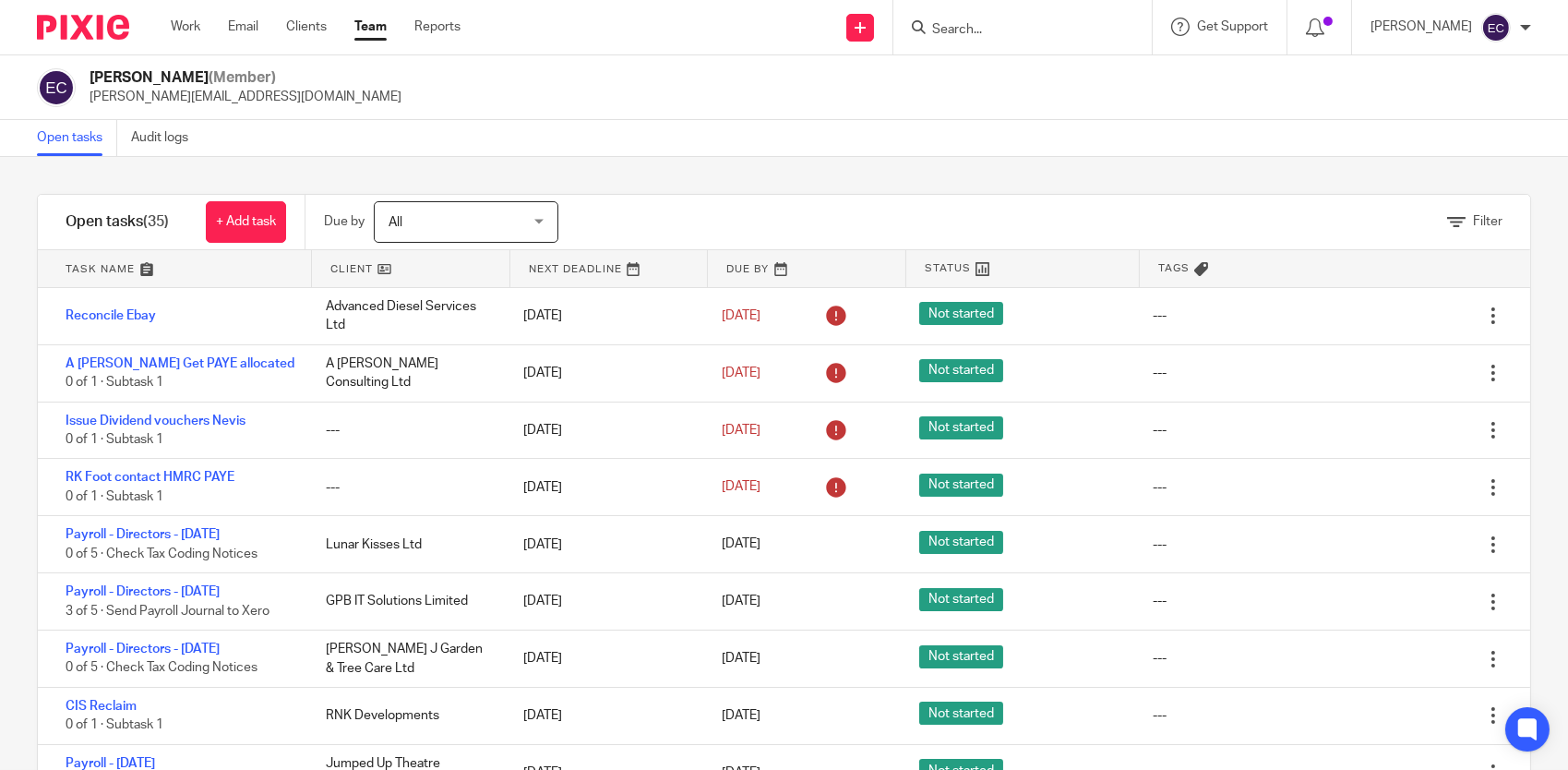
click at [1006, 35] on input "Search" at bounding box center [1013, 30] width 166 height 16
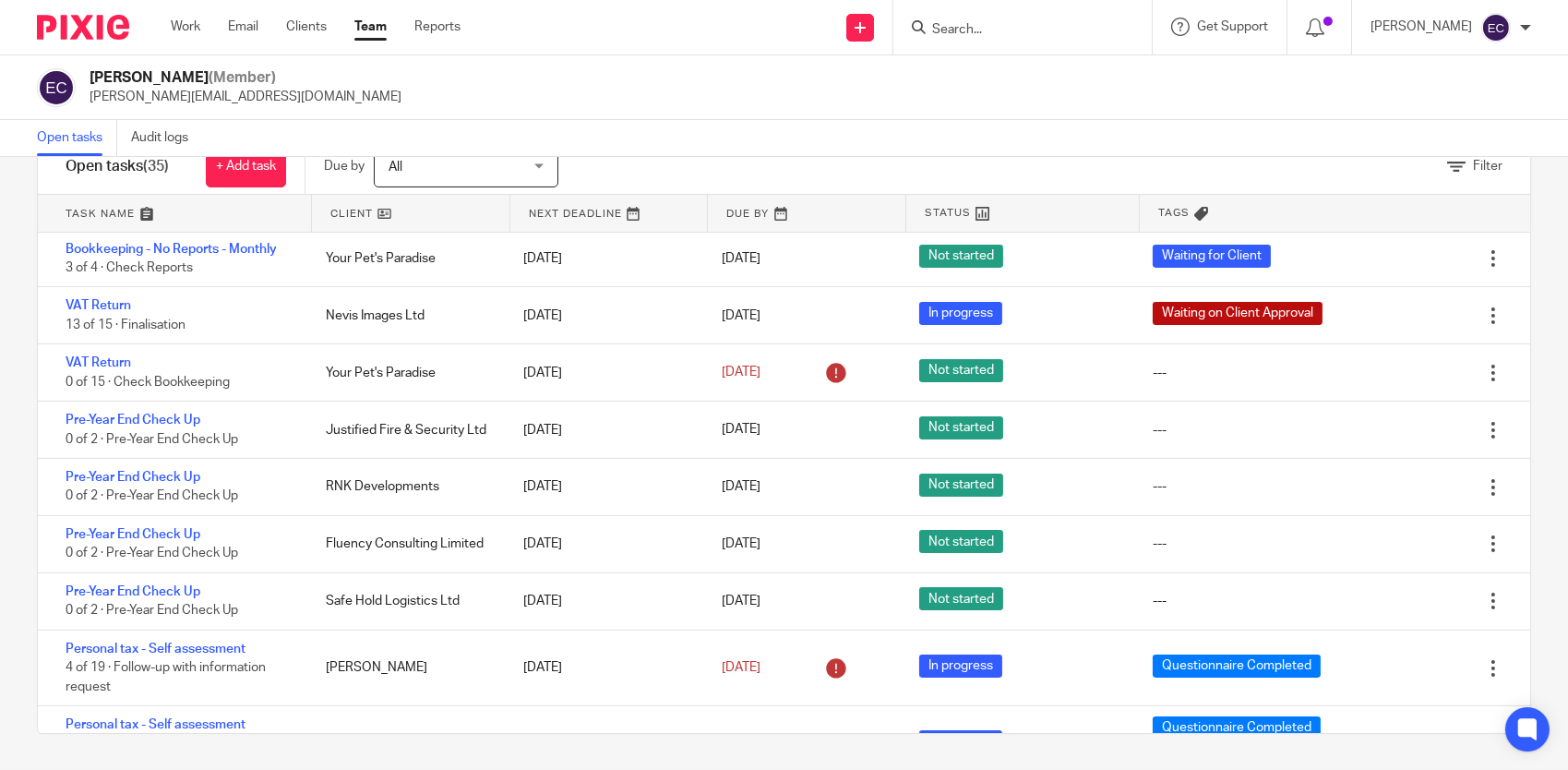
scroll to position [1138, 0]
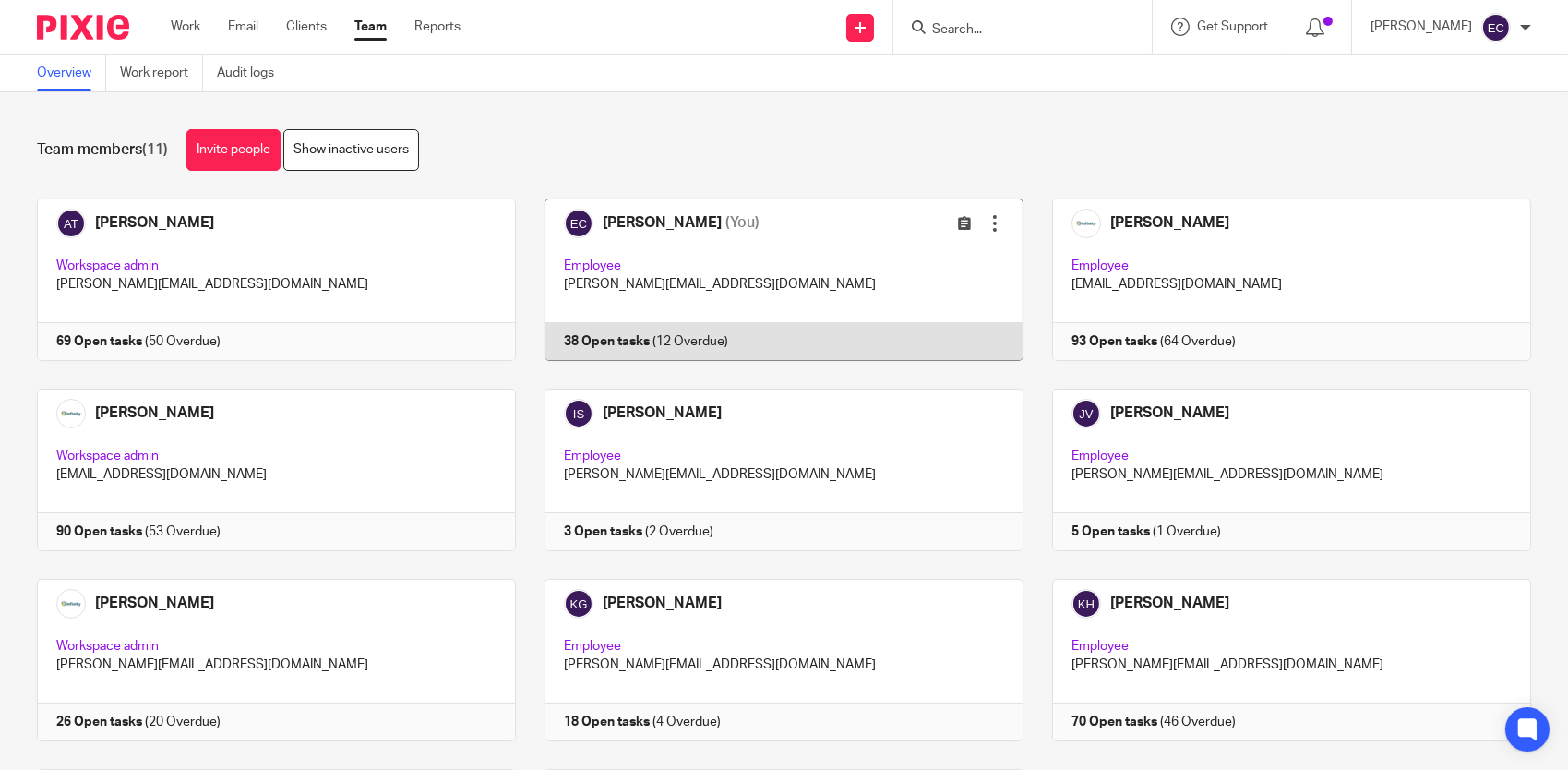
click at [778, 235] on link at bounding box center [770, 279] width 508 height 162
